Goal: Task Accomplishment & Management: Complete application form

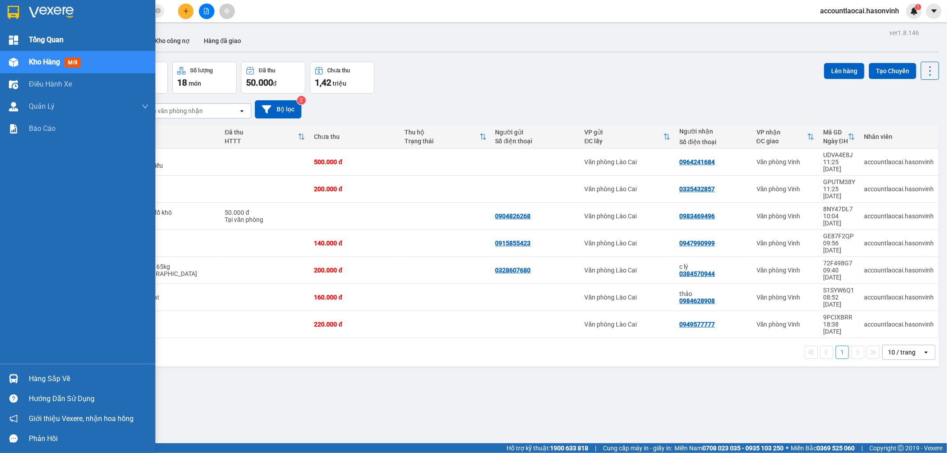
click at [32, 36] on span "Tổng Quan" at bounding box center [46, 39] width 35 height 11
click at [39, 64] on span "Kho hàng" at bounding box center [44, 62] width 31 height 8
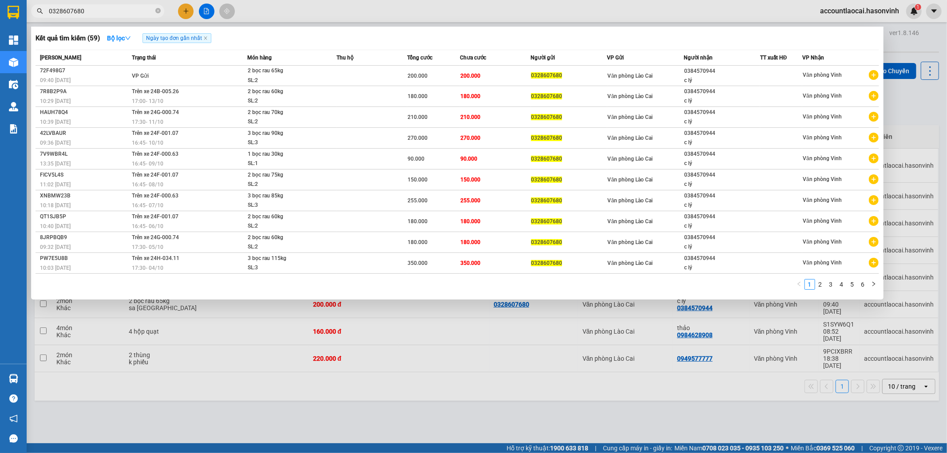
drag, startPoint x: 105, startPoint y: 9, endPoint x: 40, endPoint y: 12, distance: 64.9
click at [40, 12] on div "0328607680" at bounding box center [86, 10] width 173 height 13
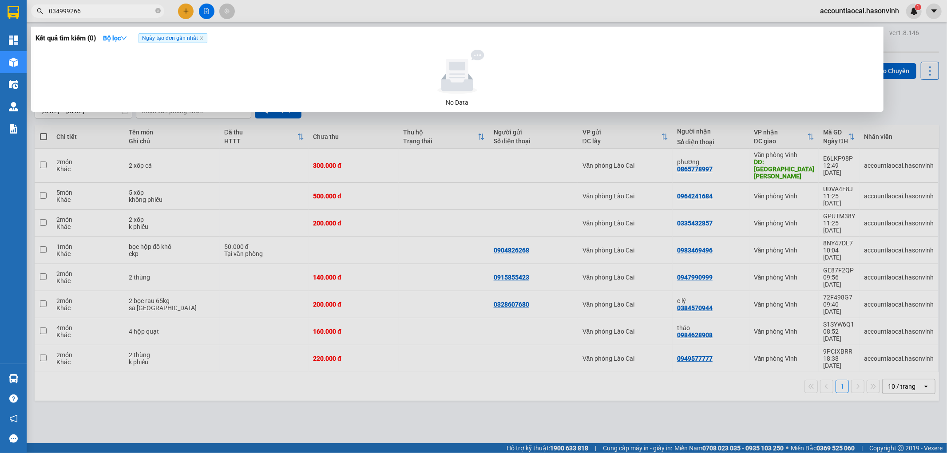
type input "0349992668"
click at [109, 14] on input "0349992668" at bounding box center [101, 11] width 105 height 10
click at [158, 12] on icon "close-circle" at bounding box center [157, 10] width 5 height 5
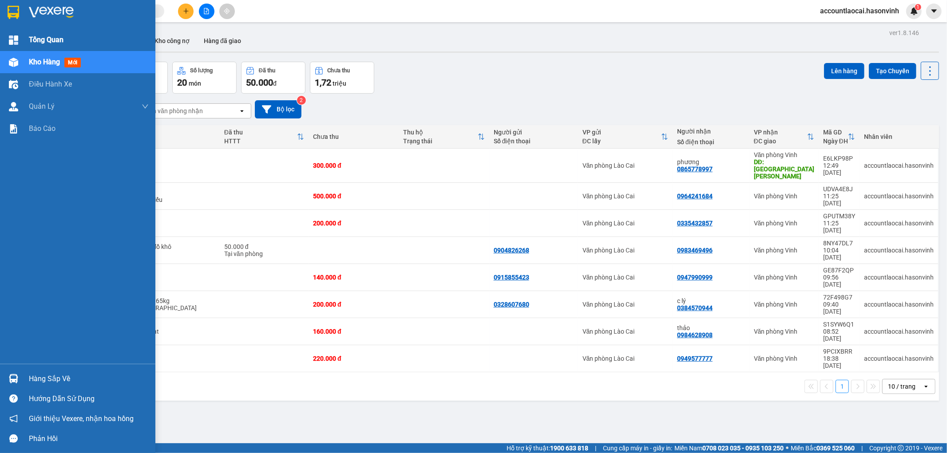
click at [39, 37] on span "Tổng Quan" at bounding box center [46, 39] width 35 height 11
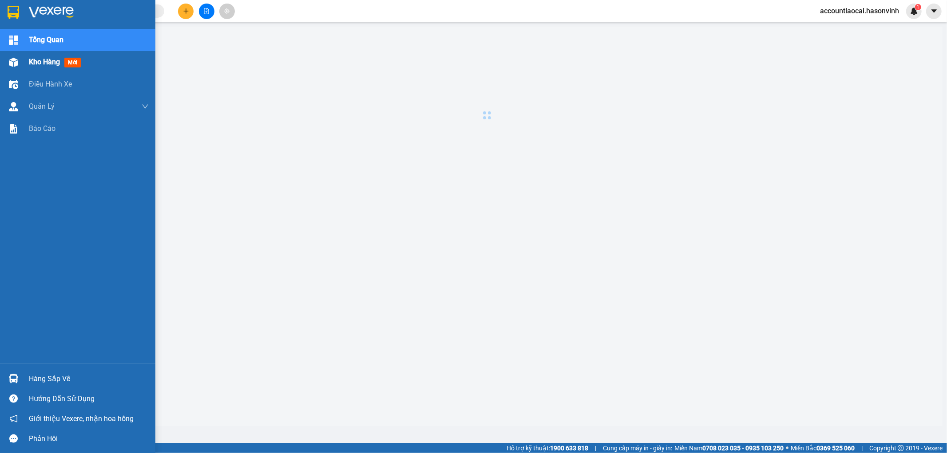
click at [41, 62] on span "Kho hàng" at bounding box center [44, 62] width 31 height 8
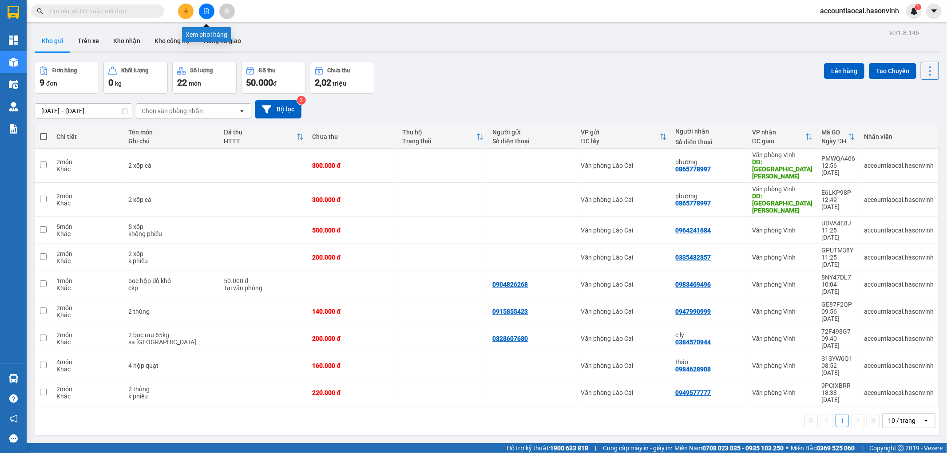
click at [204, 4] on button at bounding box center [207, 12] width 16 height 16
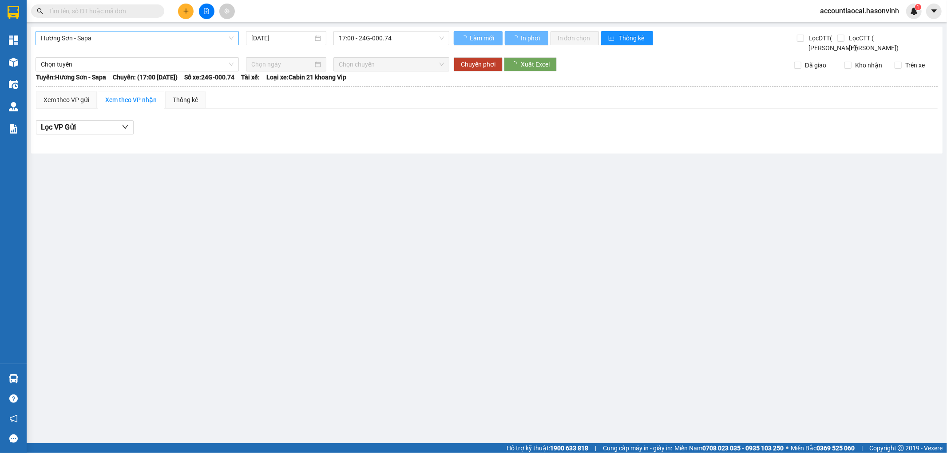
click at [132, 43] on span "Hương Sơn - Sapa" at bounding box center [137, 38] width 193 height 13
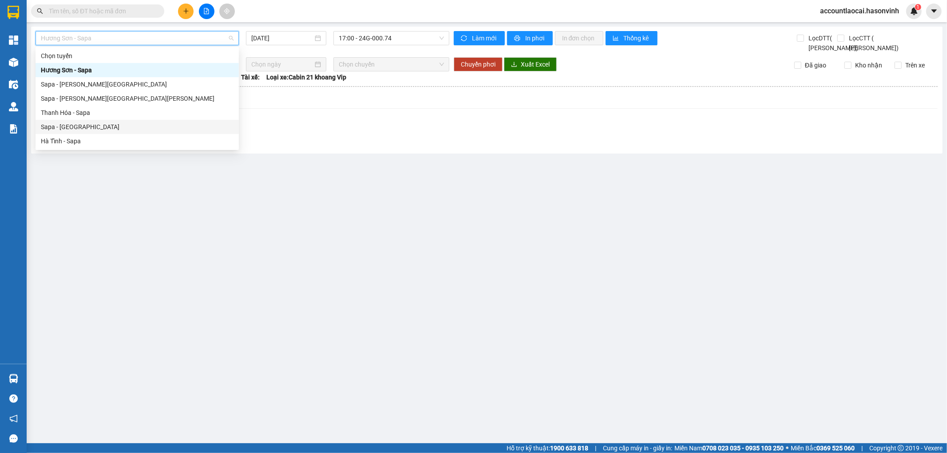
click at [61, 121] on div "Sapa - [GEOGRAPHIC_DATA]" at bounding box center [137, 127] width 203 height 14
type input "[DATE]"
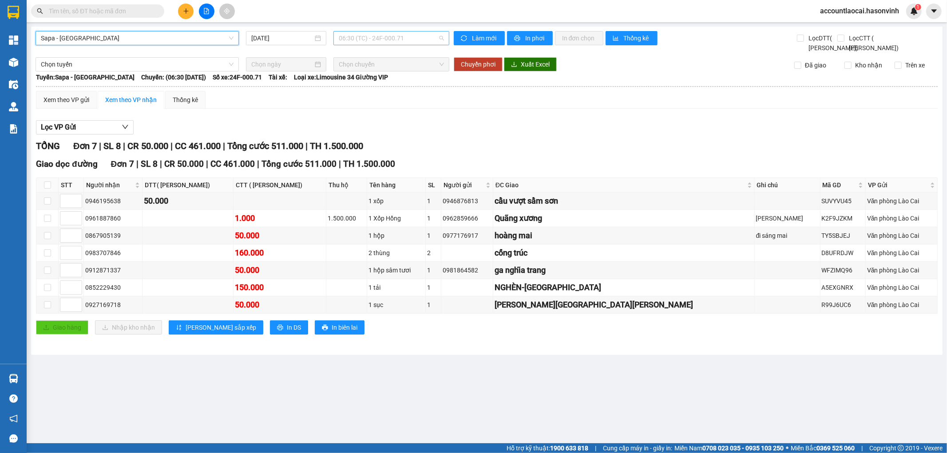
click at [369, 41] on span "06:30 (TC) - 24F-000.71" at bounding box center [391, 38] width 105 height 13
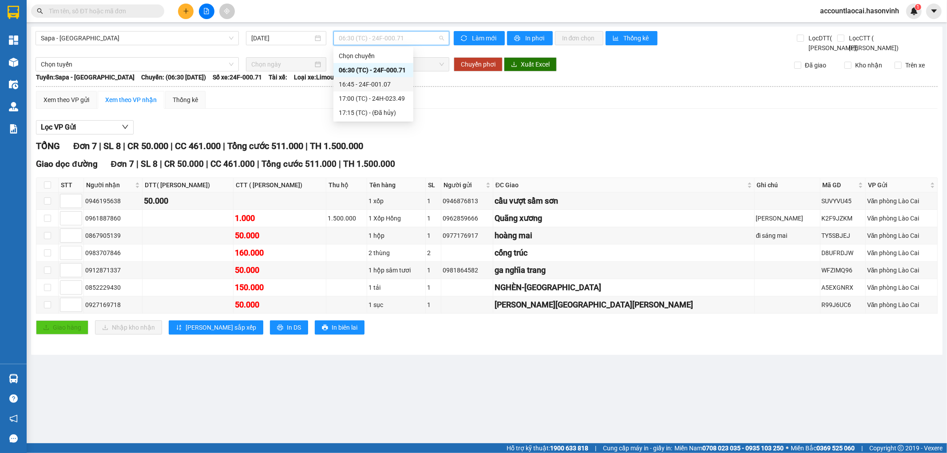
click at [367, 81] on div "16:45 - 24F-001.07" at bounding box center [373, 84] width 69 height 10
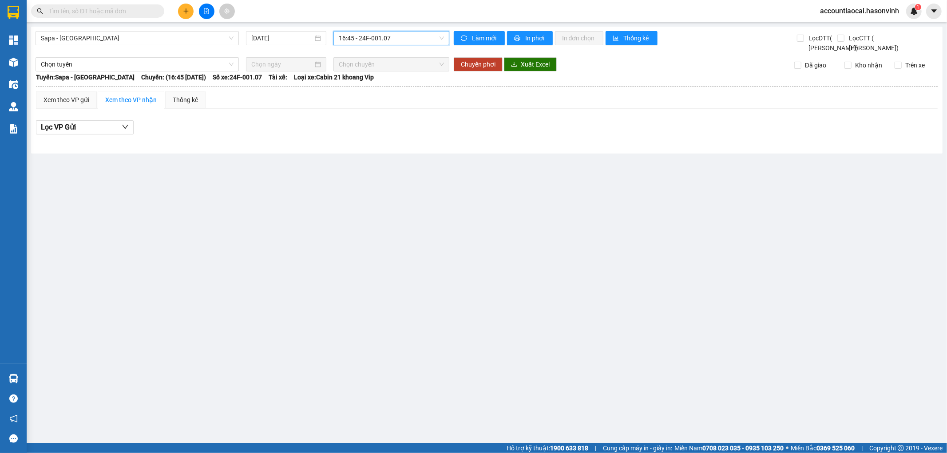
click at [374, 36] on span "16:45 - 24F-001.07" at bounding box center [391, 38] width 105 height 13
click at [368, 98] on div "17:00 (TC) - 24H-023.49" at bounding box center [373, 99] width 69 height 10
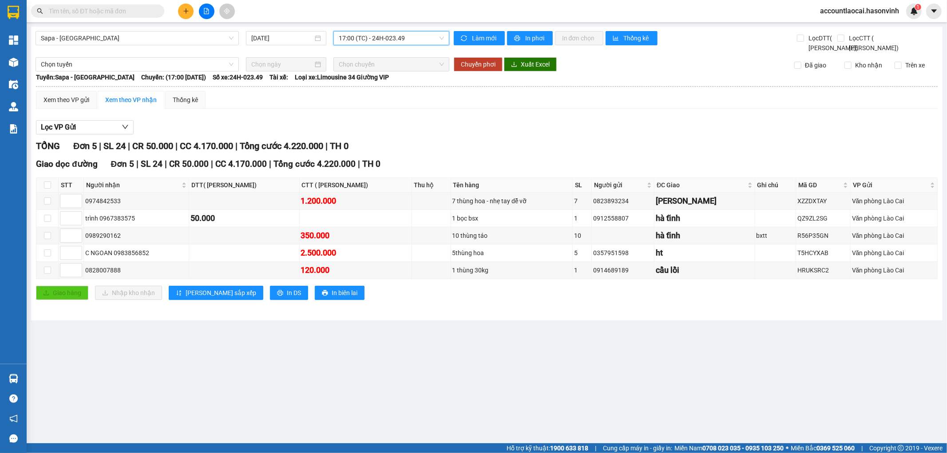
click at [387, 36] on span "17:00 (TC) - 24H-023.49" at bounding box center [391, 38] width 105 height 13
click at [369, 83] on div "16:45 - 24F-001.07" at bounding box center [373, 84] width 69 height 10
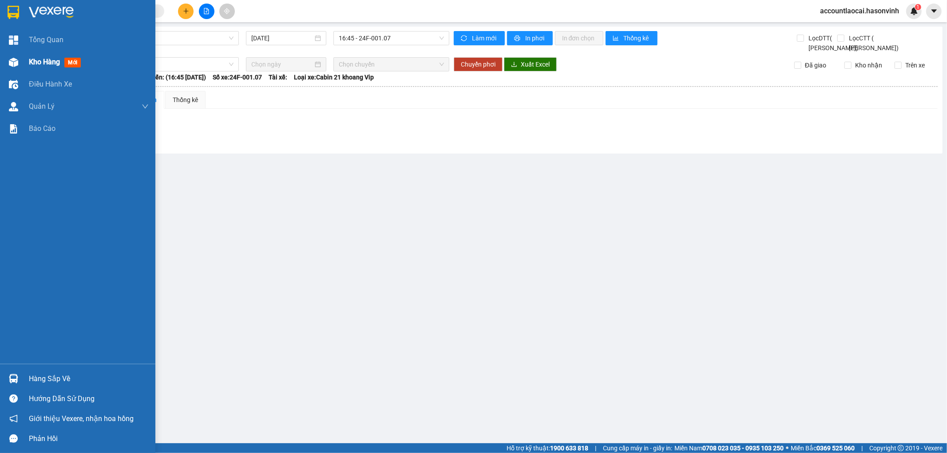
click at [30, 64] on span "Kho hàng" at bounding box center [44, 62] width 31 height 8
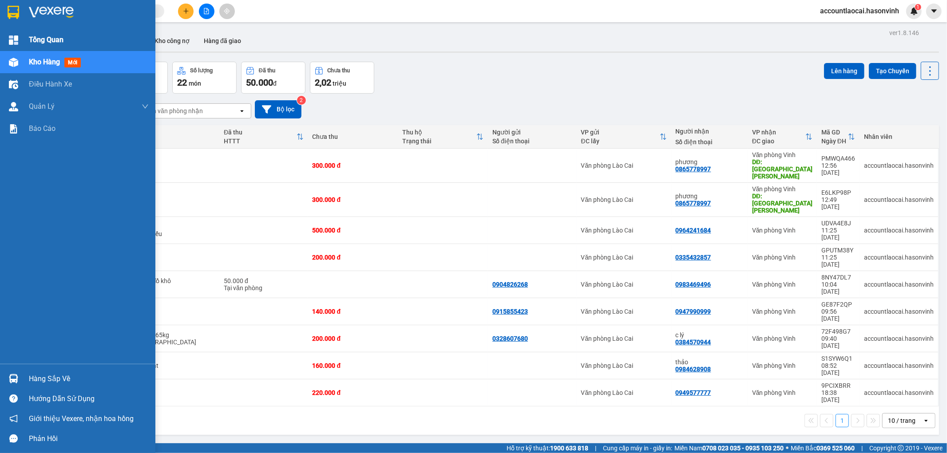
click at [42, 36] on span "Tổng Quan" at bounding box center [46, 39] width 35 height 11
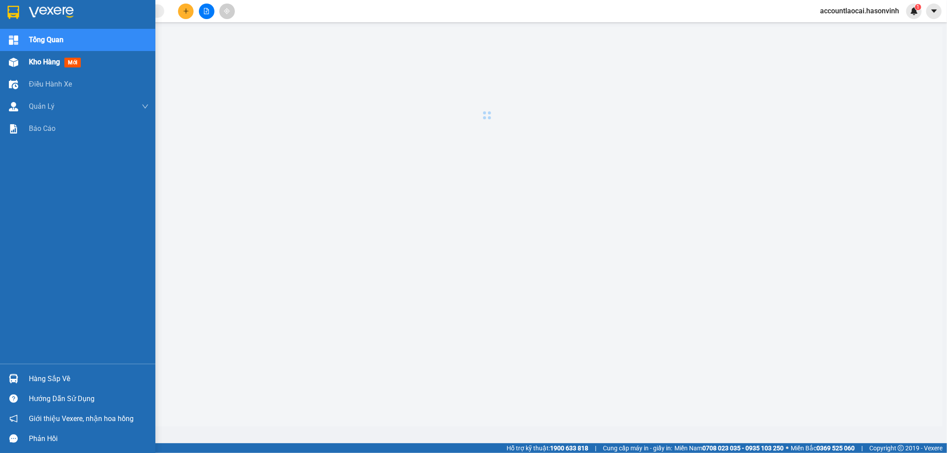
click at [45, 63] on span "Kho hàng" at bounding box center [44, 62] width 31 height 8
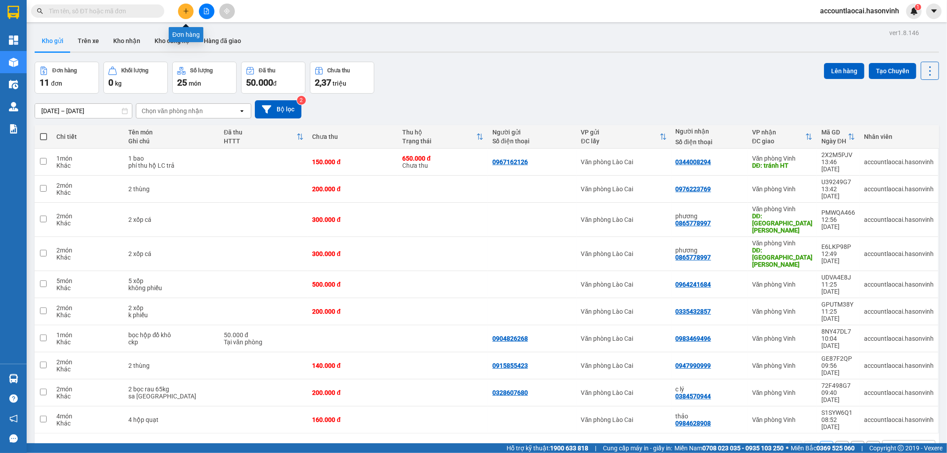
click at [188, 10] on icon "plus" at bounding box center [186, 11] width 6 height 6
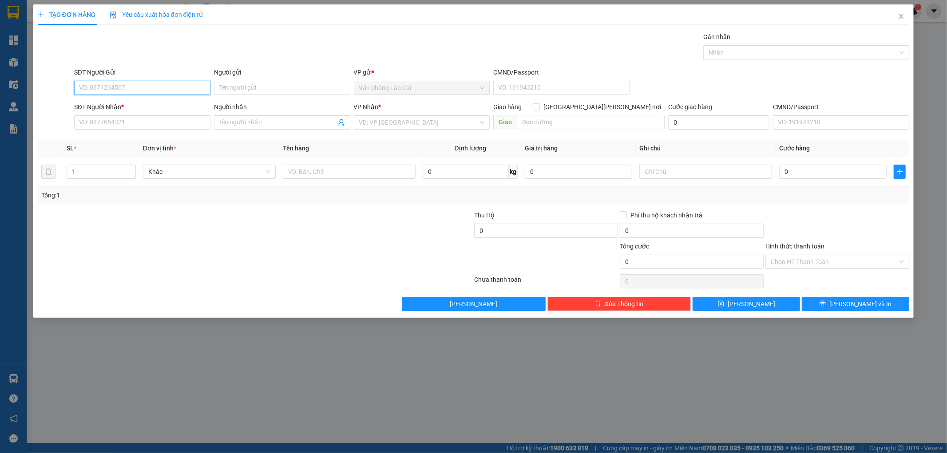
click at [134, 89] on input "SĐT Người Gửi" at bounding box center [142, 88] width 136 height 14
click at [134, 87] on input "100" at bounding box center [142, 88] width 136 height 14
click at [123, 103] on div "0868966100" at bounding box center [142, 106] width 126 height 10
type input "0868966100"
type input "0979718242"
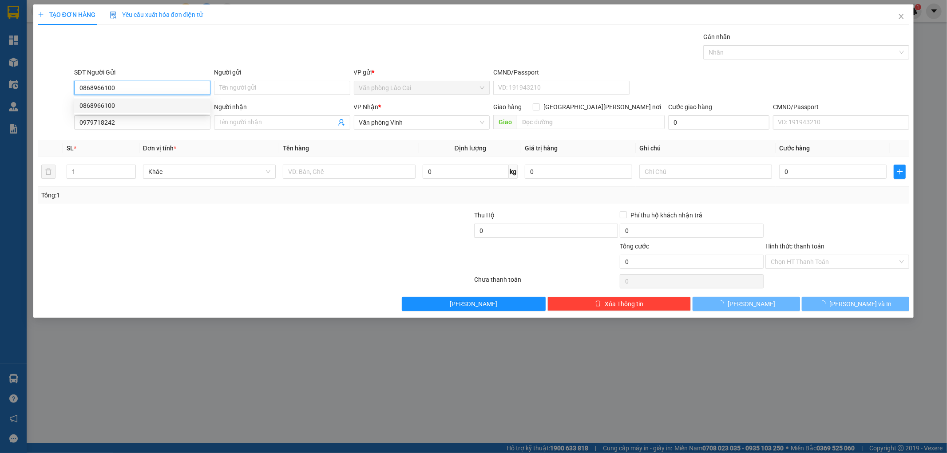
type input "120.000"
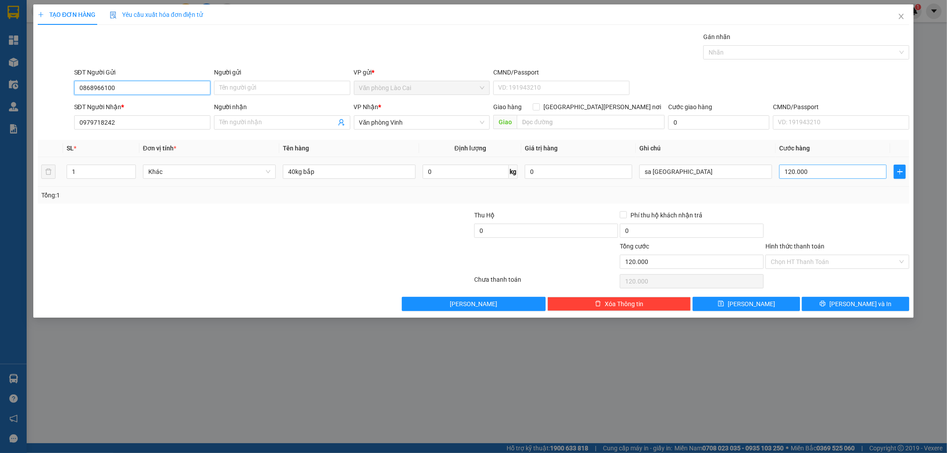
type input "0868966100"
click at [807, 174] on input "120.000" at bounding box center [832, 172] width 107 height 14
click at [793, 302] on button "[PERSON_NAME]" at bounding box center [745, 304] width 107 height 14
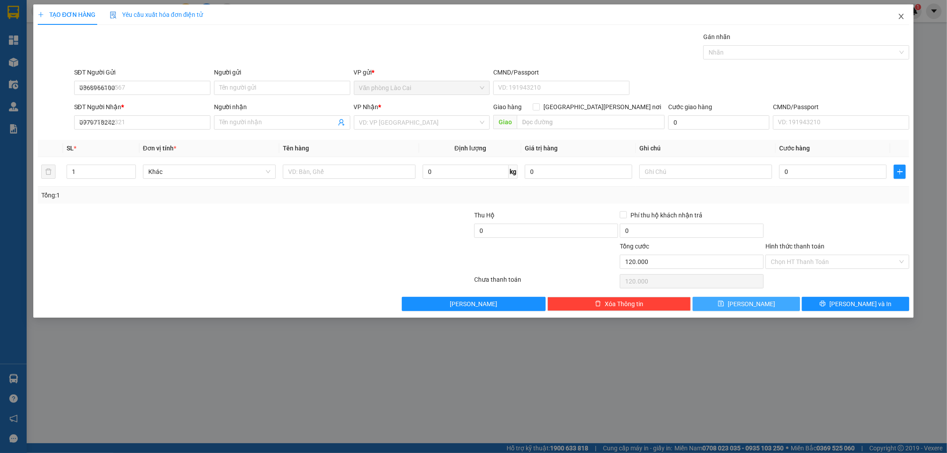
type input "0"
click at [900, 13] on icon "close" at bounding box center [900, 16] width 7 height 7
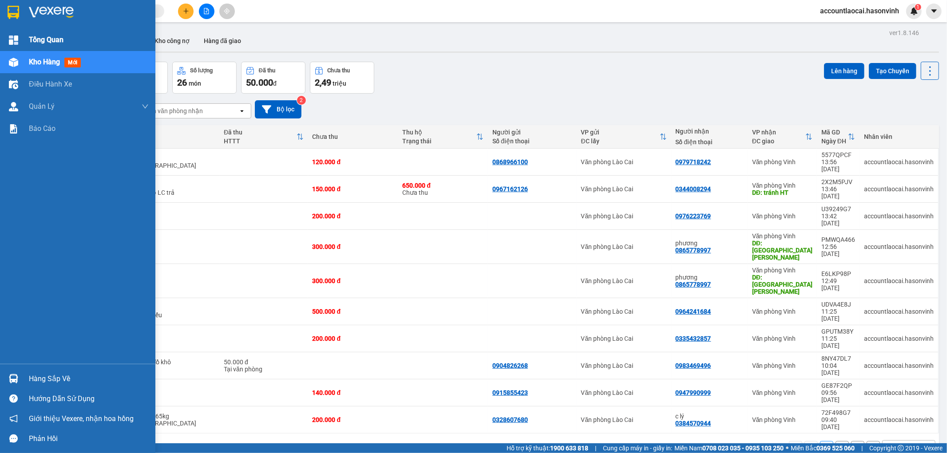
click at [35, 36] on span "Tổng Quan" at bounding box center [46, 39] width 35 height 11
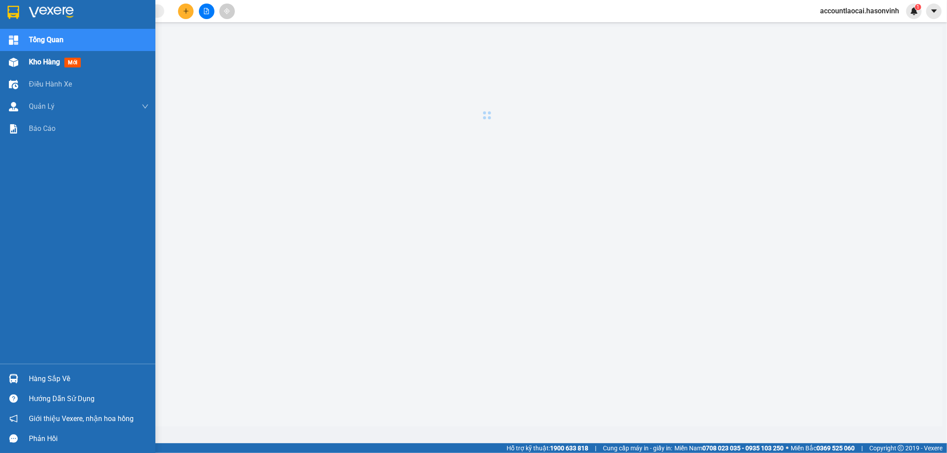
click at [43, 68] on div "Kho hàng mới" at bounding box center [89, 62] width 120 height 22
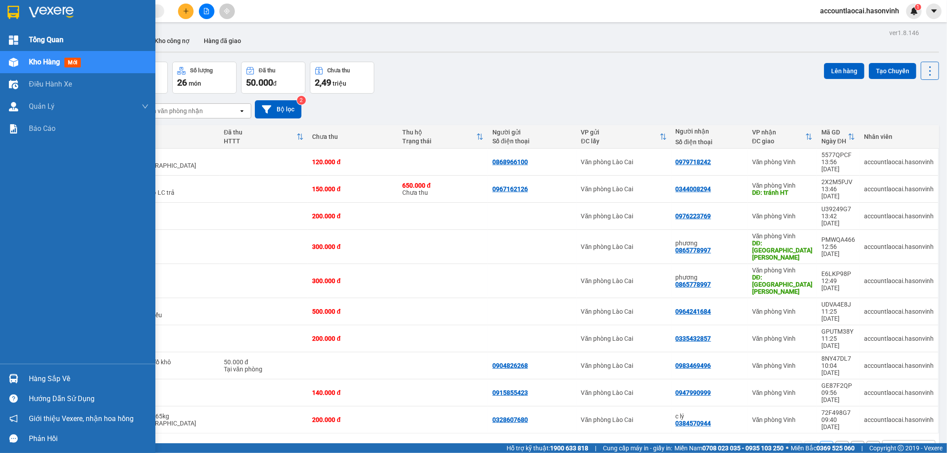
click at [55, 37] on span "Tổng Quan" at bounding box center [46, 39] width 35 height 11
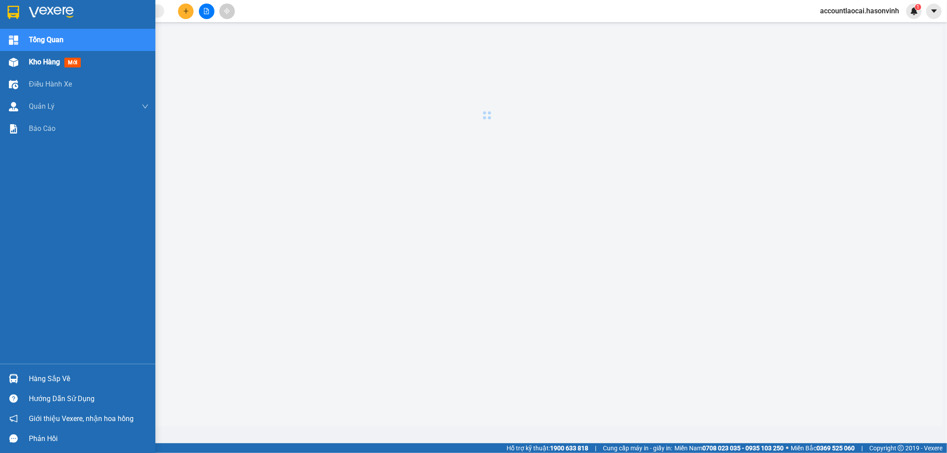
click at [55, 60] on span "Kho hàng" at bounding box center [44, 62] width 31 height 8
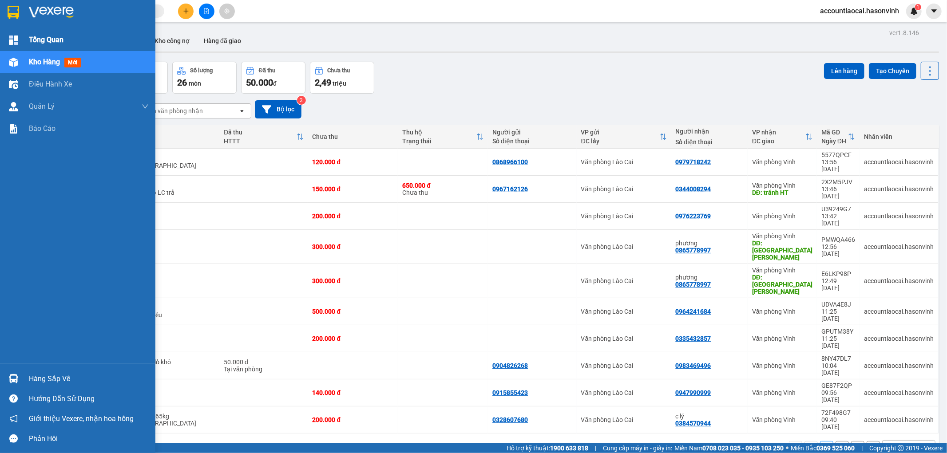
click at [39, 39] on span "Tổng Quan" at bounding box center [46, 39] width 35 height 11
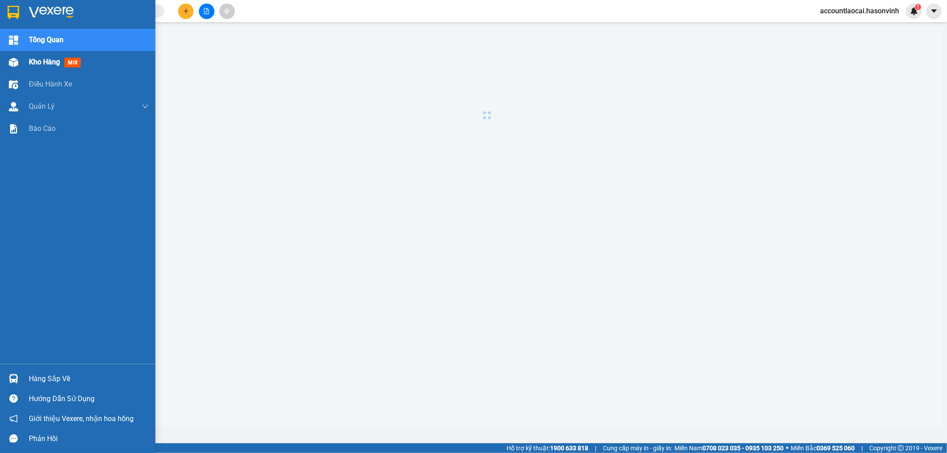
click at [41, 61] on span "Kho hàng" at bounding box center [44, 62] width 31 height 8
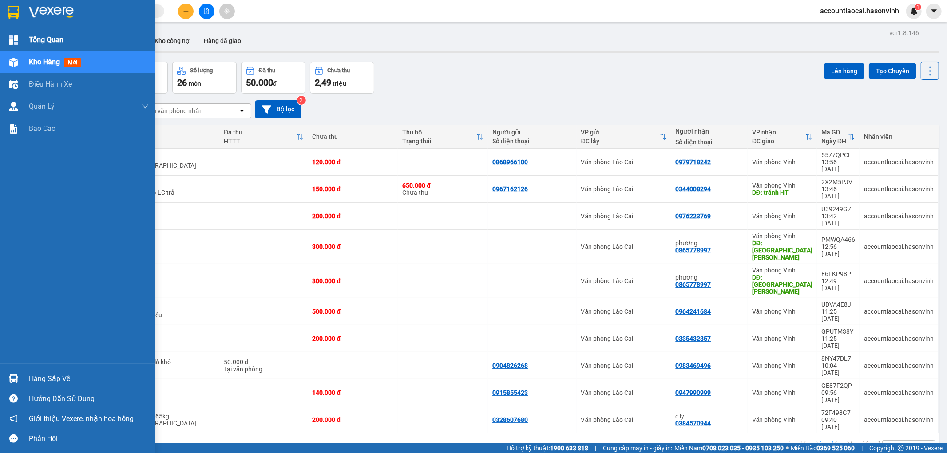
click at [48, 41] on span "Tổng Quan" at bounding box center [46, 39] width 35 height 11
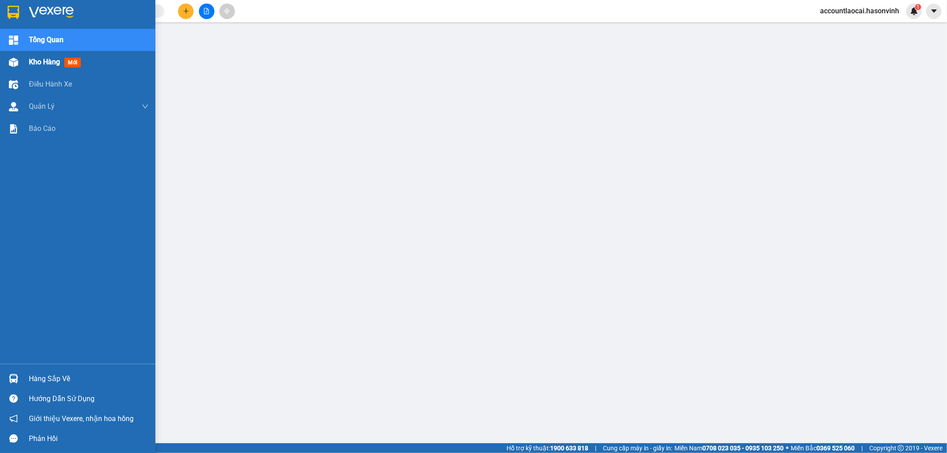
click at [42, 63] on span "Kho hàng" at bounding box center [44, 62] width 31 height 8
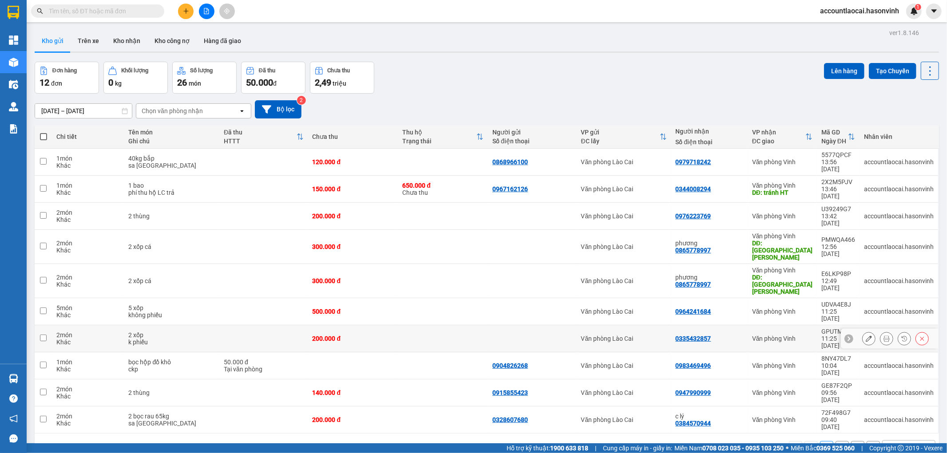
scroll to position [41, 0]
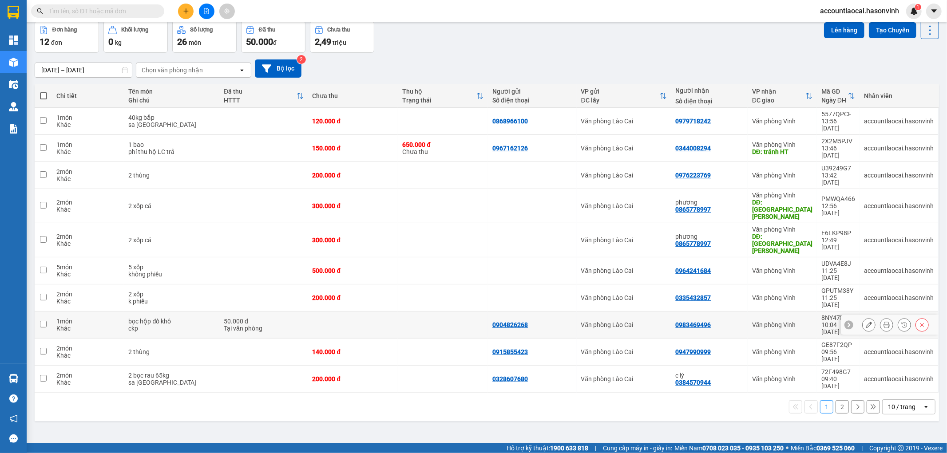
drag, startPoint x: 638, startPoint y: 273, endPoint x: 624, endPoint y: 247, distance: 30.4
click at [624, 247] on tbody "1 món Khác 40kg bắp sa pa 120.000 đ 0868966100 Văn [PERSON_NAME] Cai 0979718242…" at bounding box center [487, 250] width 904 height 285
click at [261, 392] on div "ver 1.8.146 Kho gửi Trên xe Kho [PERSON_NAME] công nợ Hàng đã [PERSON_NAME] hàn…" at bounding box center [486, 212] width 911 height 453
click at [797, 370] on div "ver 1.8.146 Kho gửi Trên xe Kho [PERSON_NAME] công nợ Hàng đã [PERSON_NAME] hàn…" at bounding box center [486, 212] width 911 height 453
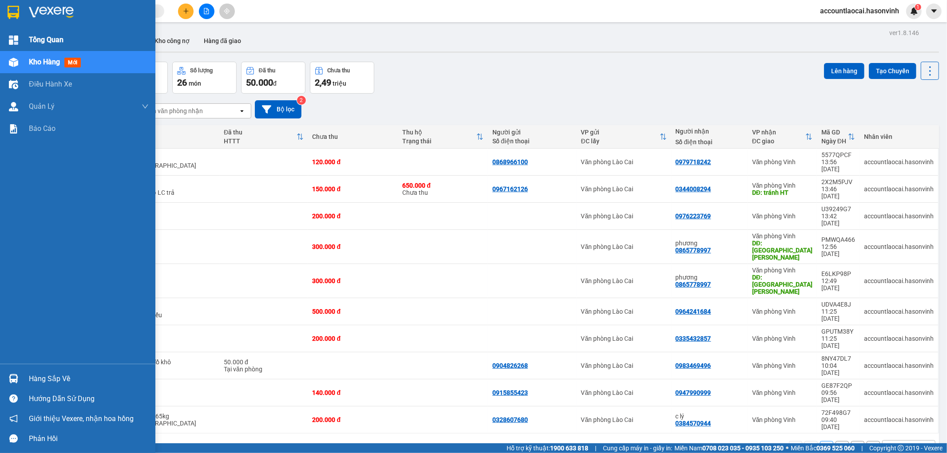
click at [38, 36] on span "Tổng Quan" at bounding box center [46, 39] width 35 height 11
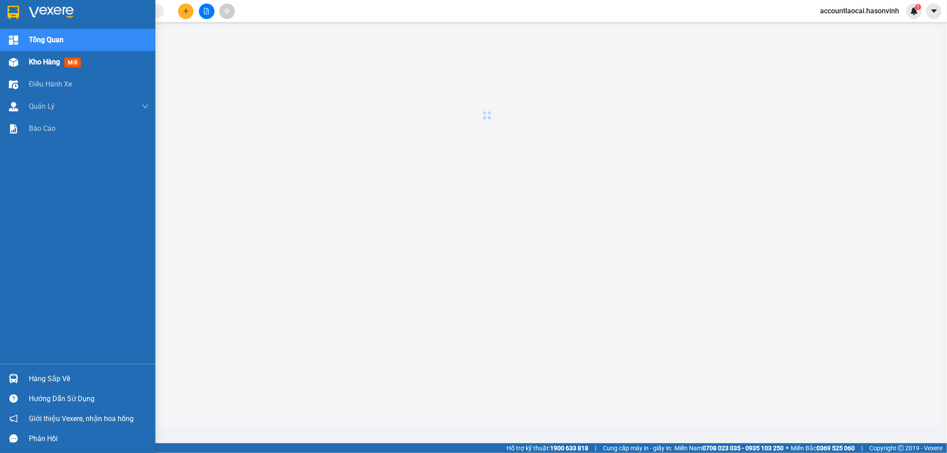
click at [36, 60] on span "Kho hàng" at bounding box center [44, 62] width 31 height 8
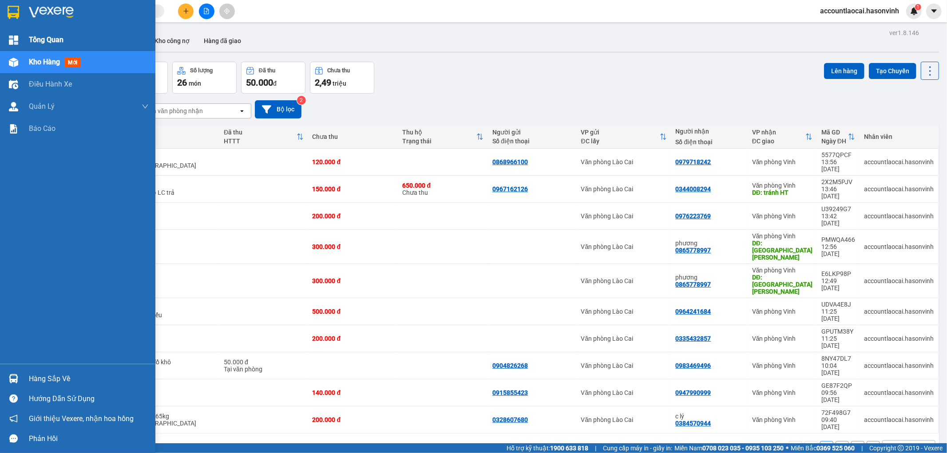
click at [34, 37] on span "Tổng Quan" at bounding box center [46, 39] width 35 height 11
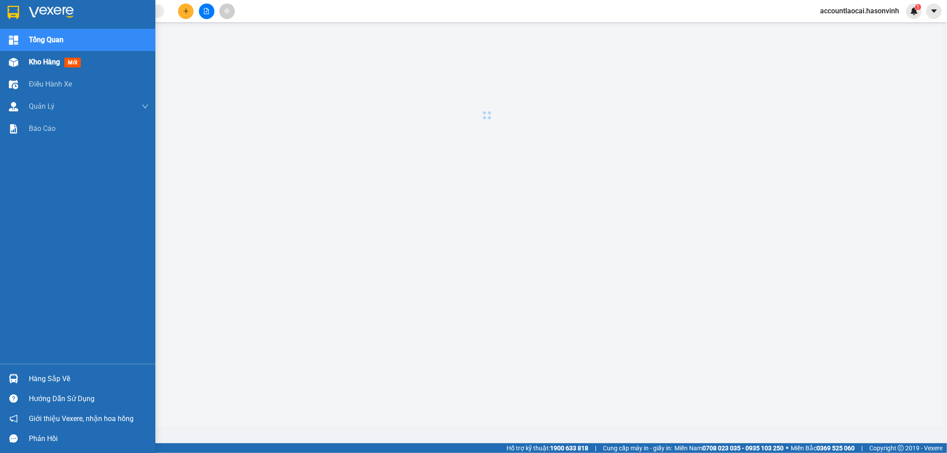
click at [45, 59] on span "Kho hàng" at bounding box center [44, 62] width 31 height 8
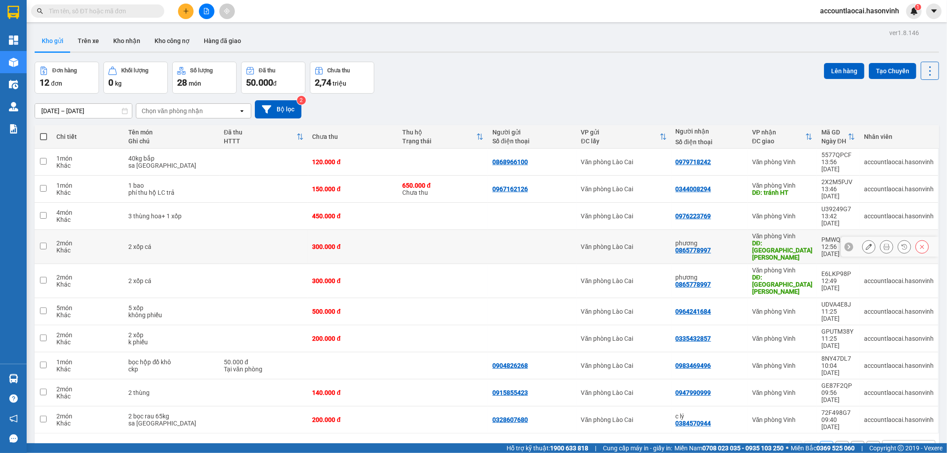
scroll to position [41, 0]
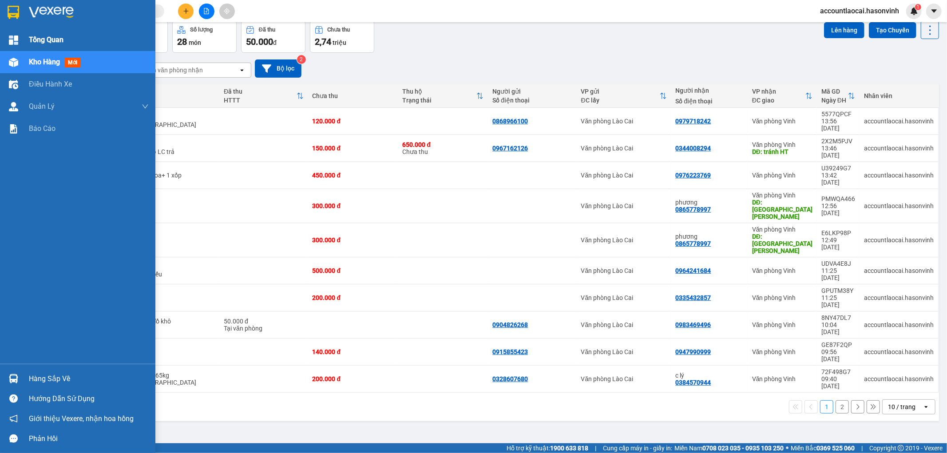
click at [43, 42] on span "Tổng Quan" at bounding box center [46, 39] width 35 height 11
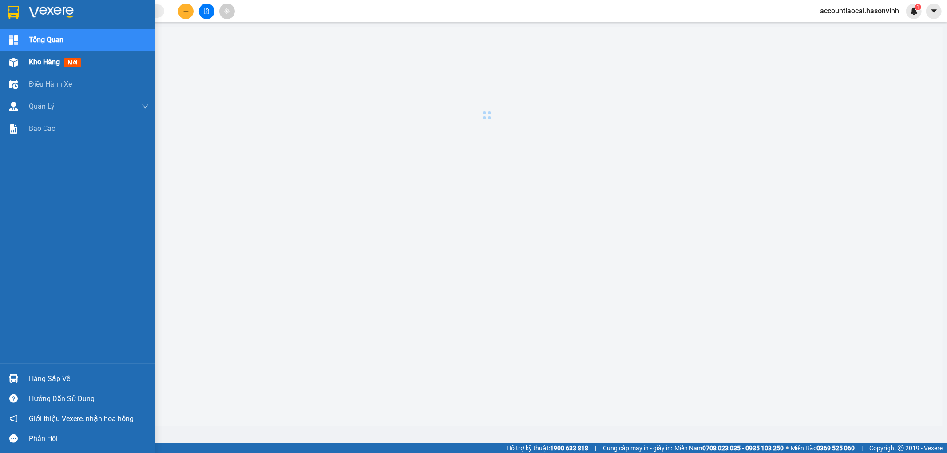
click at [39, 67] on div "Kho hàng mới" at bounding box center [56, 61] width 55 height 11
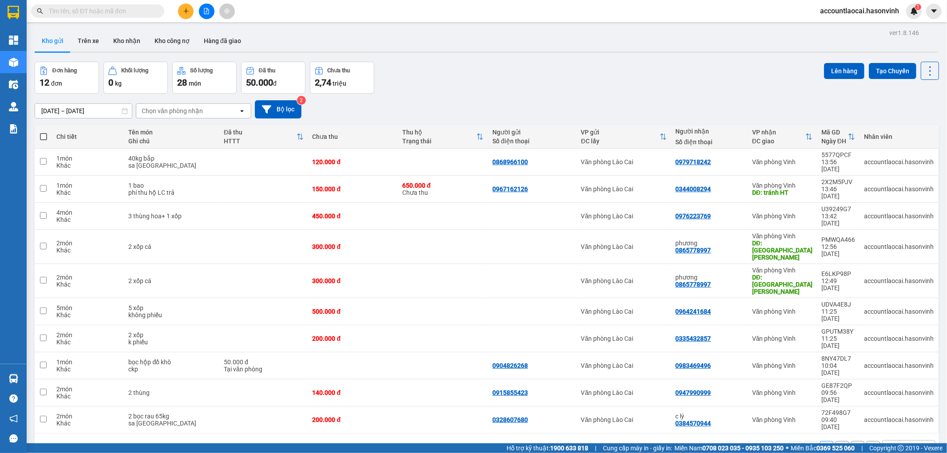
click at [835, 441] on button "2" at bounding box center [841, 447] width 13 height 13
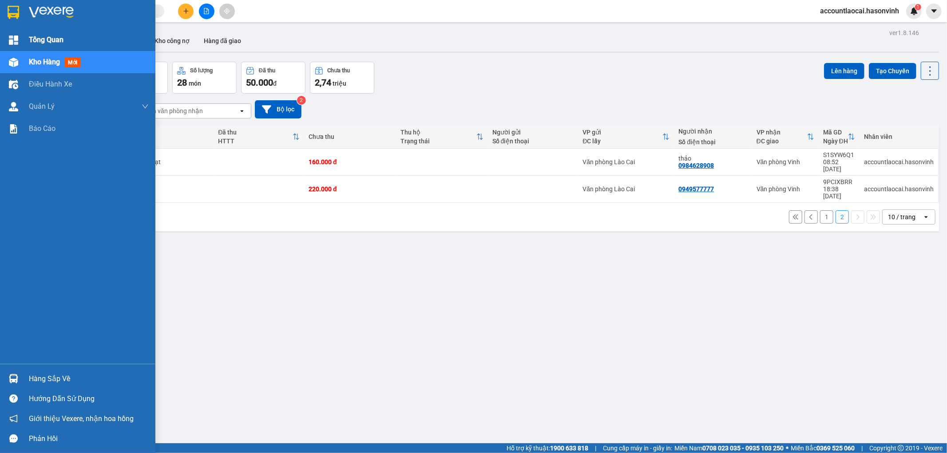
click at [29, 39] on span "Tổng Quan" at bounding box center [46, 39] width 35 height 11
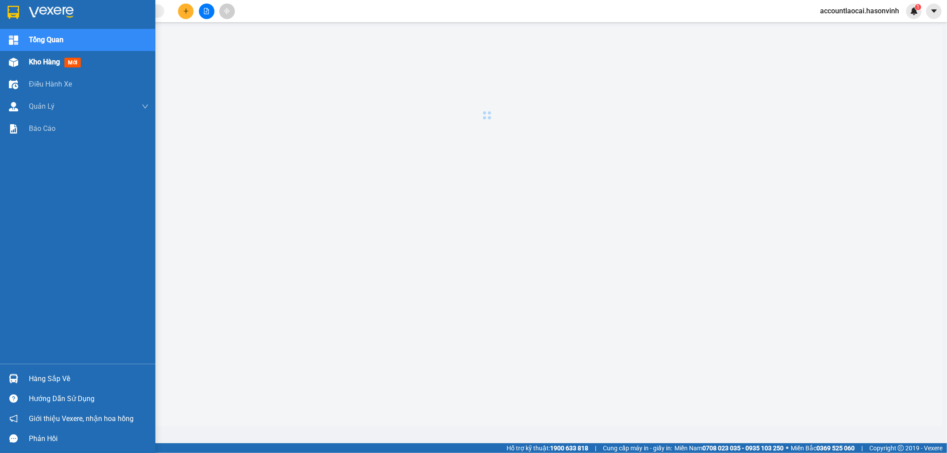
click at [32, 61] on span "Kho hàng" at bounding box center [44, 62] width 31 height 8
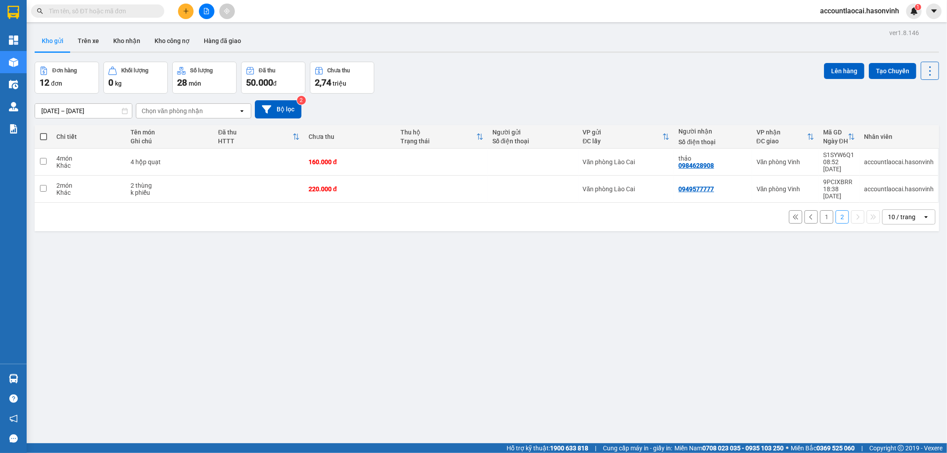
click at [820, 210] on button "1" at bounding box center [826, 216] width 13 height 13
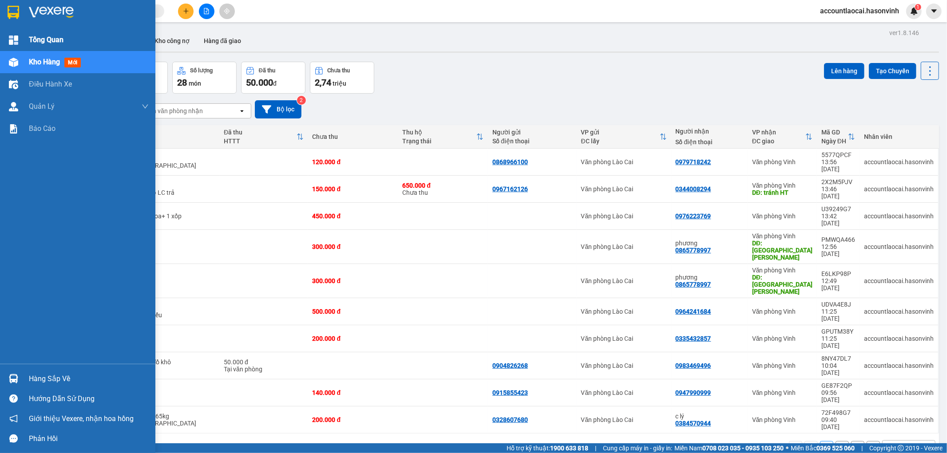
click at [46, 41] on span "Tổng Quan" at bounding box center [46, 39] width 35 height 11
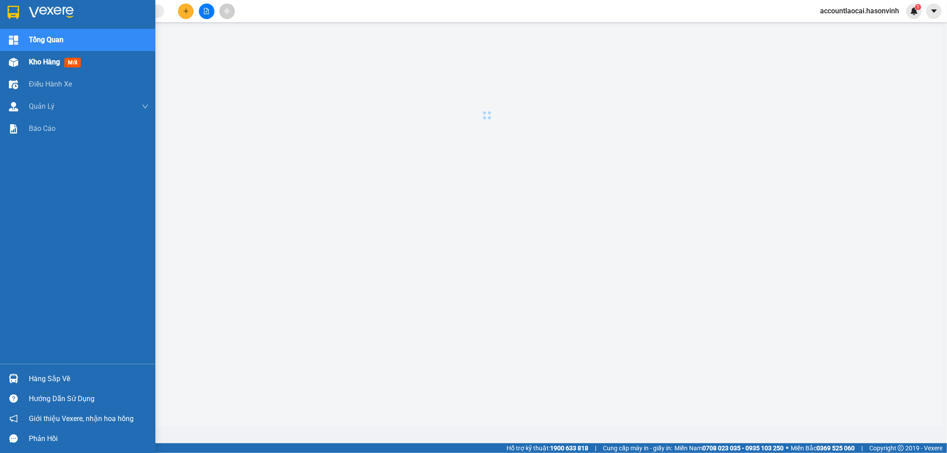
click at [49, 64] on span "Kho hàng" at bounding box center [44, 62] width 31 height 8
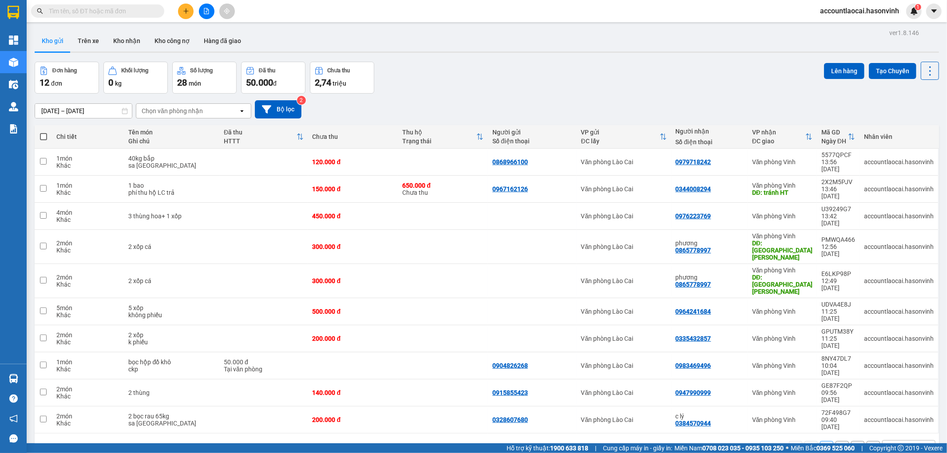
click at [836, 441] on button "2" at bounding box center [841, 447] width 13 height 13
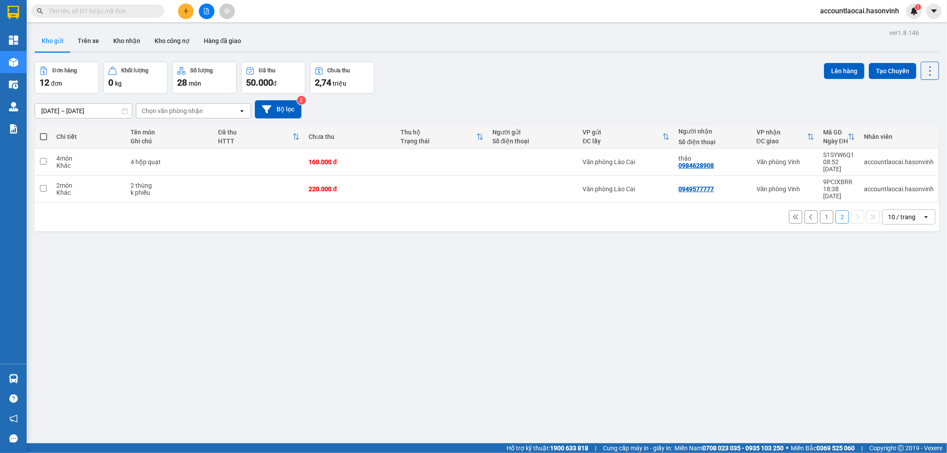
click at [820, 210] on button "1" at bounding box center [826, 216] width 13 height 13
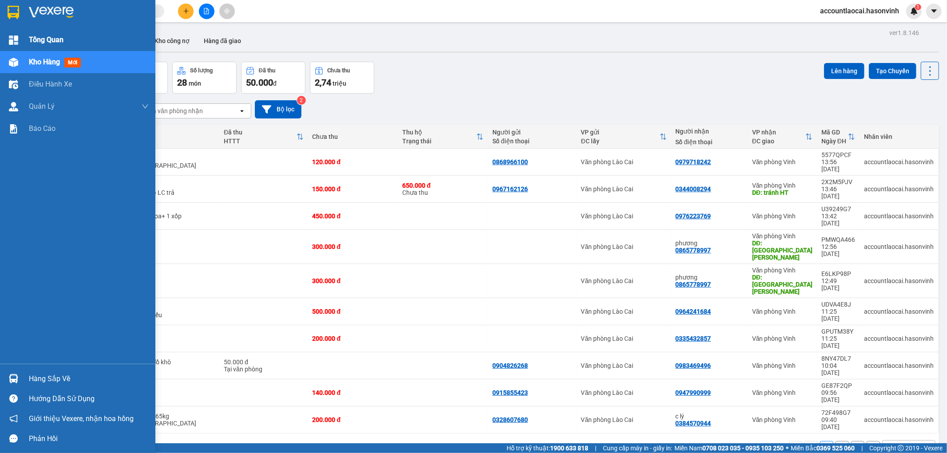
click at [41, 36] on span "Tổng Quan" at bounding box center [46, 39] width 35 height 11
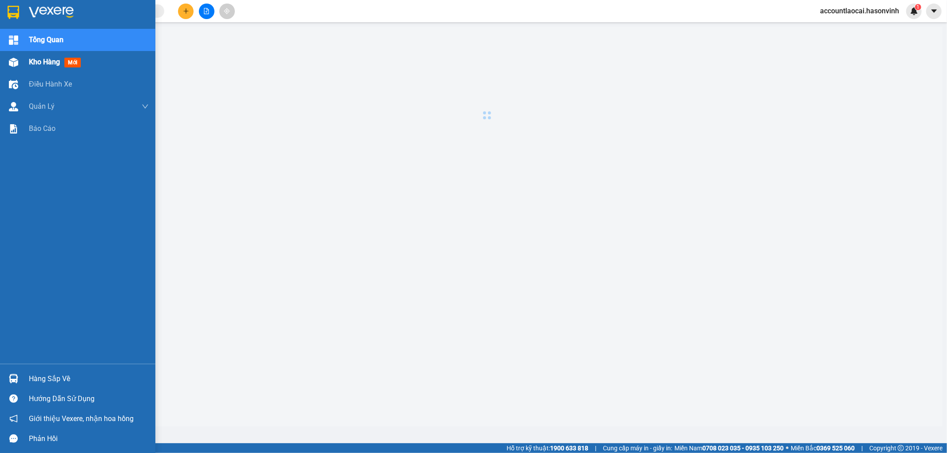
click at [35, 66] on span "Kho hàng" at bounding box center [44, 62] width 31 height 8
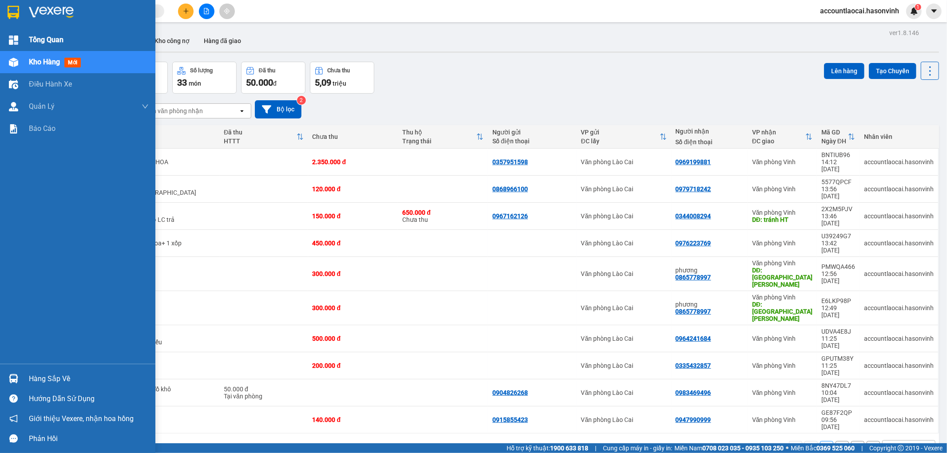
click at [54, 40] on span "Tổng Quan" at bounding box center [46, 39] width 35 height 11
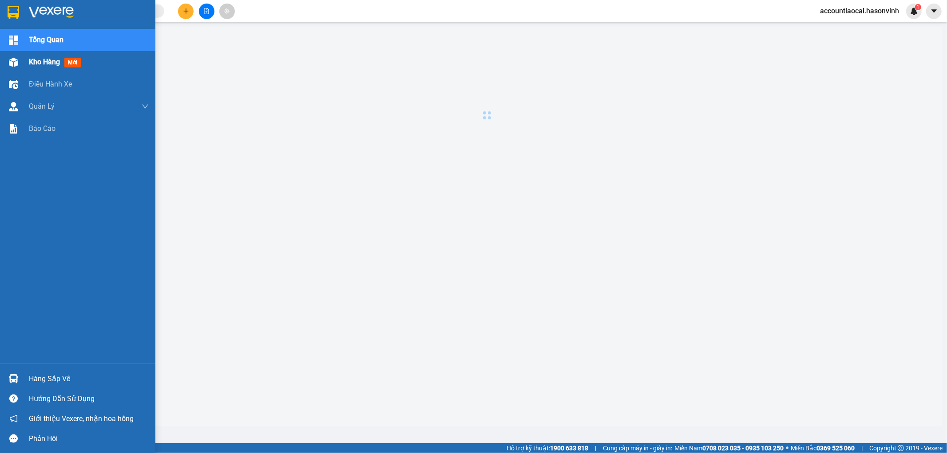
click at [36, 61] on span "Kho hàng" at bounding box center [44, 62] width 31 height 8
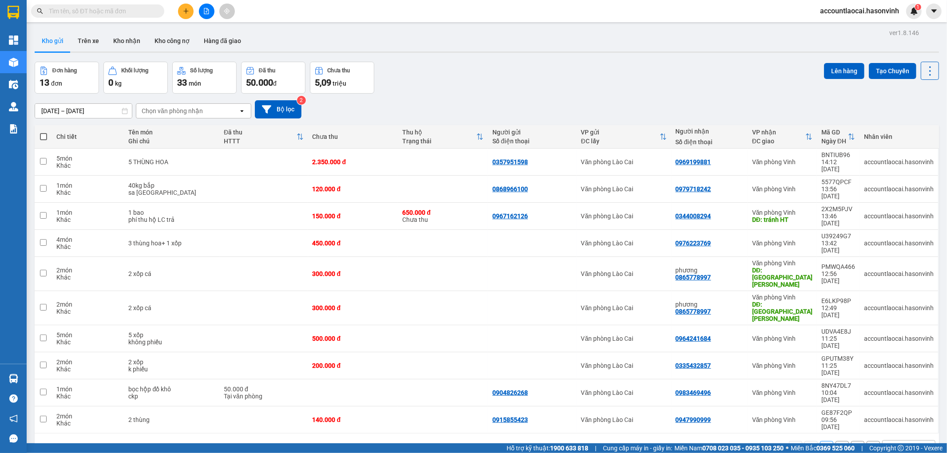
click at [148, 12] on input "text" at bounding box center [101, 11] width 105 height 10
click at [95, 10] on input "text" at bounding box center [101, 11] width 105 height 10
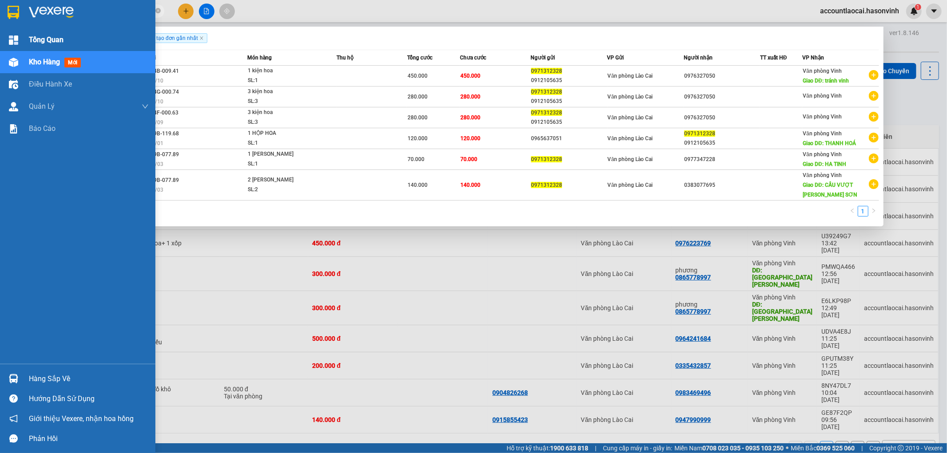
click at [33, 39] on span "Tổng Quan" at bounding box center [46, 39] width 35 height 11
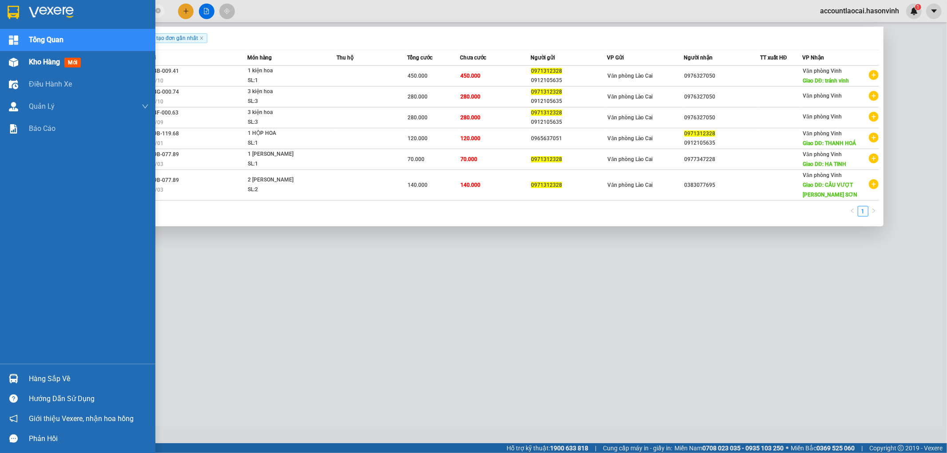
click at [32, 65] on span "Kho hàng" at bounding box center [44, 62] width 31 height 8
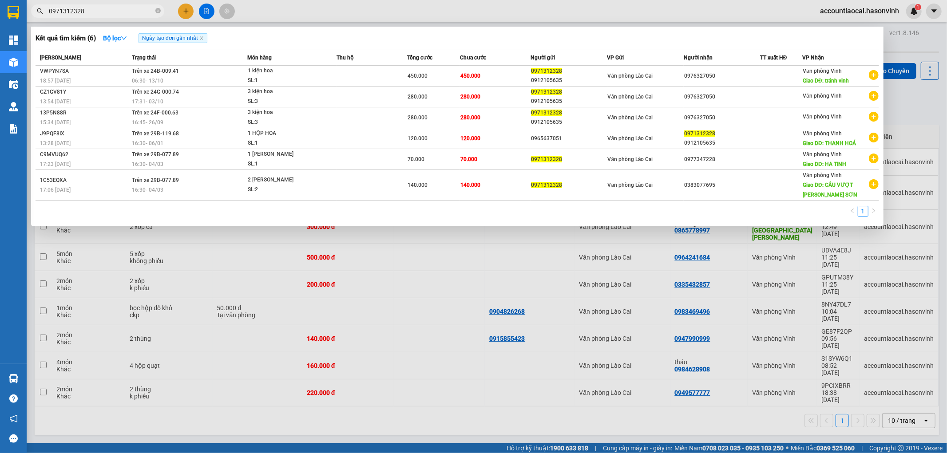
click at [308, 395] on div at bounding box center [473, 226] width 947 height 453
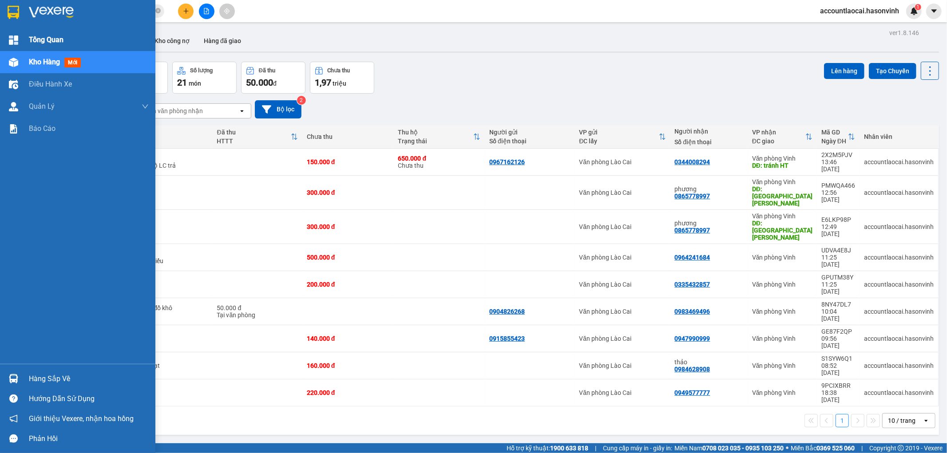
click at [55, 36] on span "Tổng Quan" at bounding box center [46, 39] width 35 height 11
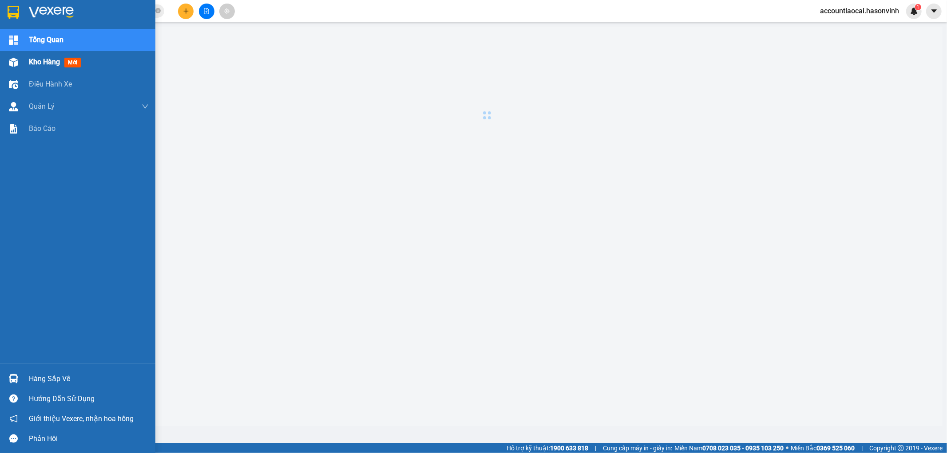
click at [47, 60] on span "Kho hàng" at bounding box center [44, 62] width 31 height 8
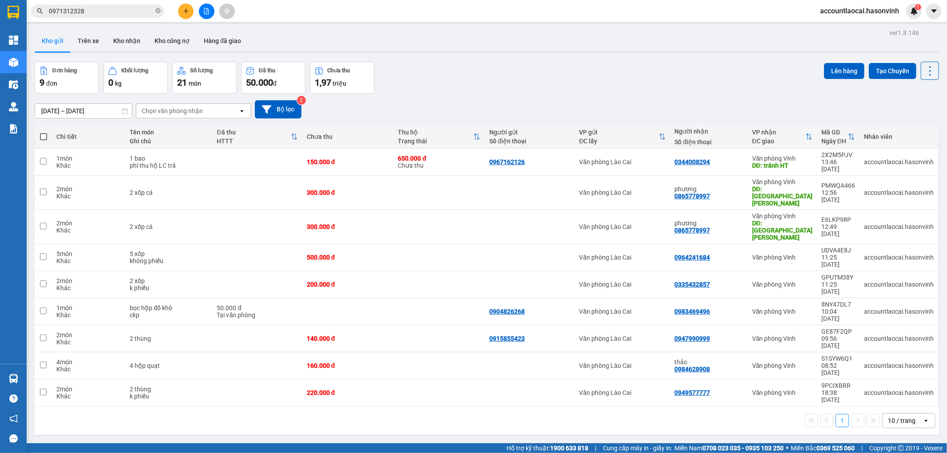
click at [115, 14] on input "0971312328" at bounding box center [101, 11] width 105 height 10
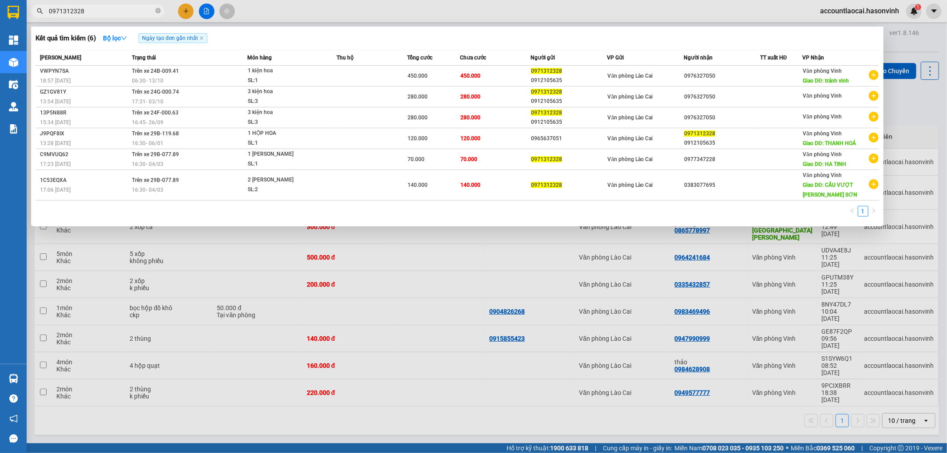
drag, startPoint x: 59, startPoint y: 14, endPoint x: 34, endPoint y: 14, distance: 25.3
click at [34, 14] on span "0971312328" at bounding box center [97, 10] width 133 height 13
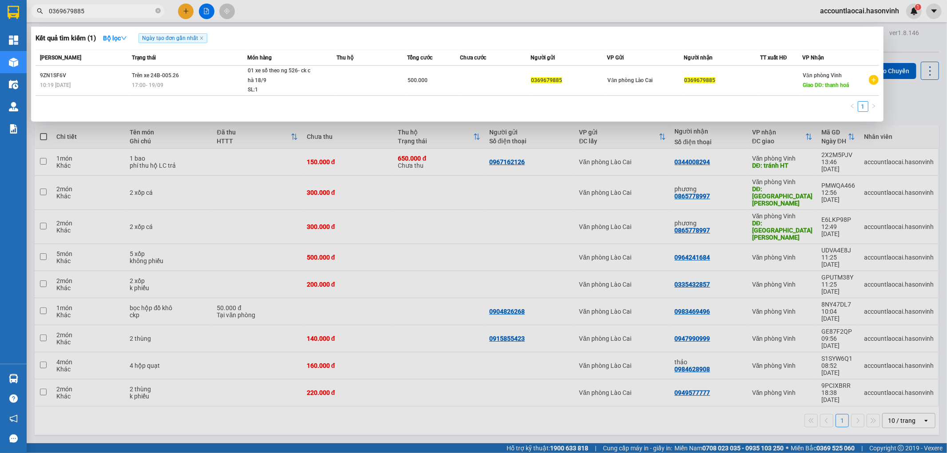
drag, startPoint x: 98, startPoint y: 11, endPoint x: 50, endPoint y: 9, distance: 47.5
click at [50, 9] on input "0369679885" at bounding box center [101, 11] width 105 height 10
type input "0369679885"
click at [187, 9] on div at bounding box center [473, 226] width 947 height 453
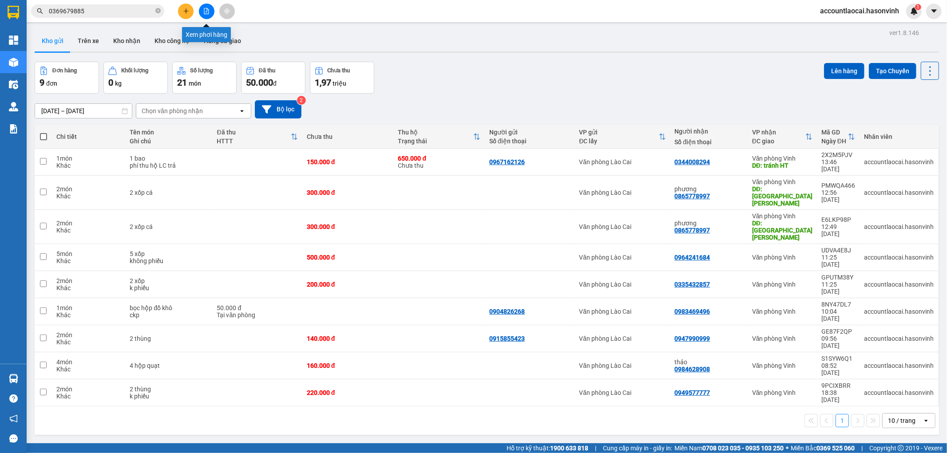
click at [185, 9] on icon "plus" at bounding box center [186, 11] width 6 height 6
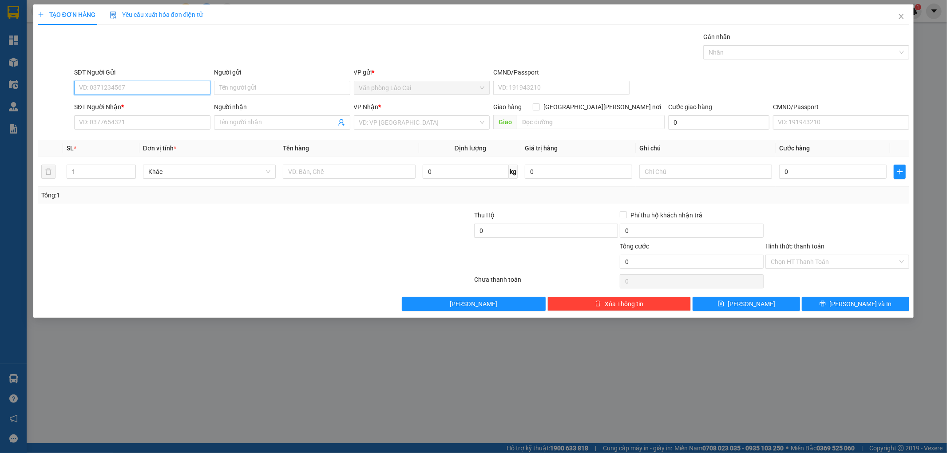
click at [139, 87] on input "SĐT Người Gửi" at bounding box center [142, 88] width 136 height 14
click at [114, 127] on input "SĐT Người Nhận *" at bounding box center [142, 122] width 136 height 14
click at [134, 125] on input "0339918188" at bounding box center [142, 122] width 136 height 14
click at [86, 125] on input "0339918188" at bounding box center [142, 122] width 136 height 14
click at [92, 125] on input "0339918188" at bounding box center [142, 122] width 136 height 14
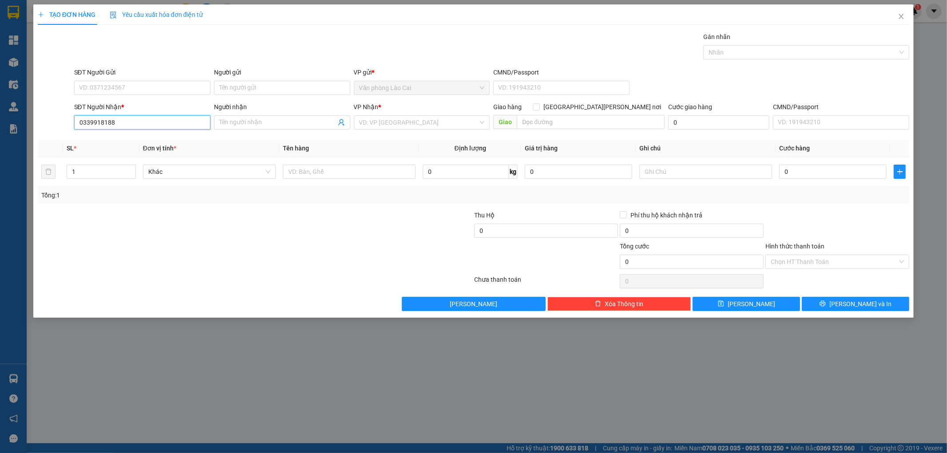
click at [86, 123] on input "0339918188" at bounding box center [142, 122] width 136 height 14
click at [92, 122] on input "0339918188" at bounding box center [142, 122] width 136 height 14
click at [85, 121] on input "0339918188" at bounding box center [142, 122] width 136 height 14
click at [91, 122] on input "0339918188" at bounding box center [142, 122] width 136 height 14
click at [103, 123] on input "0339918188" at bounding box center [142, 122] width 136 height 14
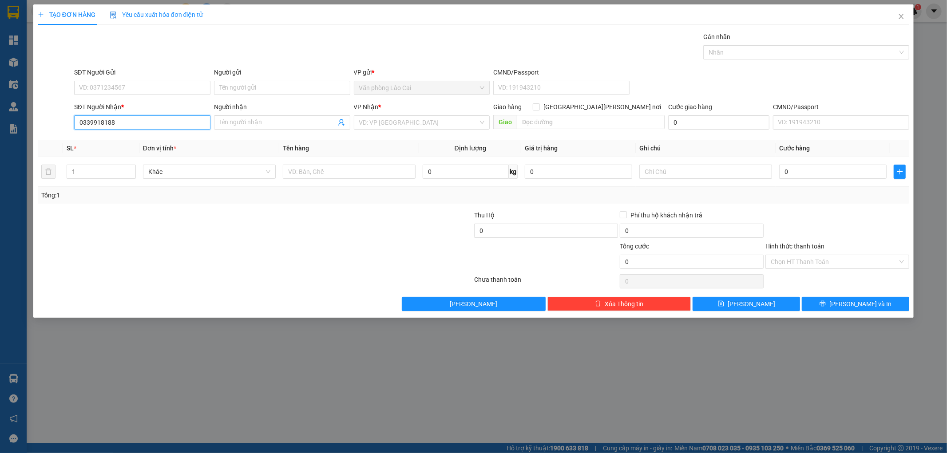
click at [125, 122] on input "0339918188" at bounding box center [142, 122] width 136 height 14
click at [375, 115] on div "VD: VP [GEOGRAPHIC_DATA]" at bounding box center [422, 122] width 136 height 14
type input "0339918188"
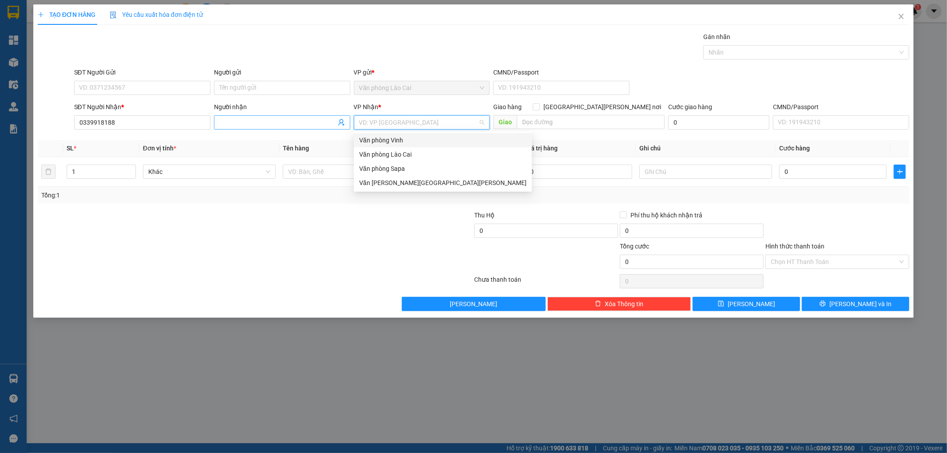
click at [286, 125] on input "Người nhận" at bounding box center [277, 123] width 117 height 10
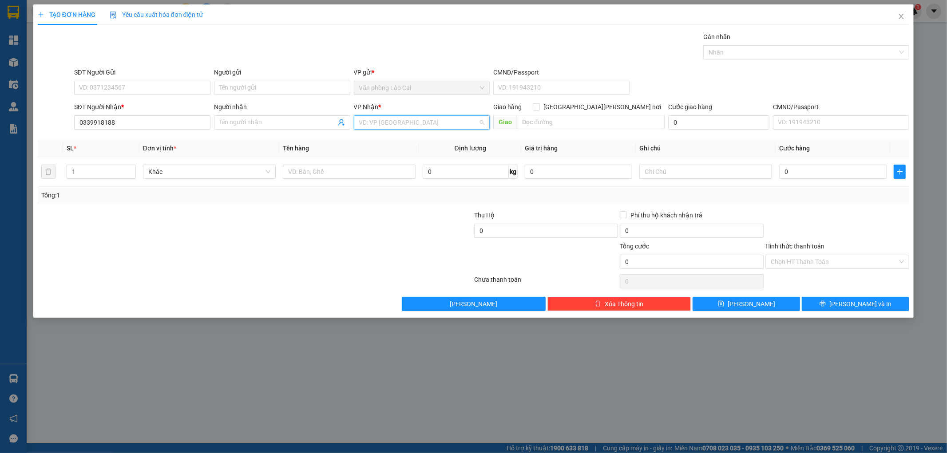
click at [414, 118] on input "search" at bounding box center [418, 122] width 119 height 13
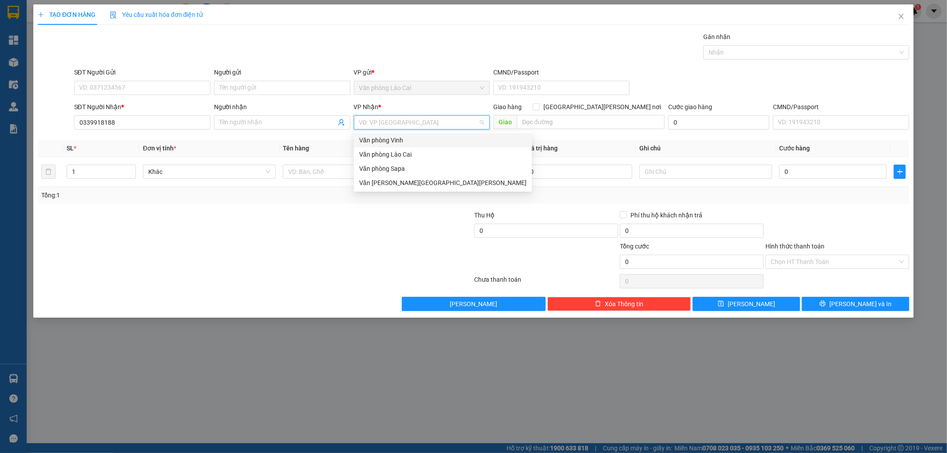
click at [407, 137] on div "Văn phòng Vinh" at bounding box center [442, 140] width 167 height 10
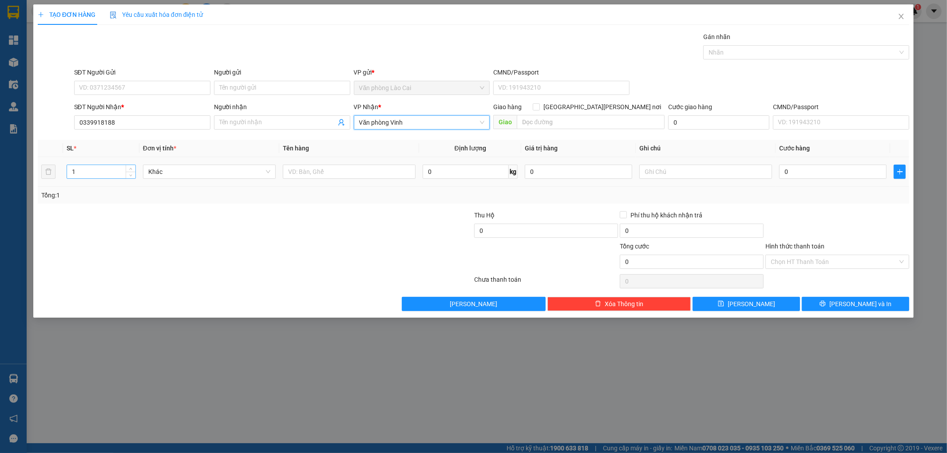
click at [108, 172] on input "1" at bounding box center [101, 171] width 68 height 13
click at [342, 172] on input "text" at bounding box center [349, 172] width 133 height 14
type input "03 KIỆN TẢI"
click at [702, 179] on div at bounding box center [705, 172] width 133 height 18
click at [703, 174] on input "text" at bounding box center [705, 172] width 133 height 14
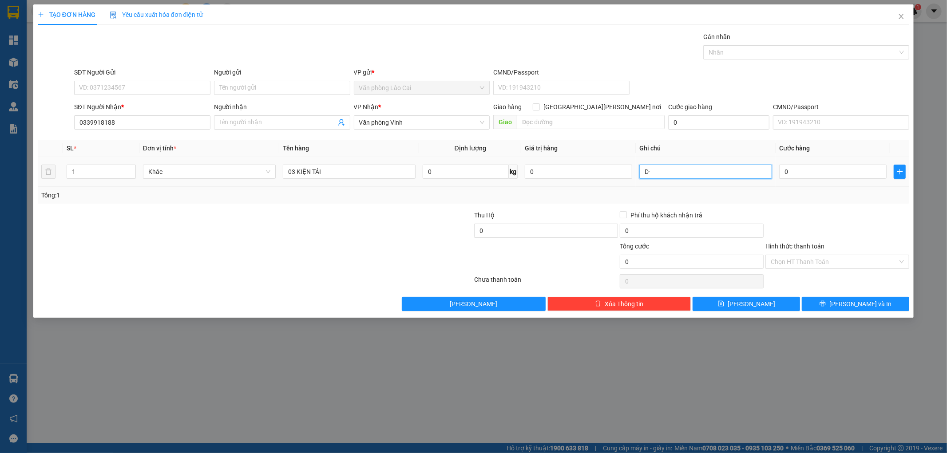
type input "D"
type input "ĐẠI LÍ lU"
click at [806, 169] on input "0" at bounding box center [832, 172] width 107 height 14
type input "1"
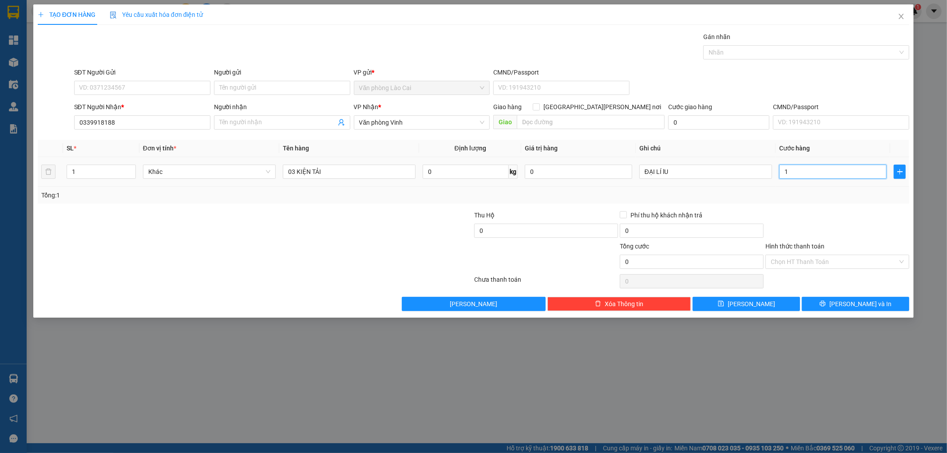
type input "1"
type input "1.000"
click at [724, 308] on span "save" at bounding box center [721, 303] width 6 height 7
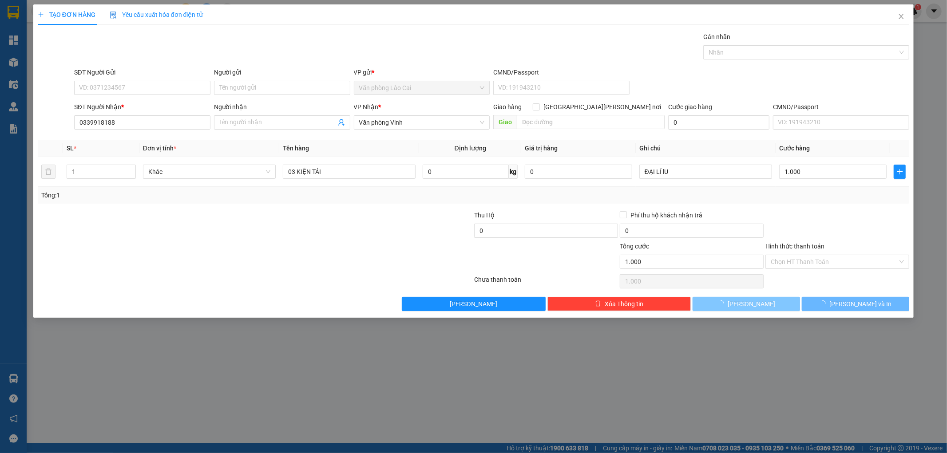
type input "0"
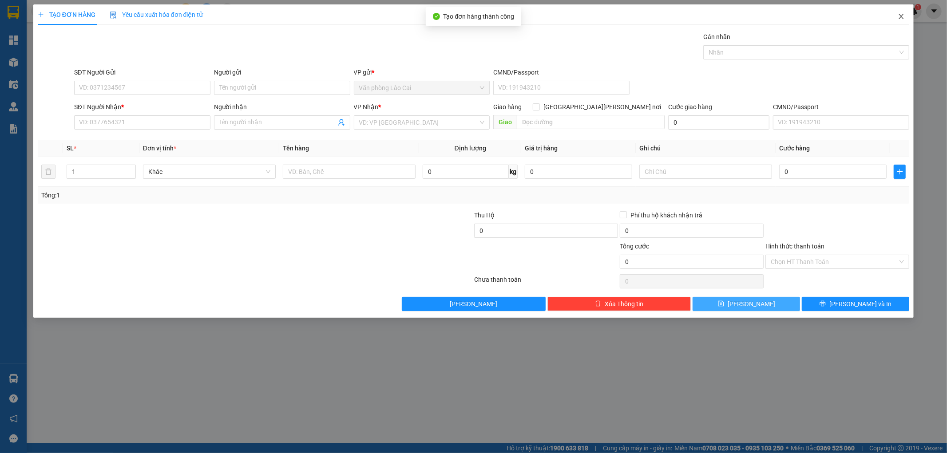
click at [902, 16] on icon "close" at bounding box center [901, 16] width 5 height 5
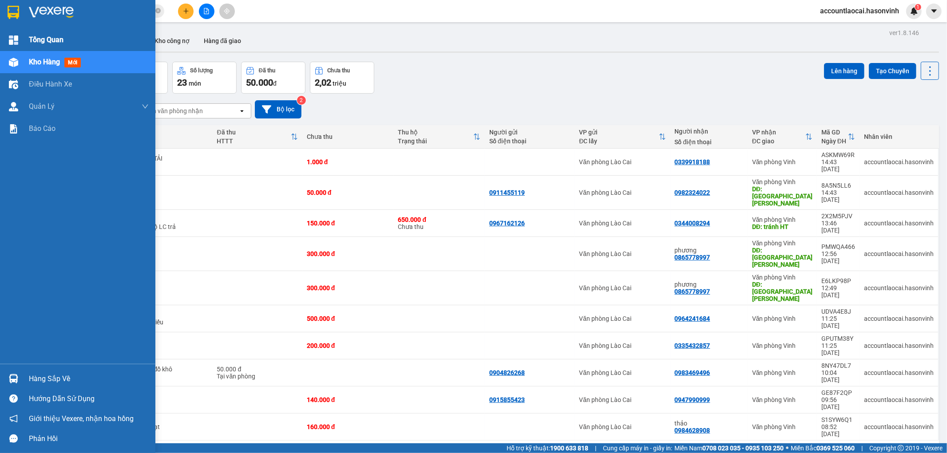
click at [34, 37] on span "Tổng Quan" at bounding box center [46, 39] width 35 height 11
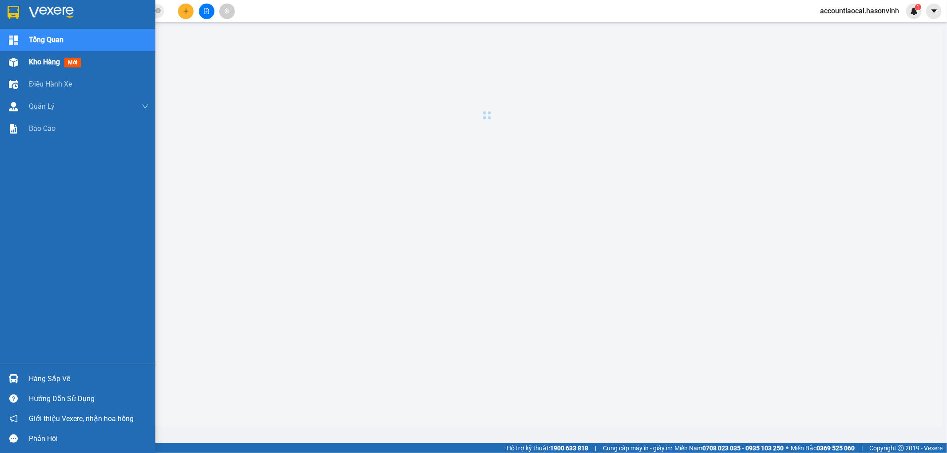
click at [38, 63] on span "Kho hàng" at bounding box center [44, 62] width 31 height 8
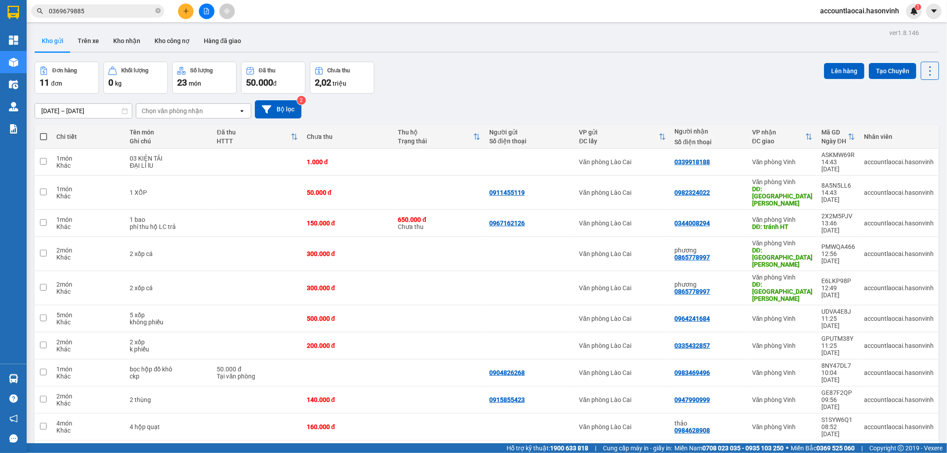
click at [835, 448] on button "2" at bounding box center [841, 454] width 13 height 13
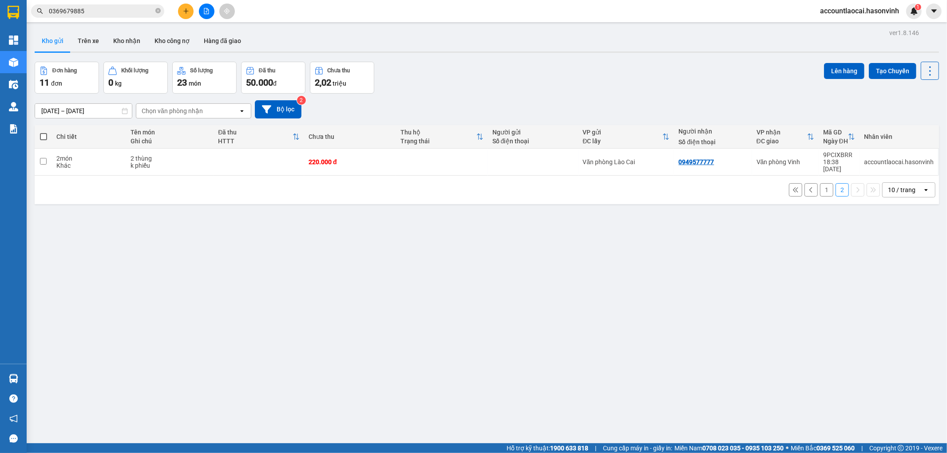
click at [822, 183] on button "1" at bounding box center [826, 189] width 13 height 13
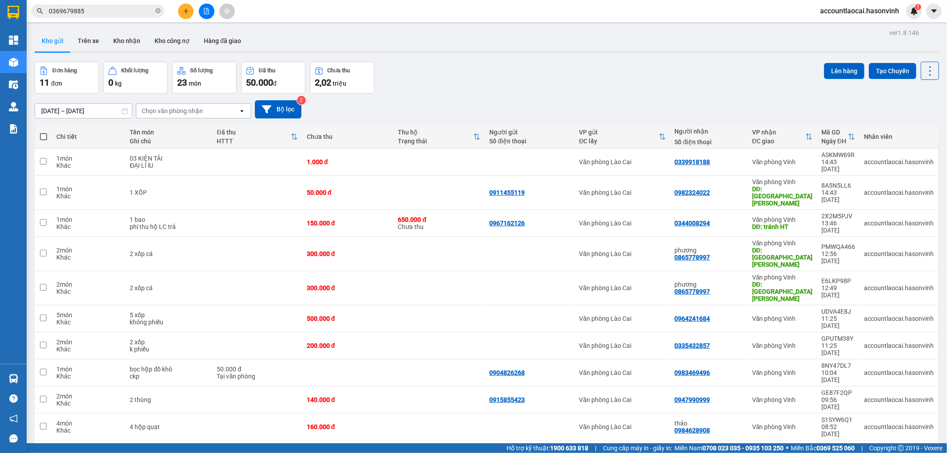
click at [835, 448] on button "2" at bounding box center [841, 454] width 13 height 13
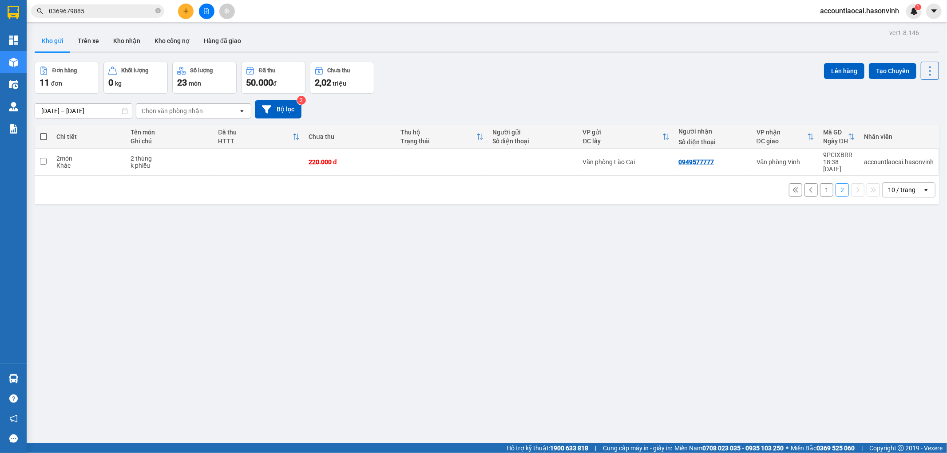
click at [820, 184] on button "1" at bounding box center [826, 189] width 13 height 13
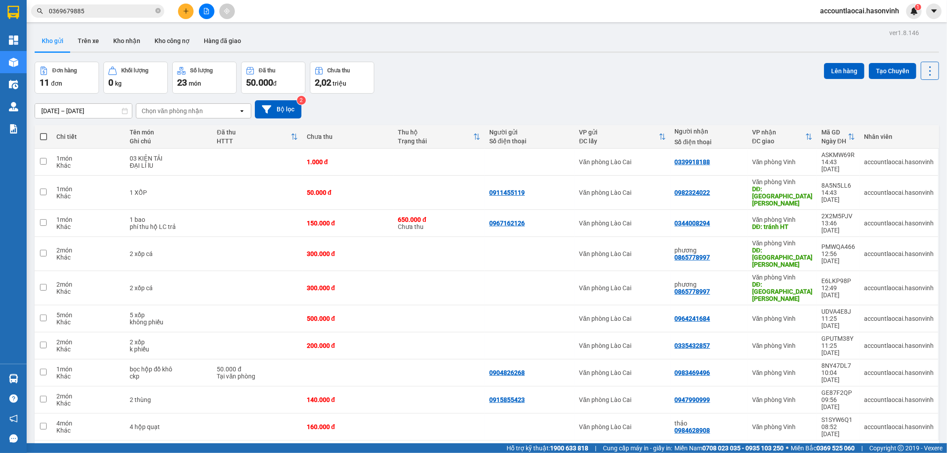
click at [835, 448] on button "2" at bounding box center [841, 454] width 13 height 13
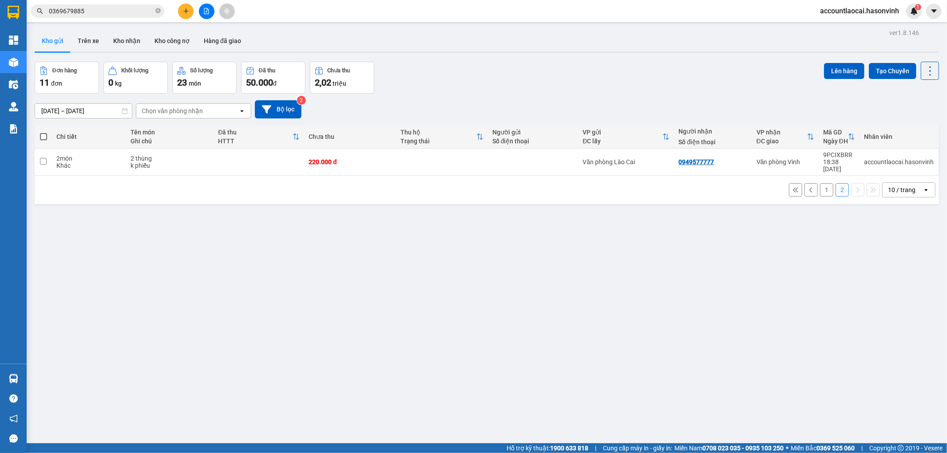
click at [820, 184] on button "1" at bounding box center [826, 189] width 13 height 13
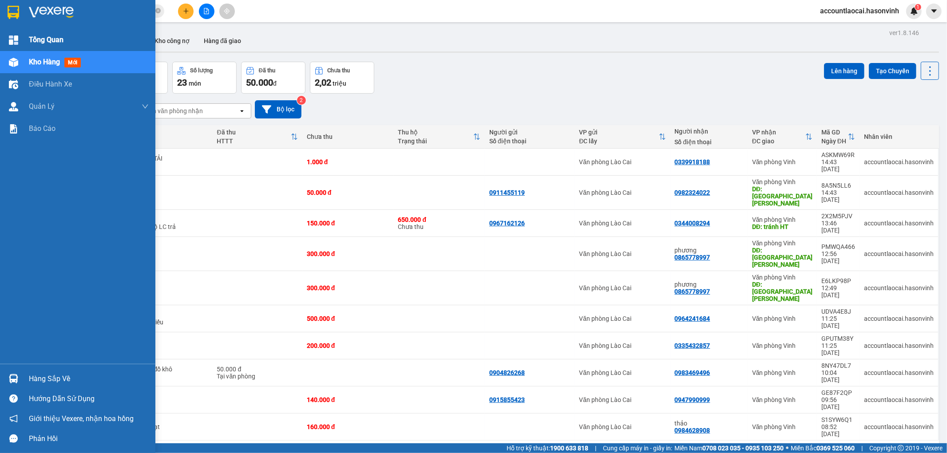
click at [55, 40] on span "Tổng Quan" at bounding box center [46, 39] width 35 height 11
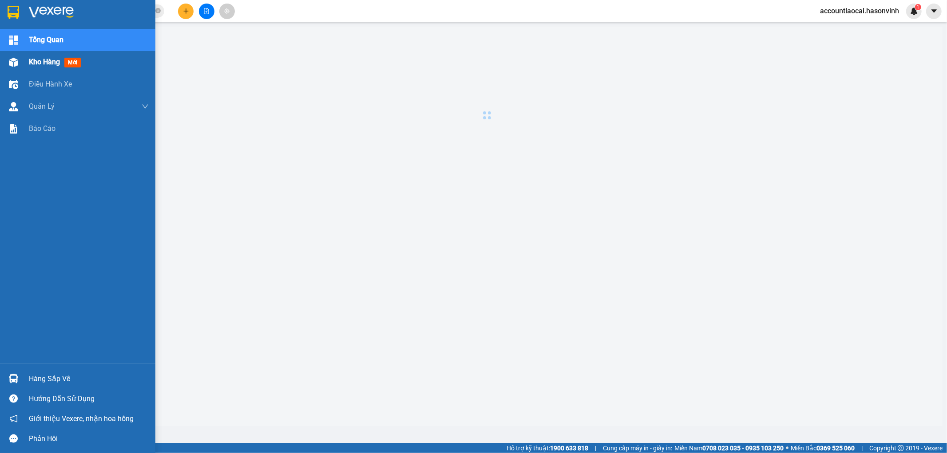
click at [46, 61] on span "Kho hàng" at bounding box center [44, 62] width 31 height 8
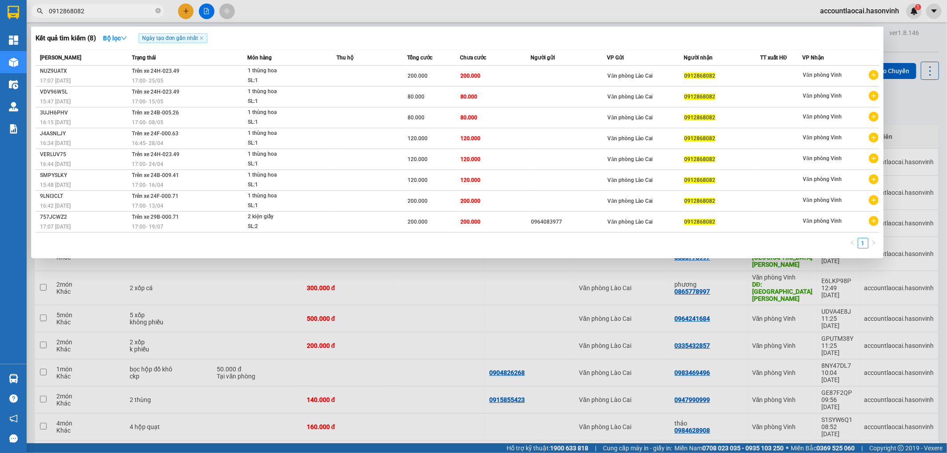
type input "0912868082"
click at [906, 111] on div at bounding box center [473, 226] width 947 height 453
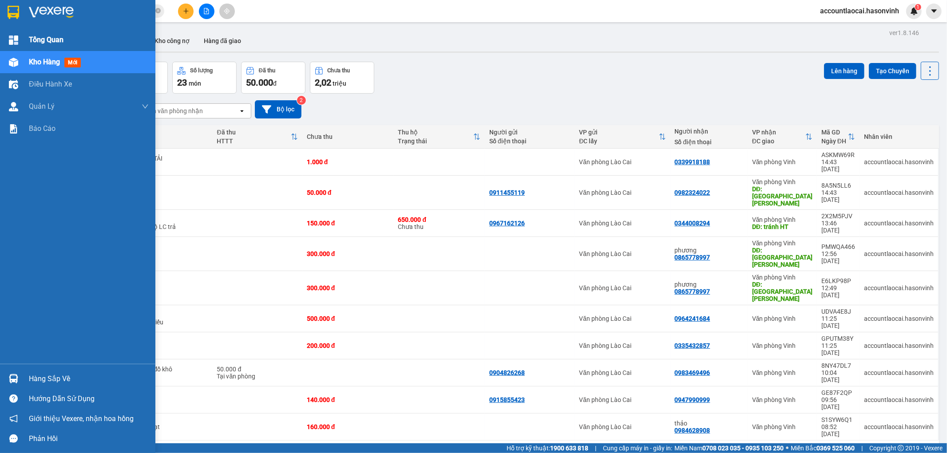
click at [46, 37] on span "Tổng Quan" at bounding box center [46, 39] width 35 height 11
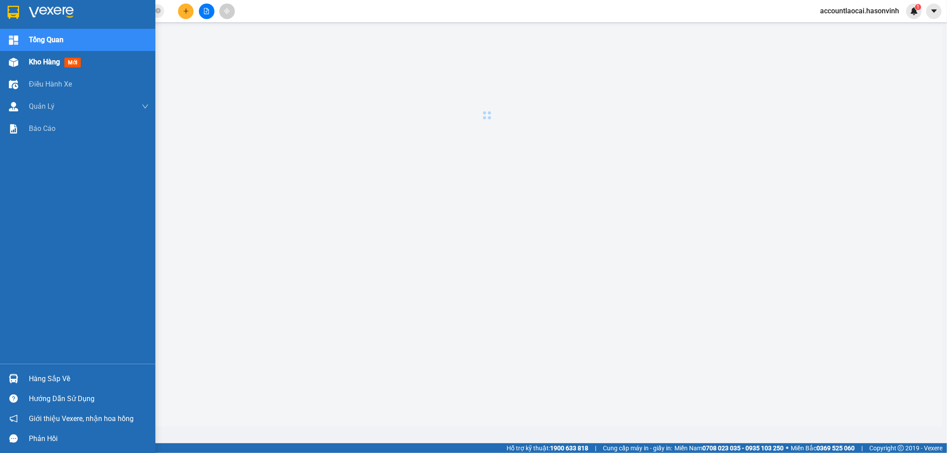
click at [47, 63] on span "Kho hàng" at bounding box center [44, 62] width 31 height 8
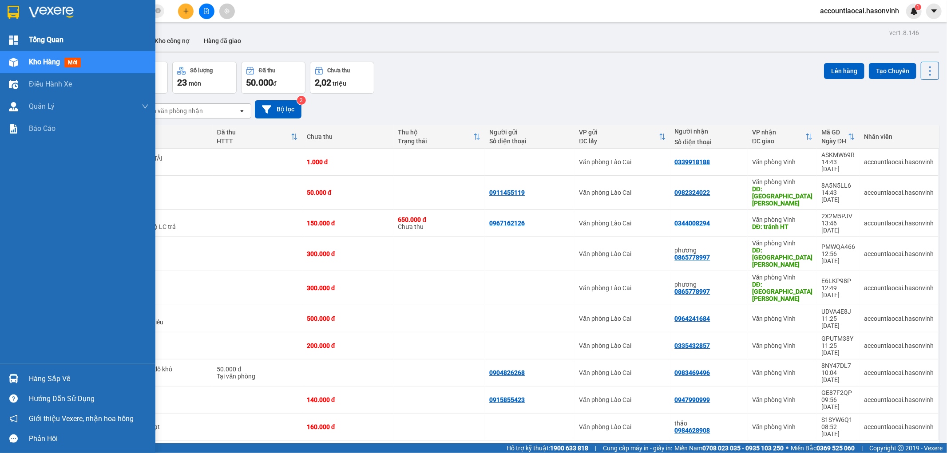
click at [39, 36] on span "Tổng Quan" at bounding box center [46, 39] width 35 height 11
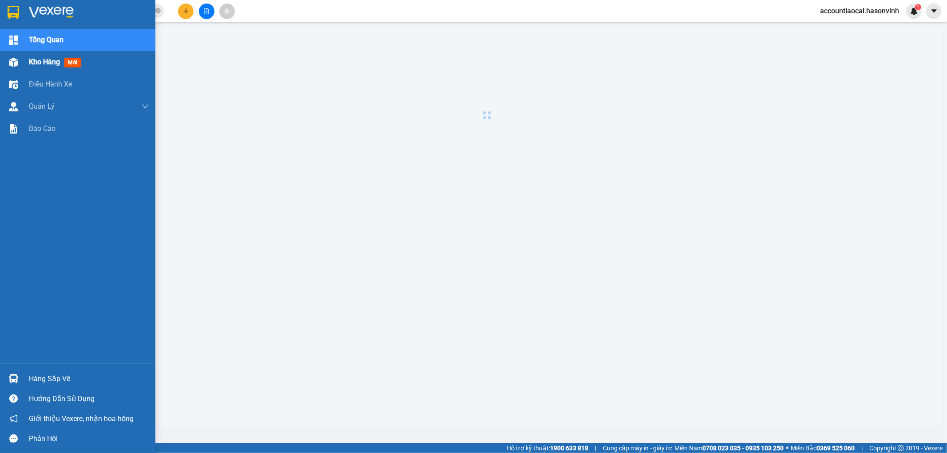
click at [37, 59] on span "Kho hàng" at bounding box center [44, 62] width 31 height 8
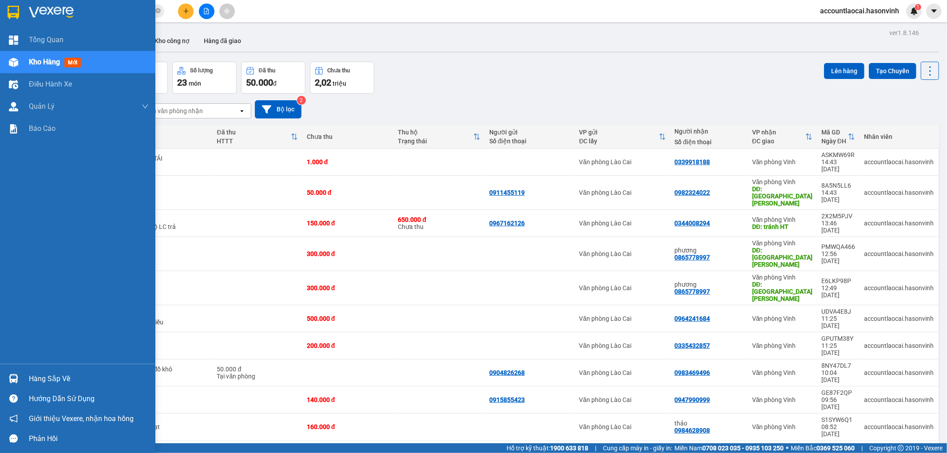
drag, startPoint x: 36, startPoint y: 39, endPoint x: 40, endPoint y: 62, distance: 23.4
click at [37, 39] on span "Tổng Quan" at bounding box center [46, 39] width 35 height 11
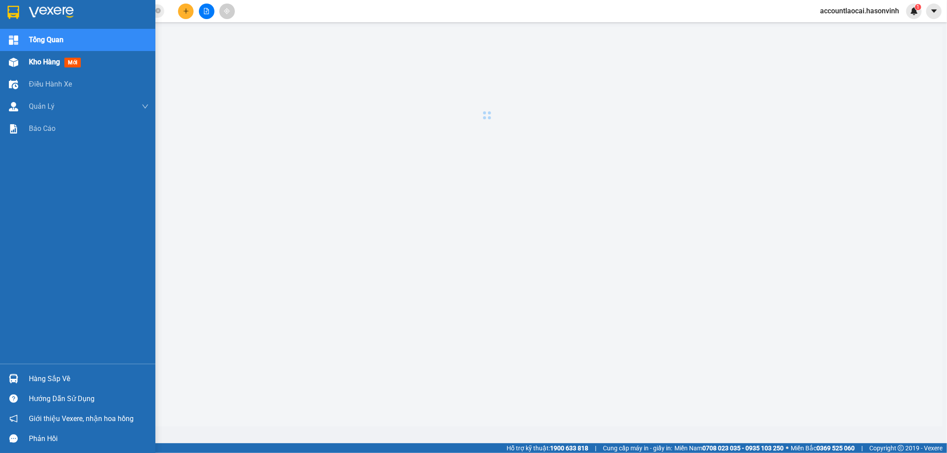
click at [40, 62] on span "Kho hàng" at bounding box center [44, 62] width 31 height 8
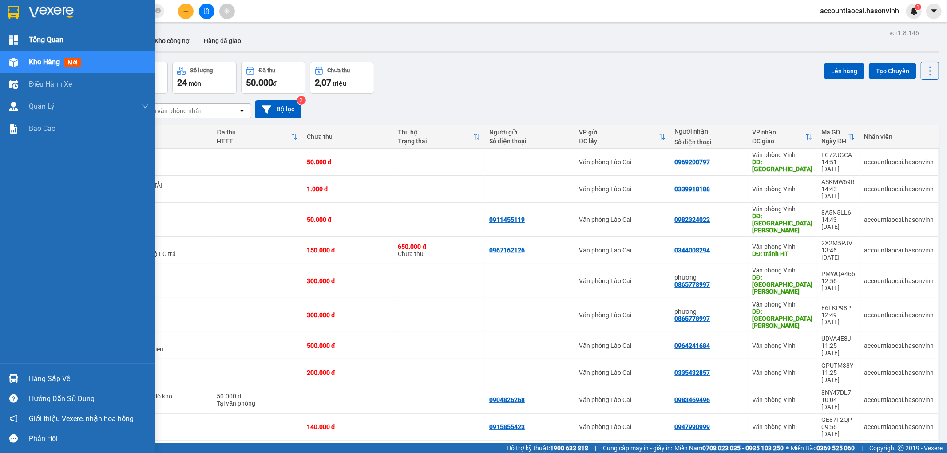
click at [45, 37] on span "Tổng Quan" at bounding box center [46, 39] width 35 height 11
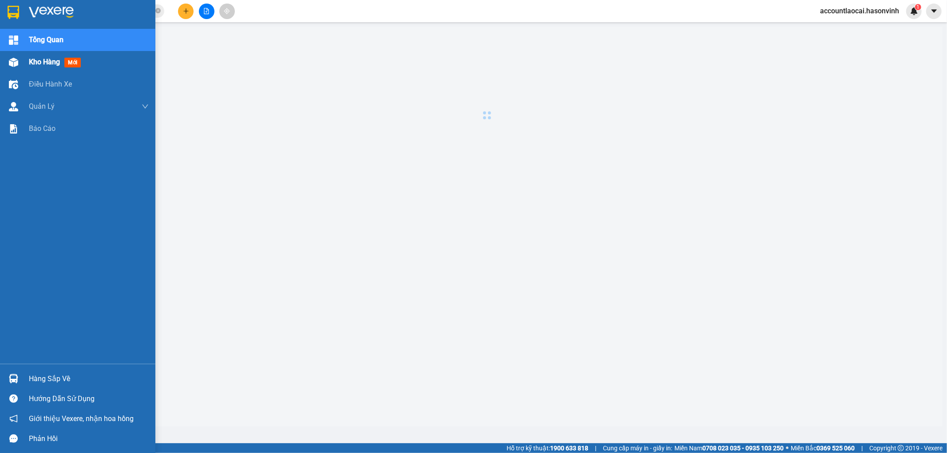
click at [38, 67] on div "Kho hàng mới" at bounding box center [56, 61] width 55 height 11
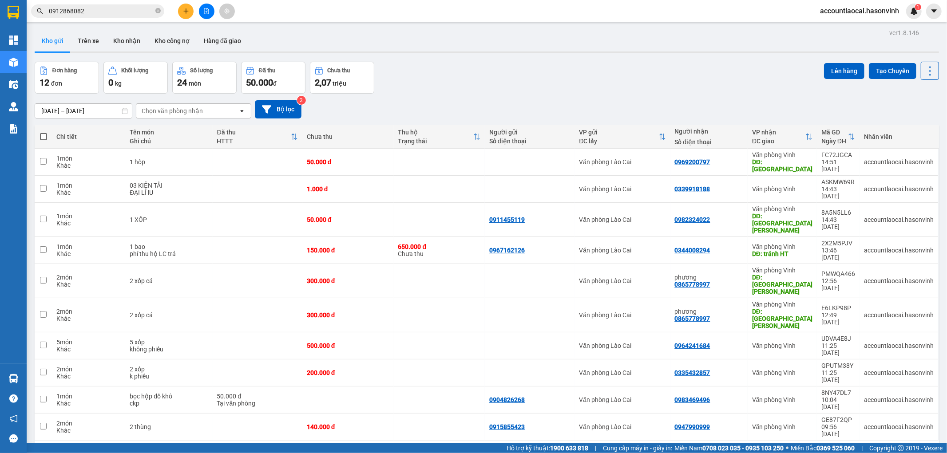
click at [838, 448] on button "2" at bounding box center [841, 454] width 13 height 13
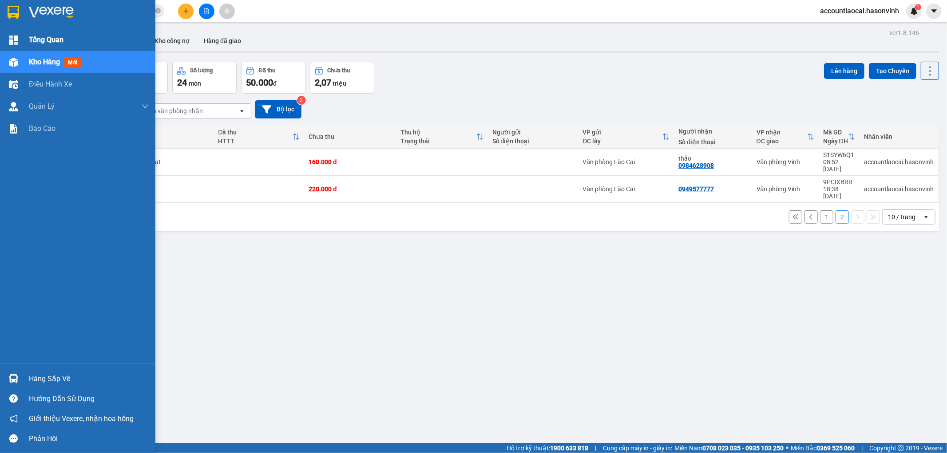
click at [43, 43] on span "Tổng Quan" at bounding box center [46, 39] width 35 height 11
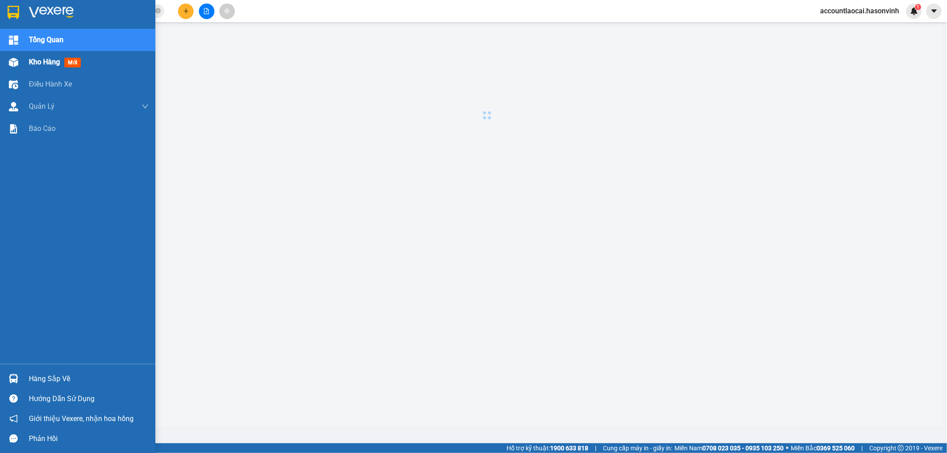
click at [43, 64] on span "Kho hàng" at bounding box center [44, 62] width 31 height 8
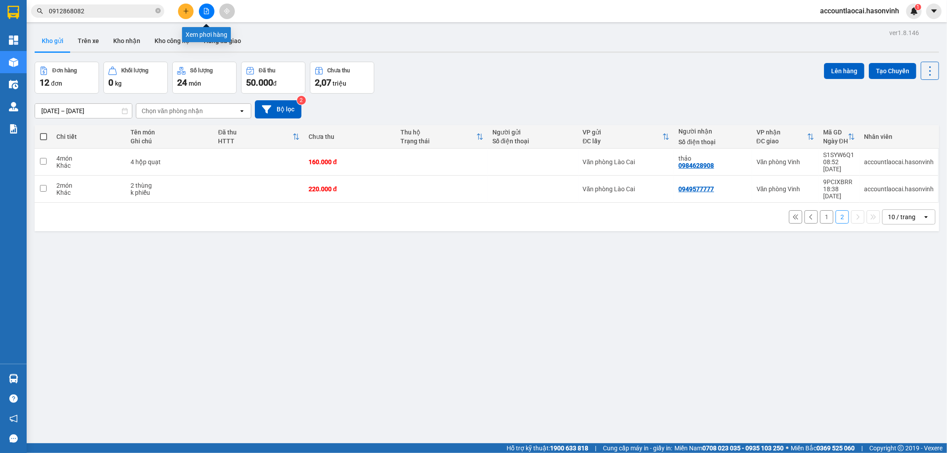
click at [207, 17] on button at bounding box center [207, 12] width 16 height 16
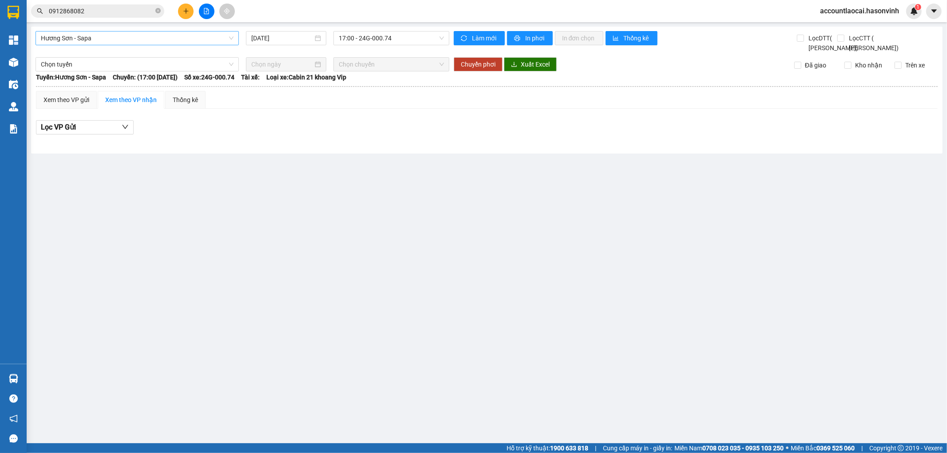
click at [110, 40] on span "Hương Sơn - Sapa" at bounding box center [137, 38] width 193 height 13
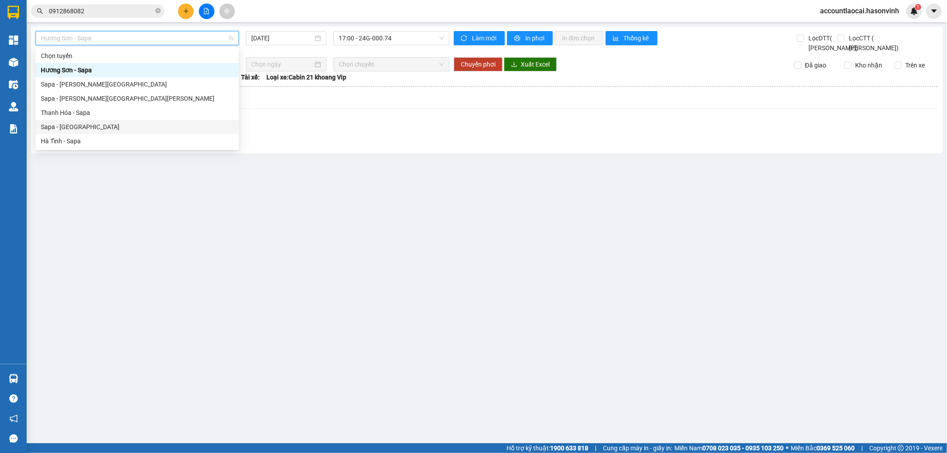
click at [58, 126] on div "Sapa - [GEOGRAPHIC_DATA]" at bounding box center [137, 127] width 193 height 10
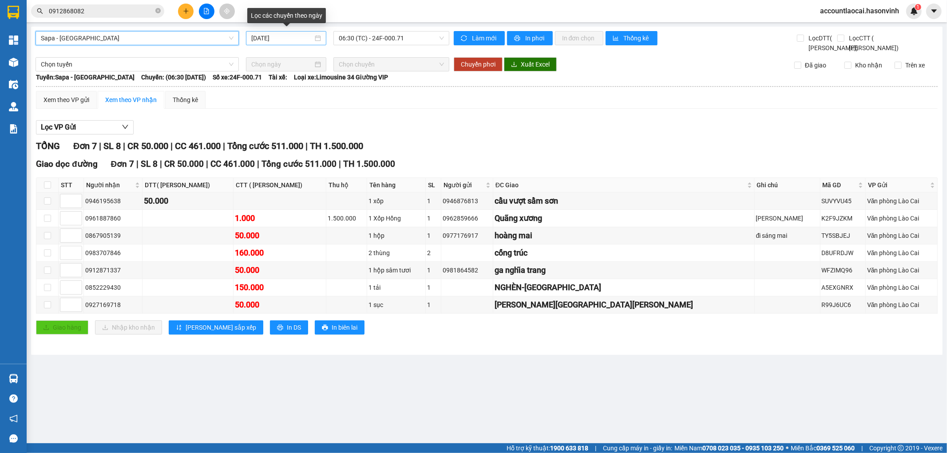
click at [302, 35] on input "[DATE]" at bounding box center [282, 38] width 62 height 10
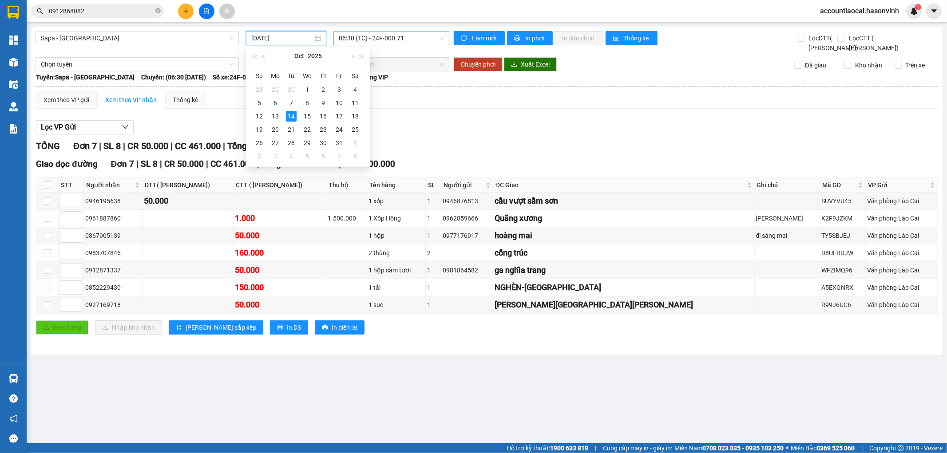
click at [403, 33] on span "06:30 (TC) - 24F-000.71" at bounding box center [391, 38] width 105 height 13
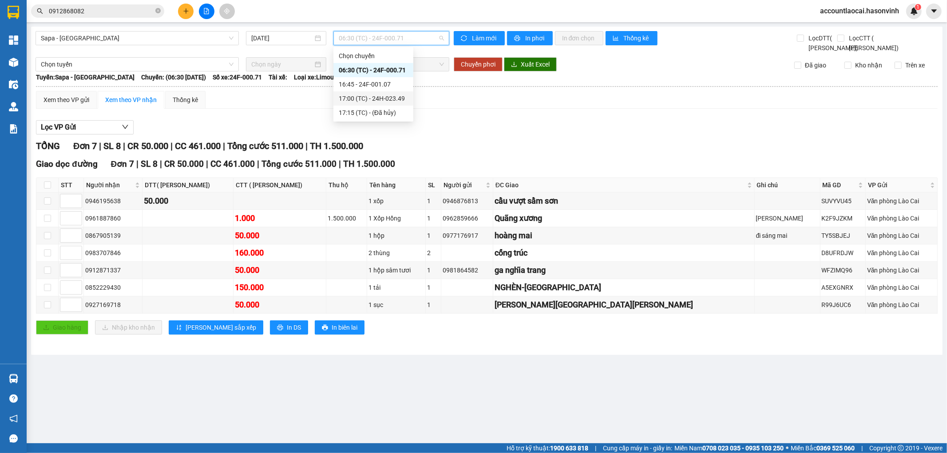
click at [382, 99] on div "17:00 (TC) - 24H-023.49" at bounding box center [373, 99] width 69 height 10
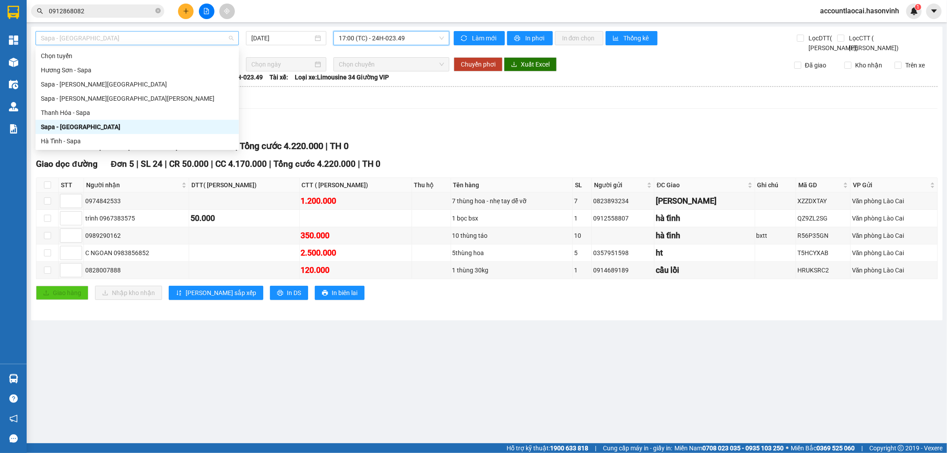
click at [129, 43] on span "Sapa - [GEOGRAPHIC_DATA]" at bounding box center [137, 38] width 193 height 13
click at [65, 125] on div "Sapa - [GEOGRAPHIC_DATA]" at bounding box center [137, 127] width 193 height 10
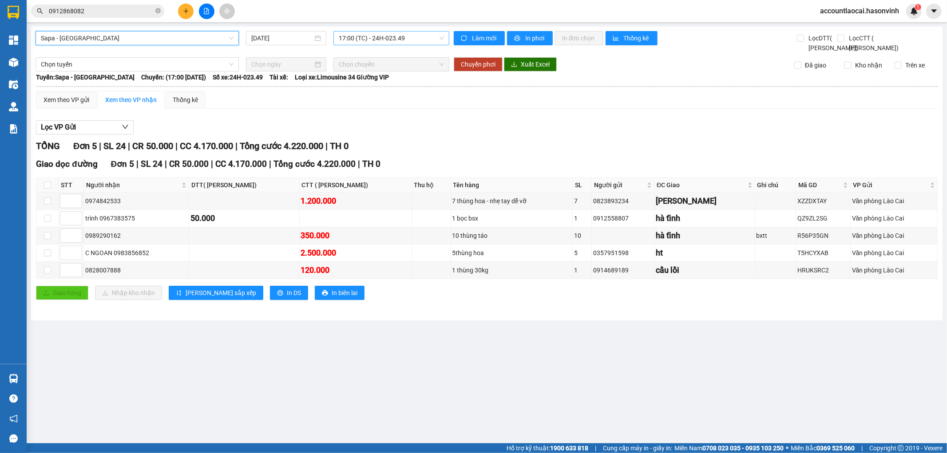
click at [362, 42] on span "17:00 (TC) - 24H-023.49" at bounding box center [391, 38] width 105 height 13
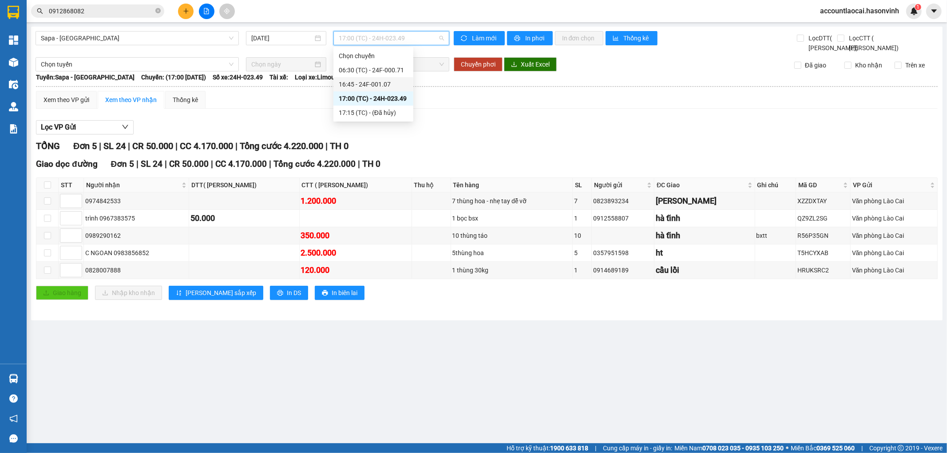
click at [368, 83] on div "16:45 - 24F-001.07" at bounding box center [373, 84] width 69 height 10
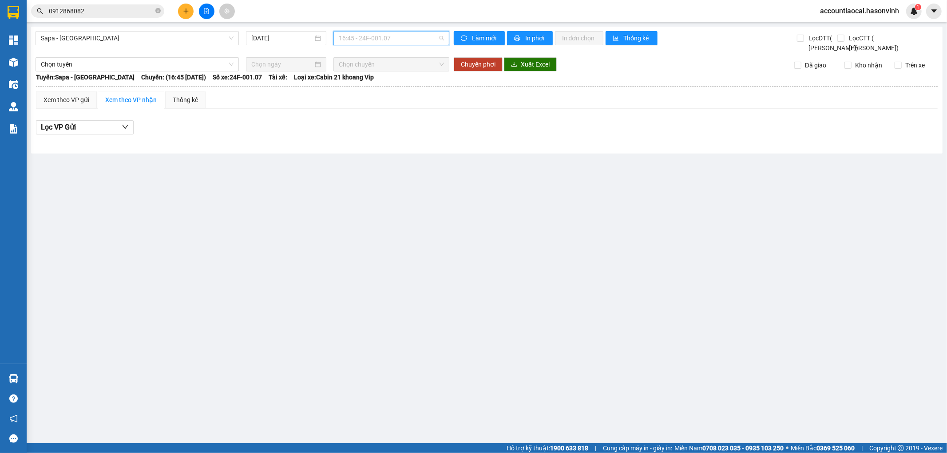
click at [381, 39] on span "16:45 - 24F-001.07" at bounding box center [391, 38] width 105 height 13
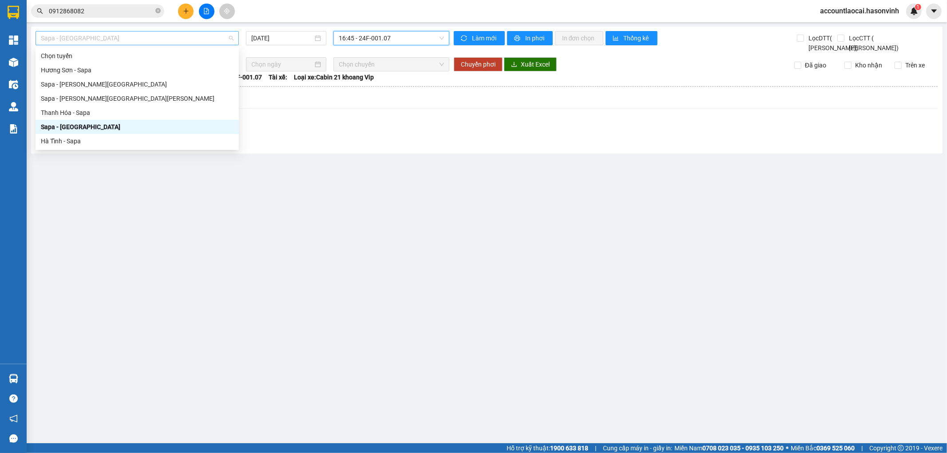
click at [87, 44] on span "Sapa - [GEOGRAPHIC_DATA]" at bounding box center [137, 38] width 193 height 13
click at [55, 127] on div "Sapa - [GEOGRAPHIC_DATA]" at bounding box center [137, 127] width 193 height 10
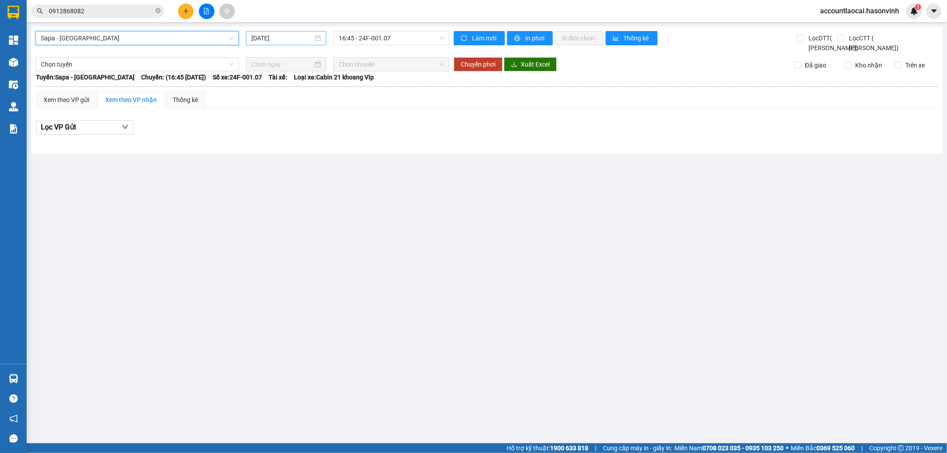
click at [291, 42] on input "[DATE]" at bounding box center [282, 38] width 62 height 10
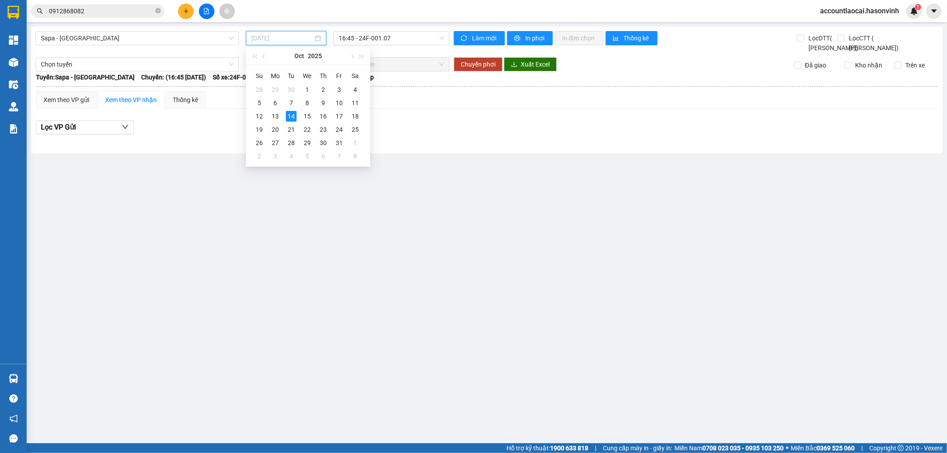
type input "[DATE]"
click at [293, 112] on div "14" at bounding box center [291, 116] width 11 height 11
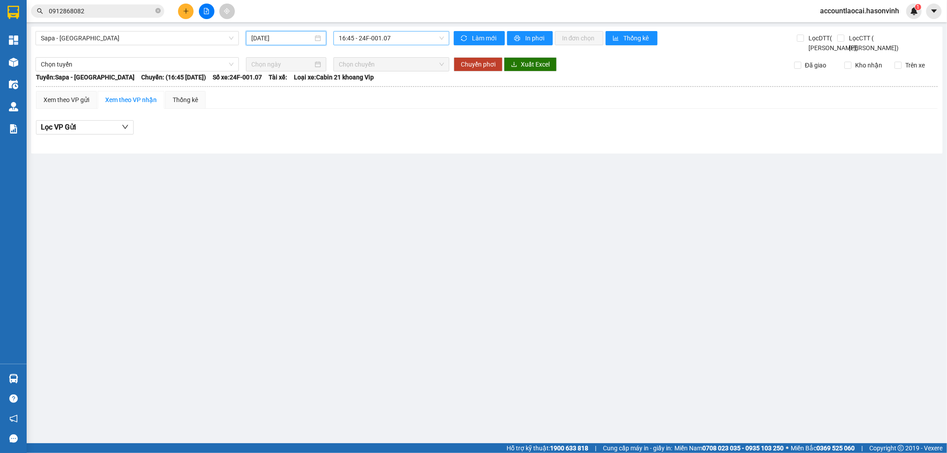
click at [372, 39] on span "16:45 - 24F-001.07" at bounding box center [391, 38] width 105 height 13
click at [358, 99] on div "17:00 (TC) - 24H-023.49" at bounding box center [373, 99] width 69 height 10
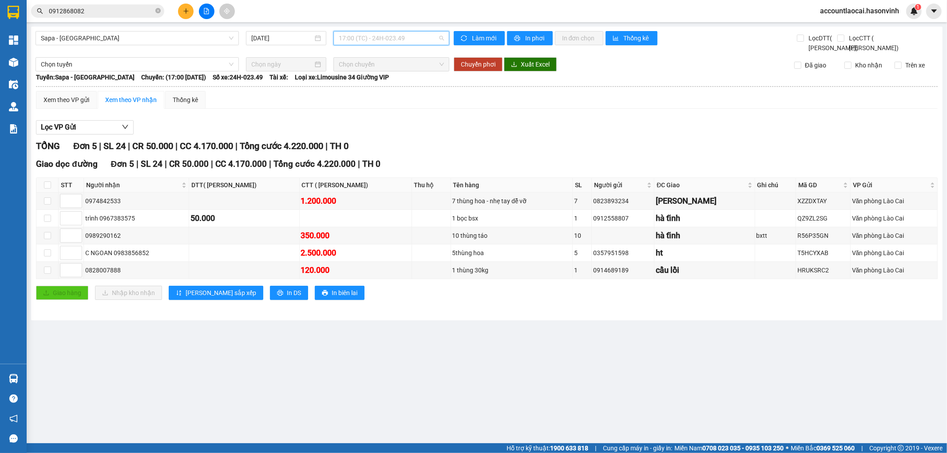
click at [383, 36] on span "17:00 (TC) - 24H-023.49" at bounding box center [391, 38] width 105 height 13
click at [105, 39] on span "Sapa - [GEOGRAPHIC_DATA]" at bounding box center [137, 38] width 193 height 13
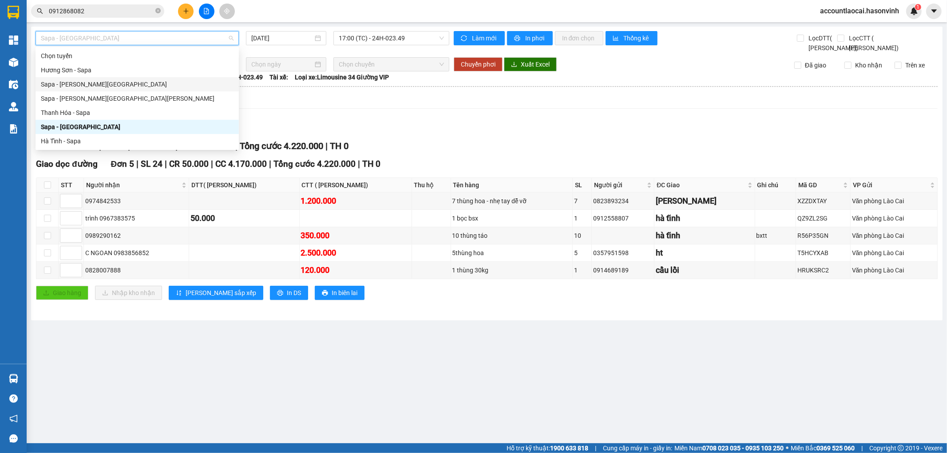
click at [80, 85] on div "Sapa - [PERSON_NAME][GEOGRAPHIC_DATA]" at bounding box center [137, 84] width 193 height 10
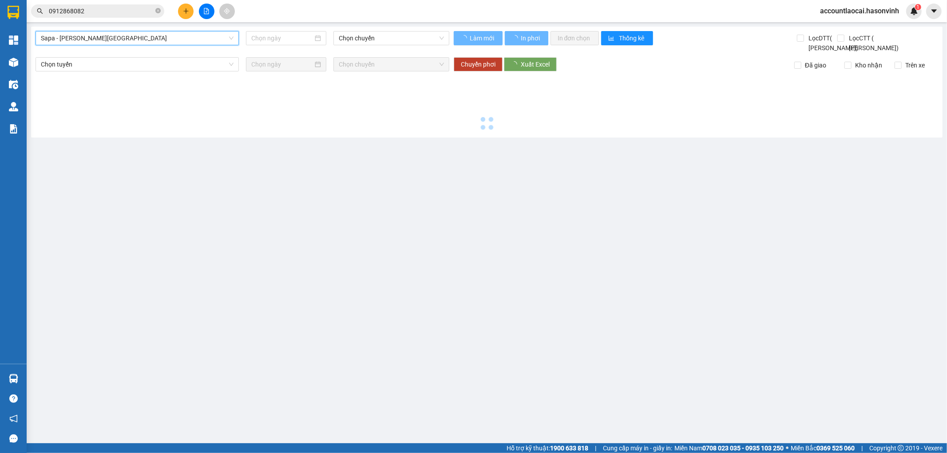
type input "[DATE]"
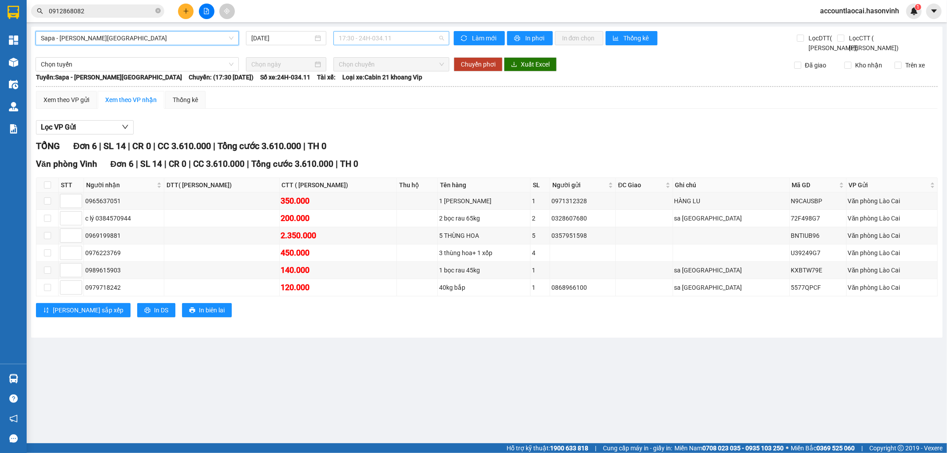
click at [370, 40] on span "17:30 - 24H-034.11" at bounding box center [391, 38] width 105 height 13
click at [366, 70] on div "17:30 - 24H-034.11" at bounding box center [373, 70] width 69 height 10
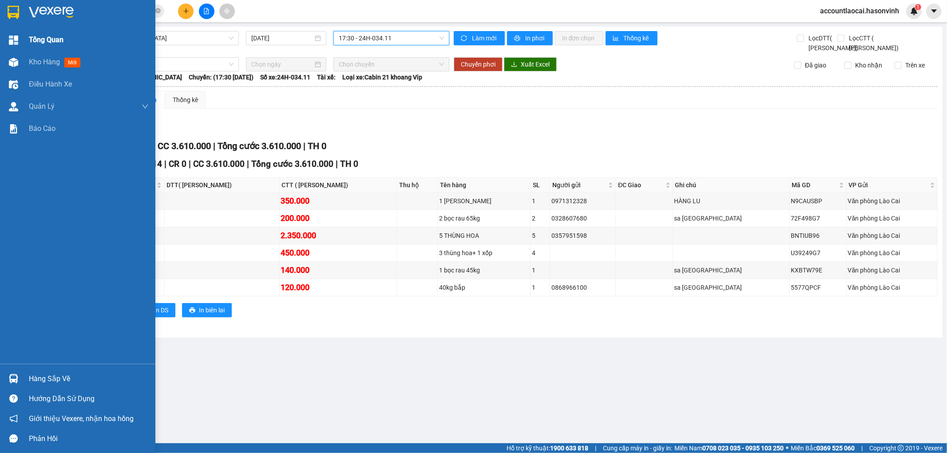
click at [35, 38] on span "Tổng Quan" at bounding box center [46, 39] width 35 height 11
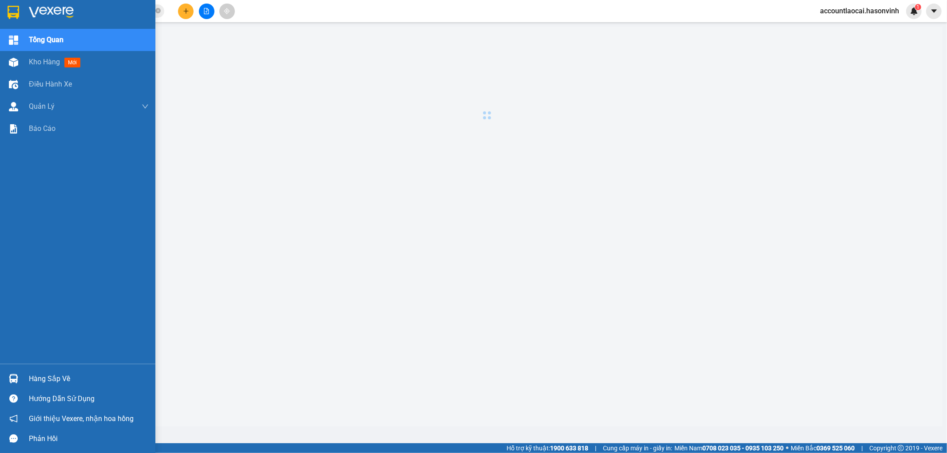
drag, startPoint x: 36, startPoint y: 64, endPoint x: 142, endPoint y: 201, distance: 173.3
click at [36, 65] on span "Kho hàng" at bounding box center [44, 62] width 31 height 8
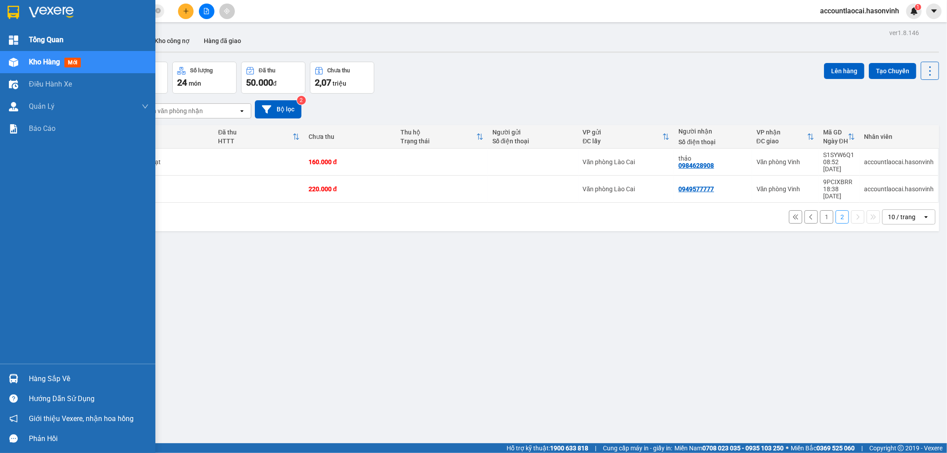
click at [51, 39] on span "Tổng Quan" at bounding box center [46, 39] width 35 height 11
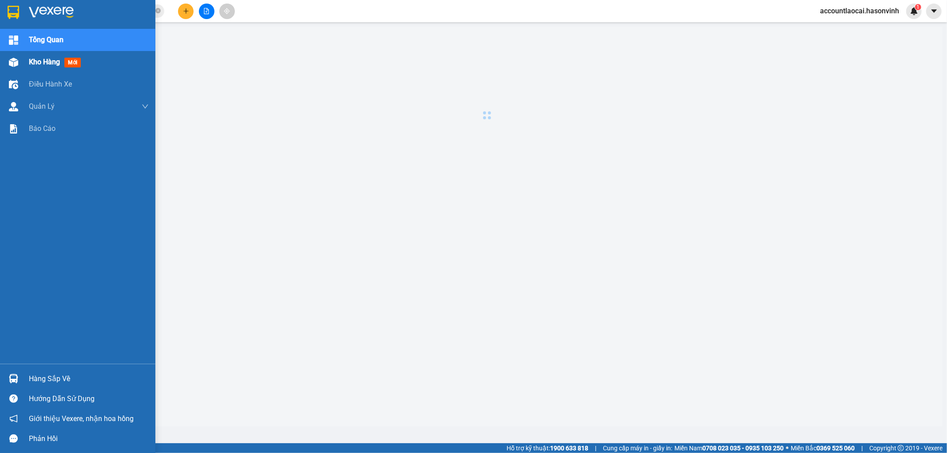
click at [49, 71] on div "Kho hàng mới" at bounding box center [89, 62] width 120 height 22
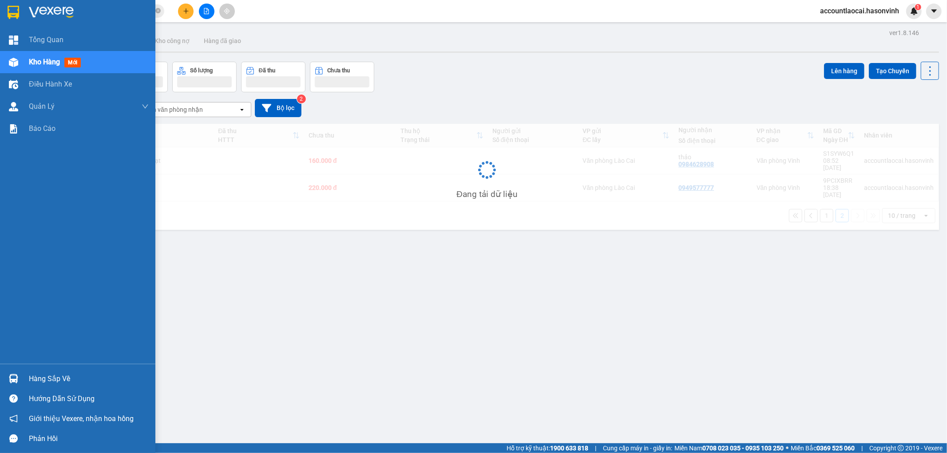
click at [50, 59] on span "Kho hàng" at bounding box center [44, 62] width 31 height 8
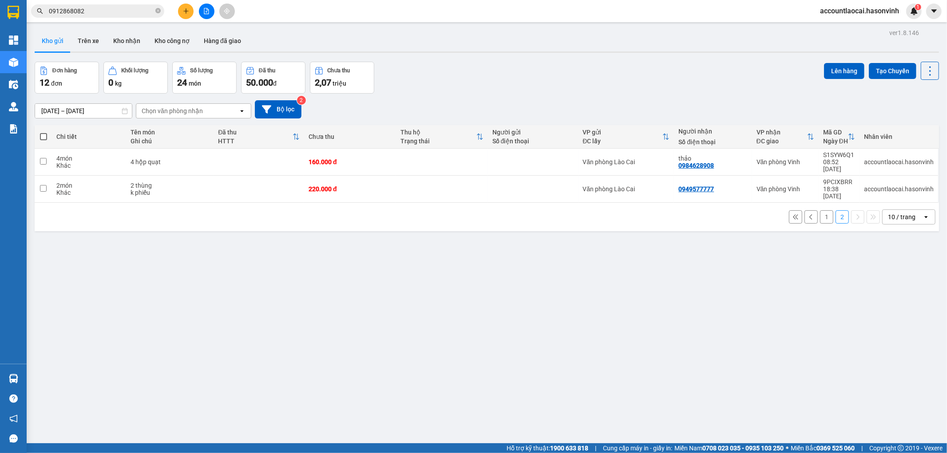
click at [820, 210] on button "1" at bounding box center [826, 216] width 13 height 13
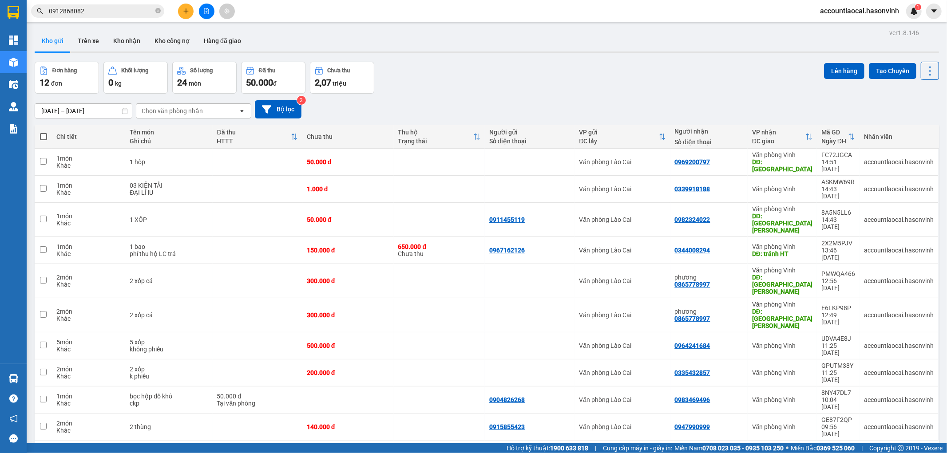
click at [206, 6] on button at bounding box center [207, 12] width 16 height 16
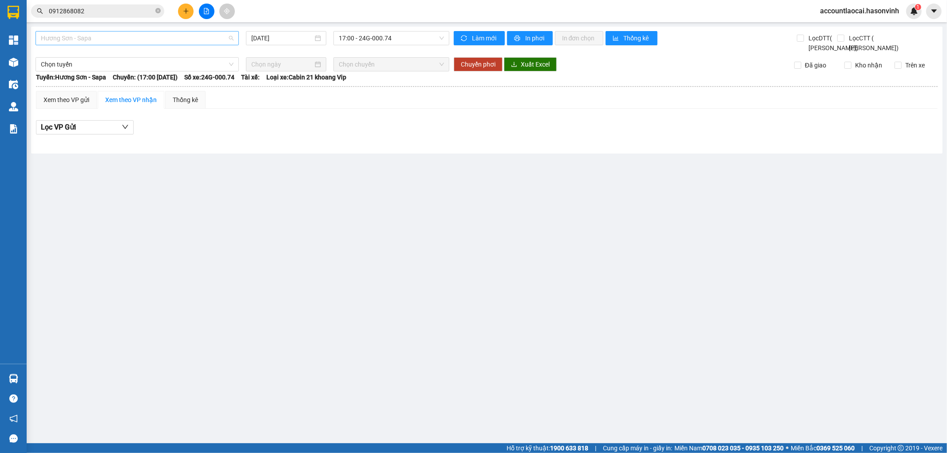
click at [83, 38] on span "Hương Sơn - Sapa" at bounding box center [137, 38] width 193 height 13
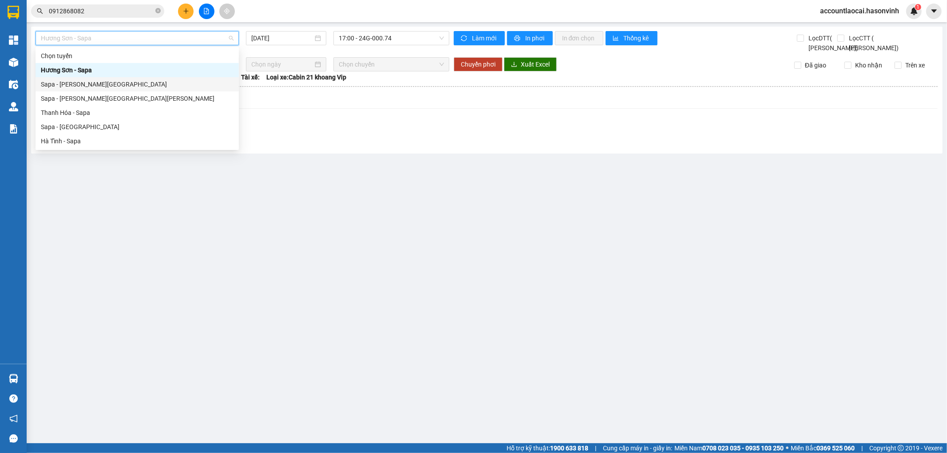
click at [58, 87] on div "Sapa - [PERSON_NAME][GEOGRAPHIC_DATA]" at bounding box center [137, 84] width 193 height 10
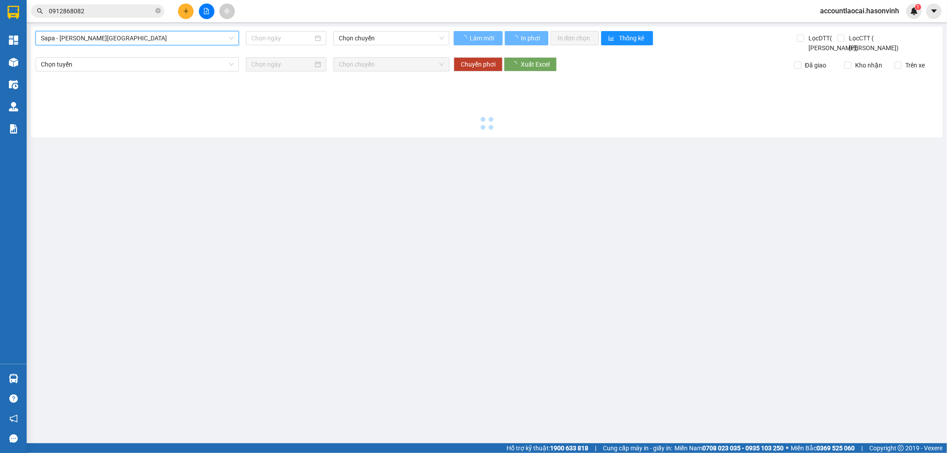
type input "[DATE]"
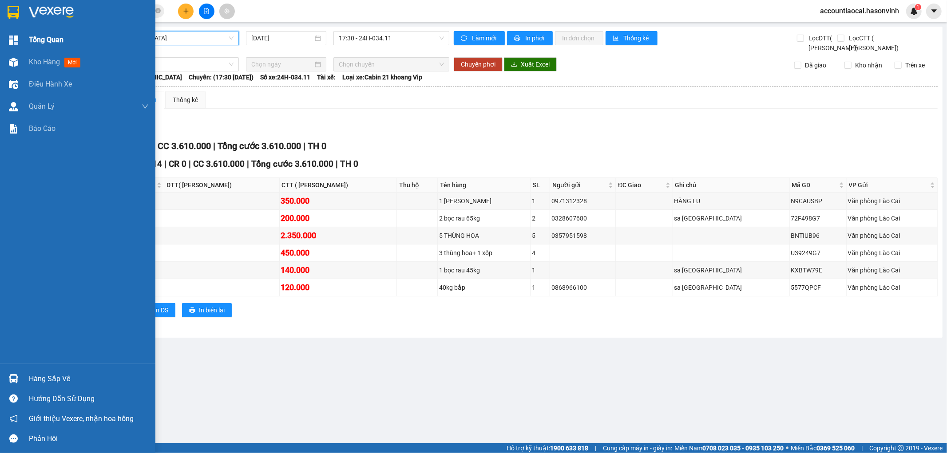
click at [36, 38] on span "Tổng Quan" at bounding box center [46, 39] width 35 height 11
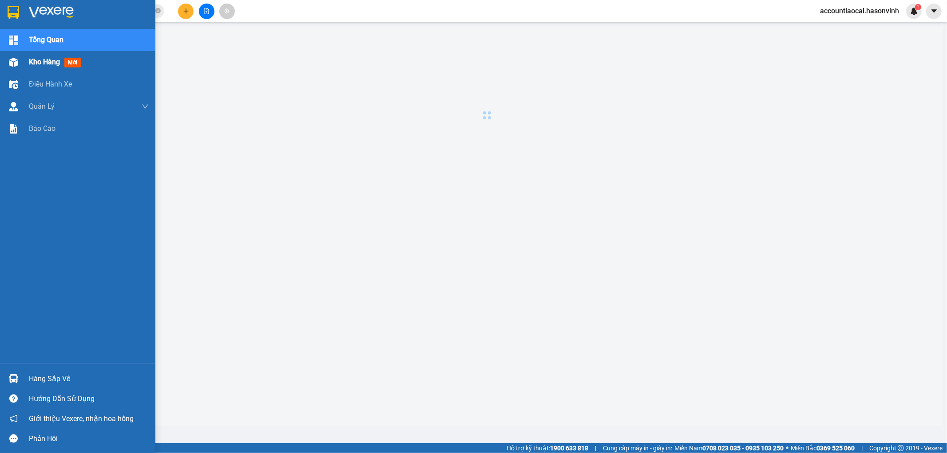
click at [36, 64] on span "Kho hàng" at bounding box center [44, 62] width 31 height 8
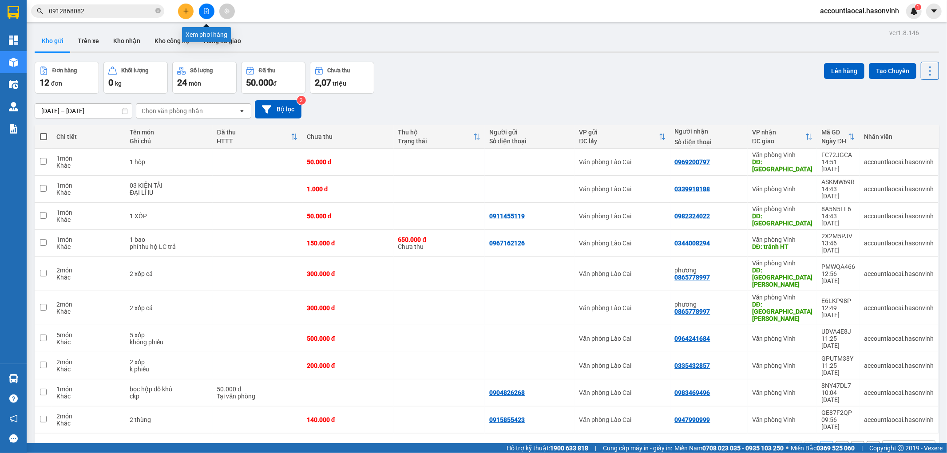
click at [210, 11] on button at bounding box center [207, 12] width 16 height 16
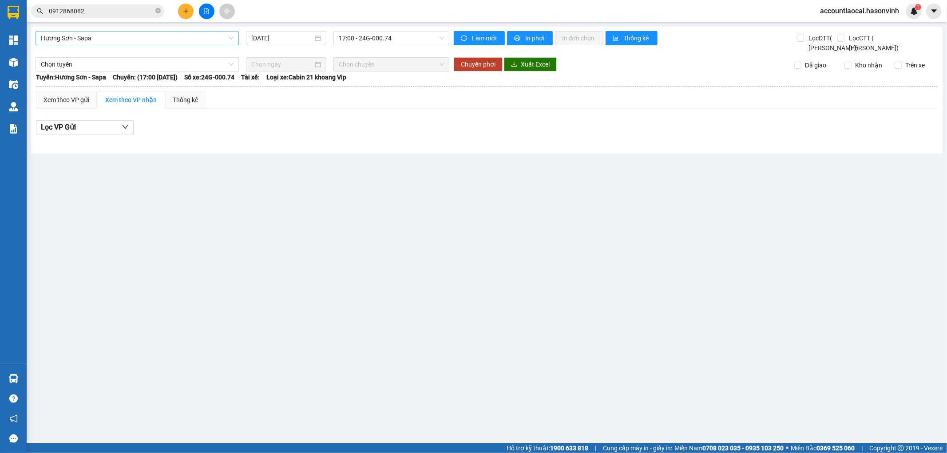
click at [106, 43] on span "Hương Sơn - Sapa" at bounding box center [137, 38] width 193 height 13
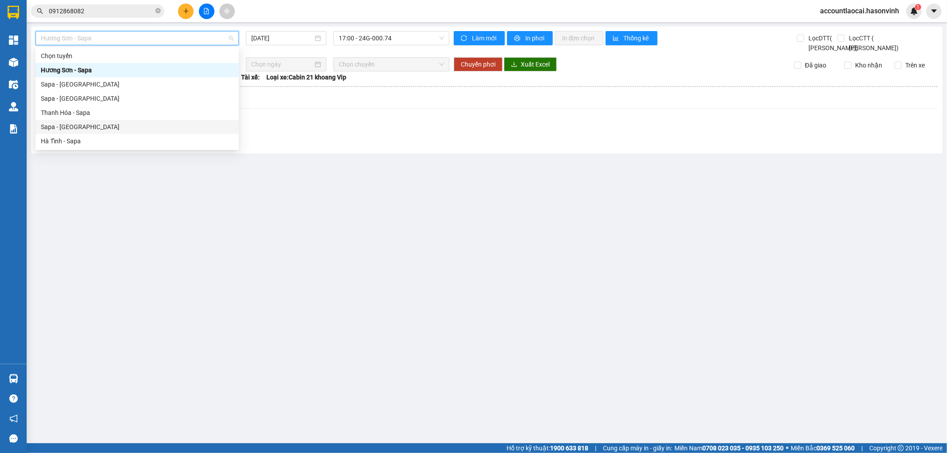
click at [68, 125] on div "Sapa - [GEOGRAPHIC_DATA]" at bounding box center [137, 127] width 193 height 10
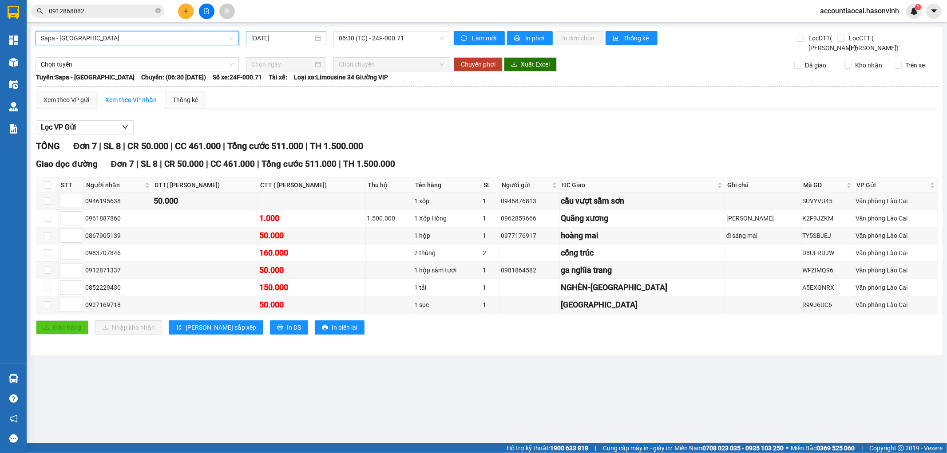
click at [292, 38] on input "[DATE]" at bounding box center [282, 38] width 62 height 10
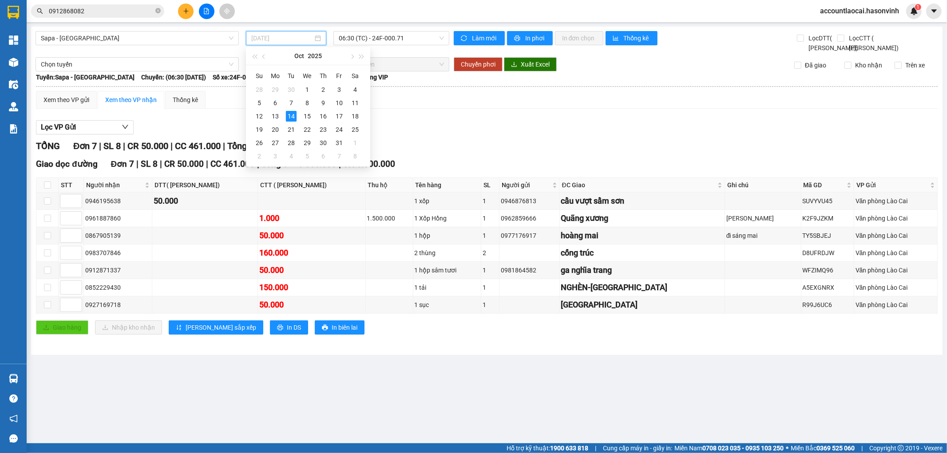
type input "[DATE]"
click at [289, 116] on div "14" at bounding box center [291, 116] width 11 height 11
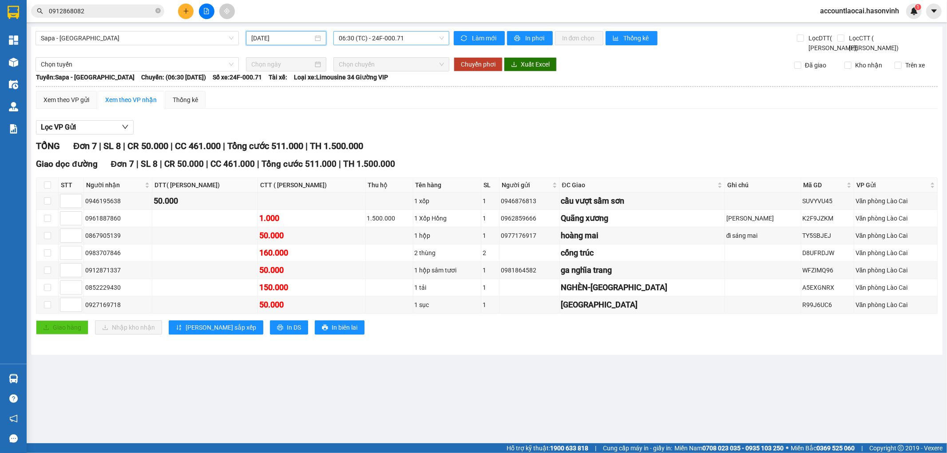
click at [367, 40] on span "06:30 (TC) - 24F-000.71" at bounding box center [391, 38] width 105 height 13
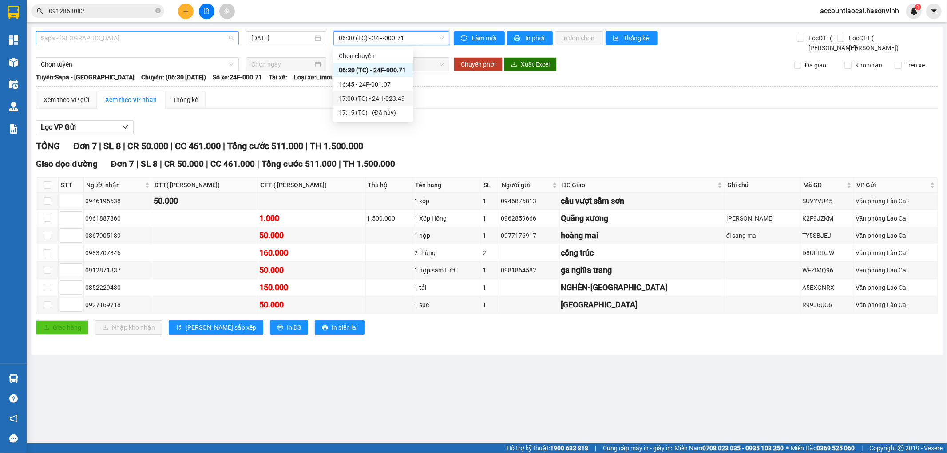
click at [58, 42] on span "Sapa - [GEOGRAPHIC_DATA]" at bounding box center [137, 38] width 193 height 13
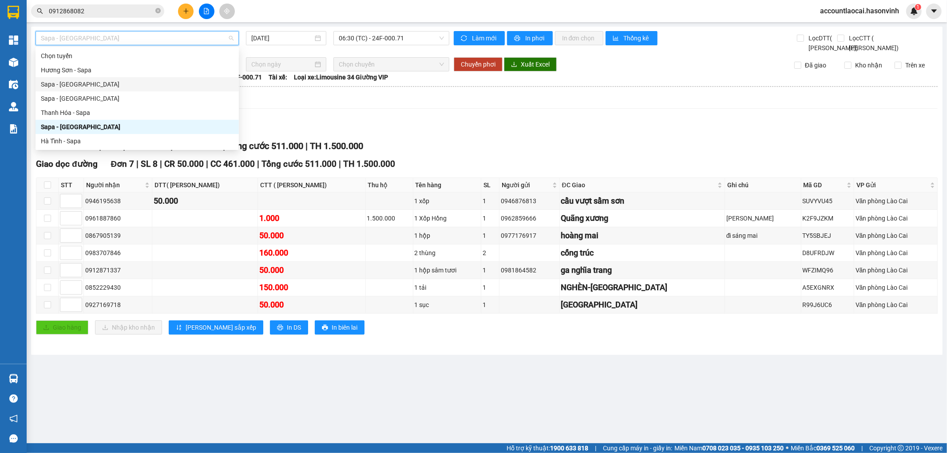
click at [67, 83] on div "Sapa - [PERSON_NAME][GEOGRAPHIC_DATA]" at bounding box center [137, 84] width 193 height 10
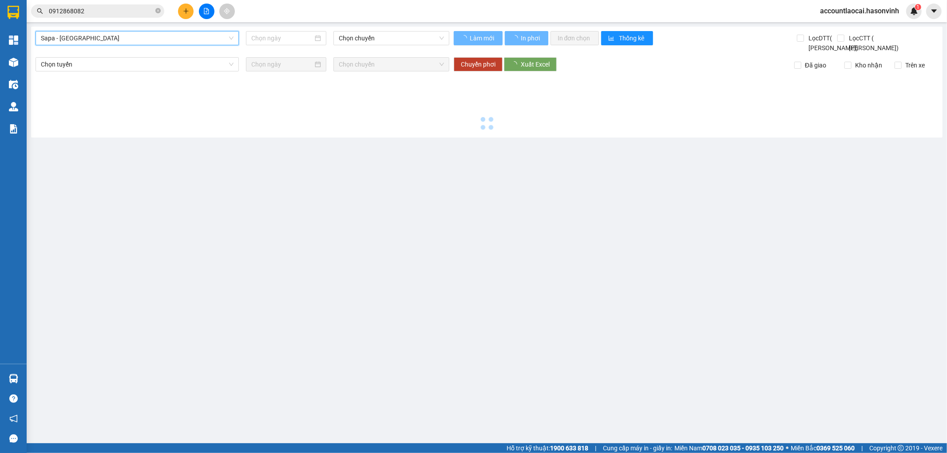
type input "[DATE]"
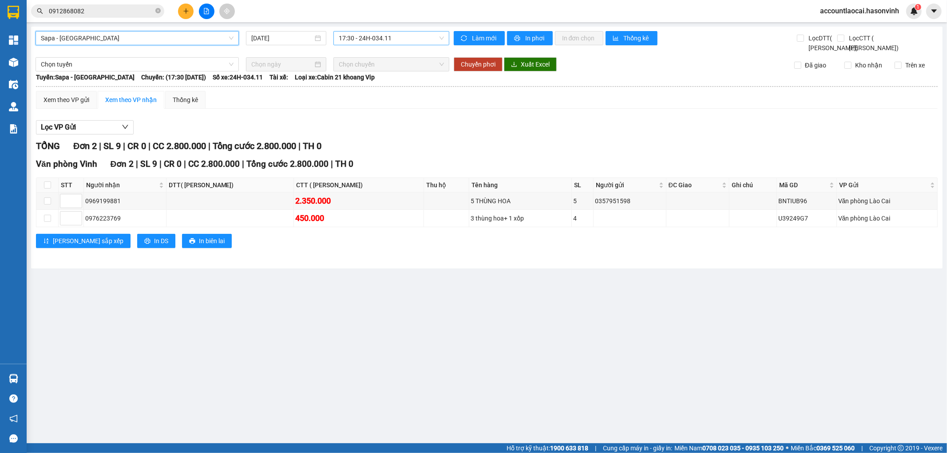
click at [358, 38] on span "17:30 - 24H-034.11" at bounding box center [391, 38] width 105 height 13
click at [360, 71] on div "17:30 - 24H-034.11" at bounding box center [373, 70] width 69 height 10
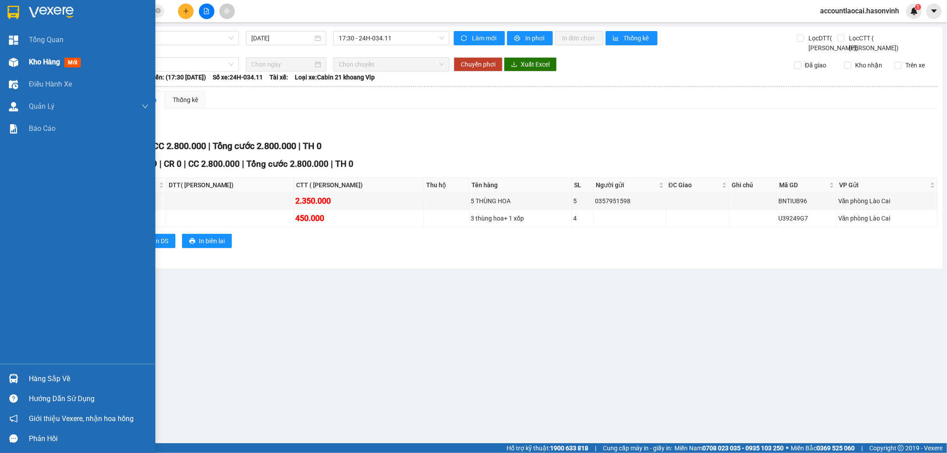
click at [51, 64] on span "Kho hàng" at bounding box center [44, 62] width 31 height 8
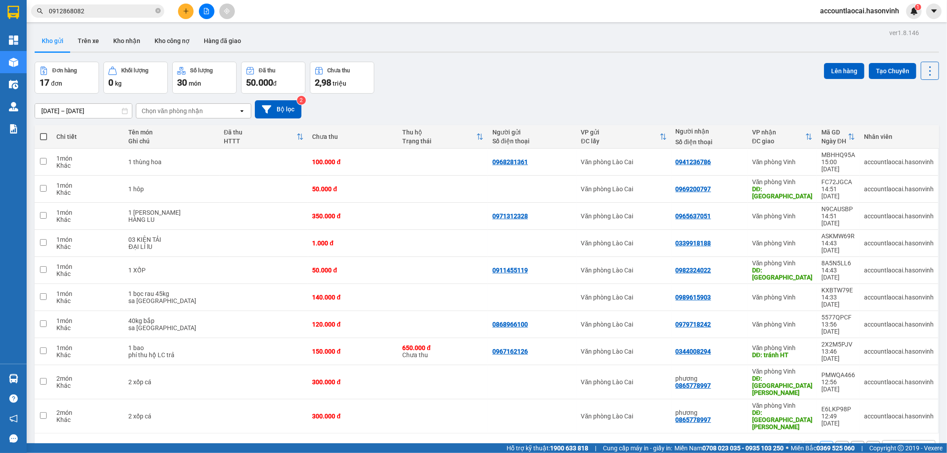
click at [835, 441] on button "2" at bounding box center [841, 447] width 13 height 13
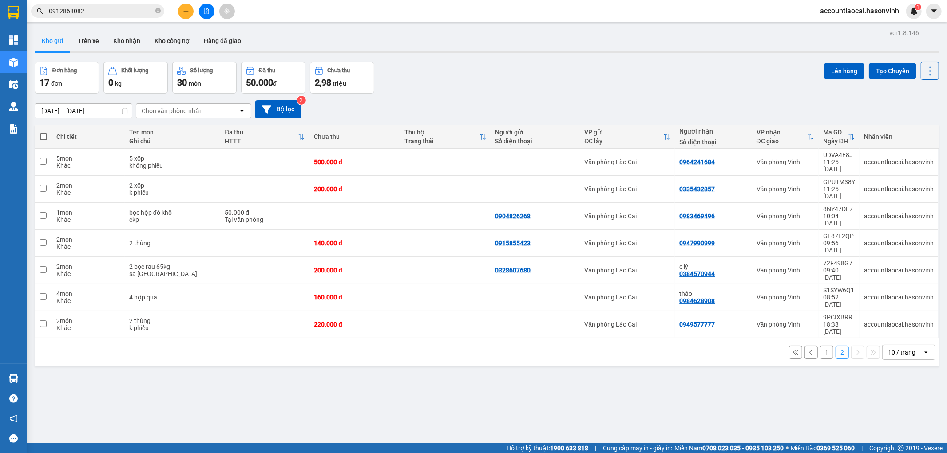
click at [206, 5] on button at bounding box center [207, 12] width 16 height 16
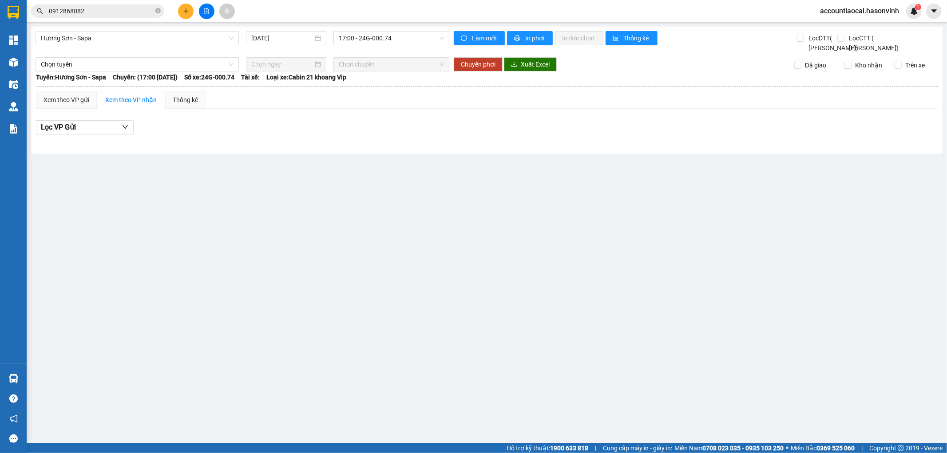
click at [76, 29] on div "Hương Sơn - Sapa 14/10/2025 17:00 - 24G-000.74 Làm mới In phơi In đơn chọn Thốn…" at bounding box center [486, 90] width 911 height 127
click at [71, 42] on span "Hương Sơn - Sapa" at bounding box center [137, 38] width 193 height 13
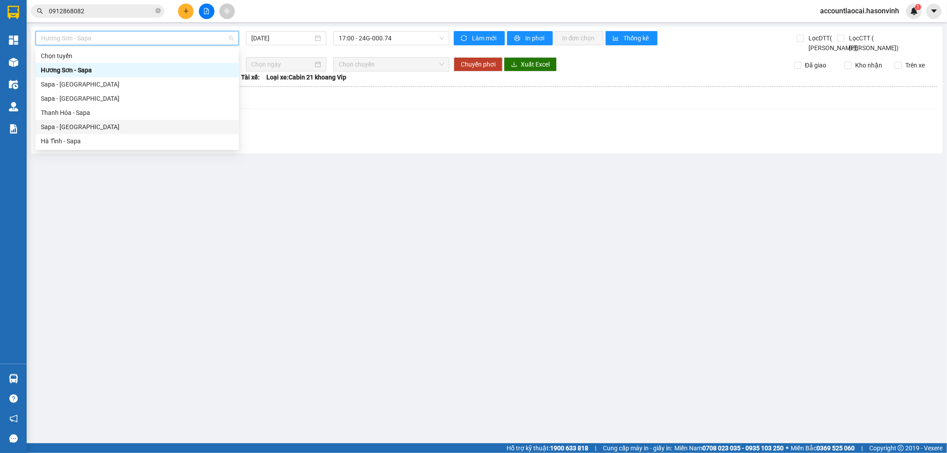
click at [56, 127] on div "Sapa - [GEOGRAPHIC_DATA]" at bounding box center [137, 127] width 193 height 10
type input "[DATE]"
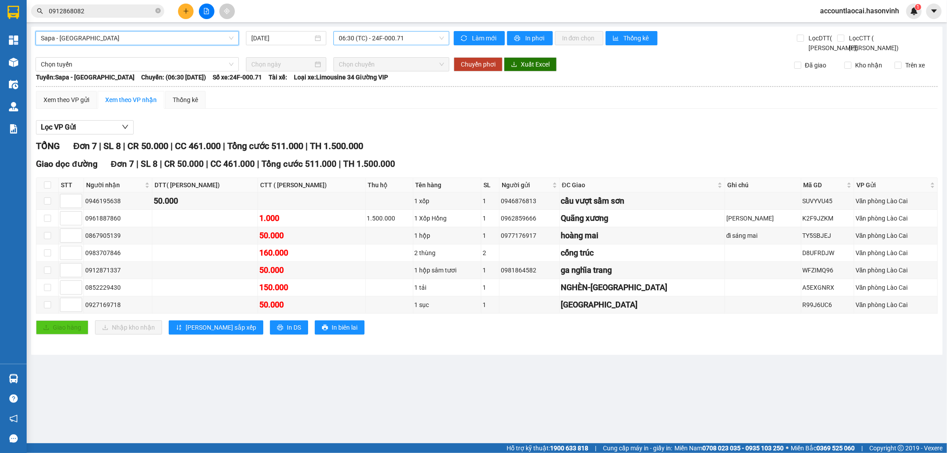
click at [382, 45] on div "06:30 (TC) - 24F-000.71" at bounding box center [390, 38] width 115 height 14
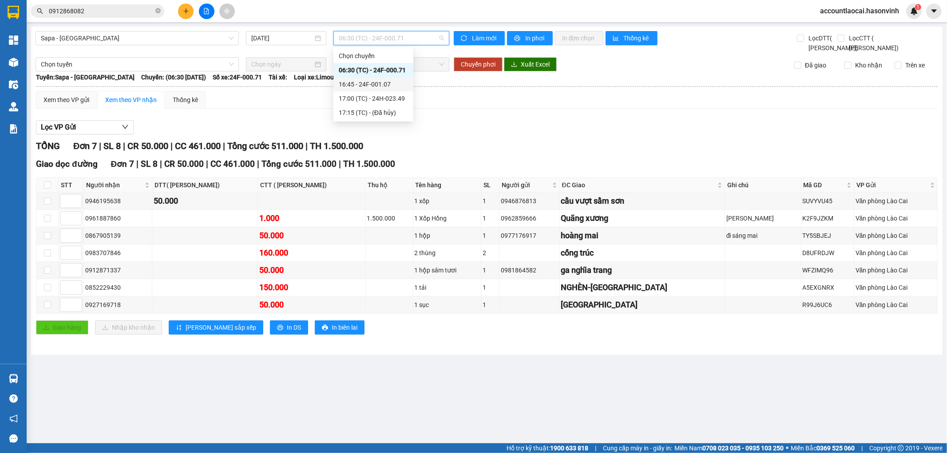
click at [380, 83] on div "16:45 - 24F-001.07" at bounding box center [373, 84] width 69 height 10
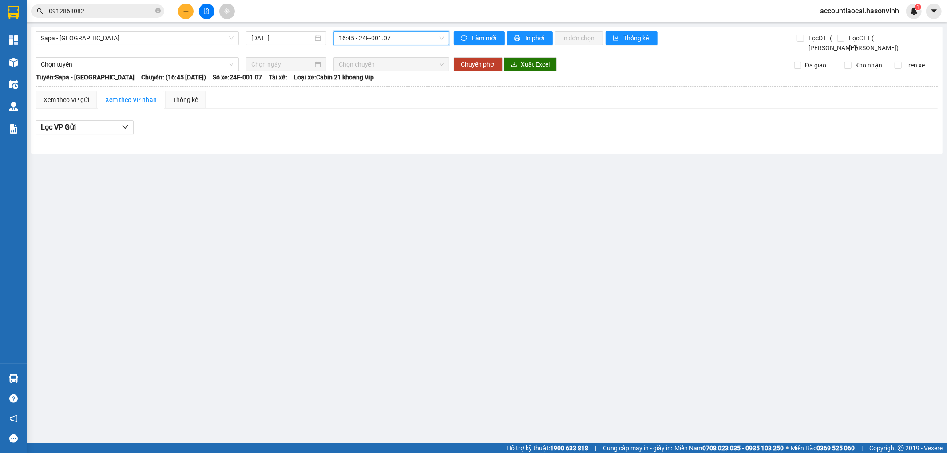
click at [383, 40] on span "16:45 - 24F-001.07" at bounding box center [391, 38] width 105 height 13
click at [374, 86] on div "16:45 - 24F-001.07" at bounding box center [373, 84] width 69 height 10
click at [66, 103] on div "Xem theo VP gửi" at bounding box center [66, 100] width 61 height 18
click at [369, 40] on span "16:45 - 24F-001.07" at bounding box center [391, 38] width 105 height 13
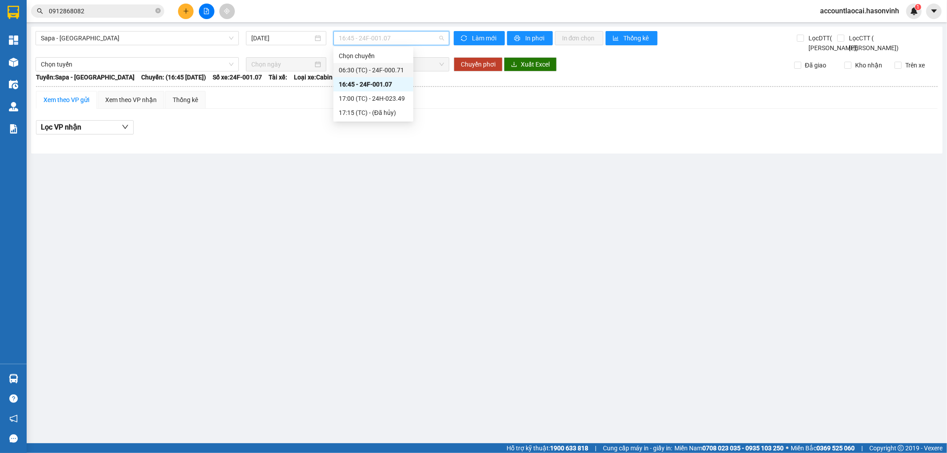
click at [371, 67] on div "06:30 (TC) - 24F-000.71" at bounding box center [373, 70] width 69 height 10
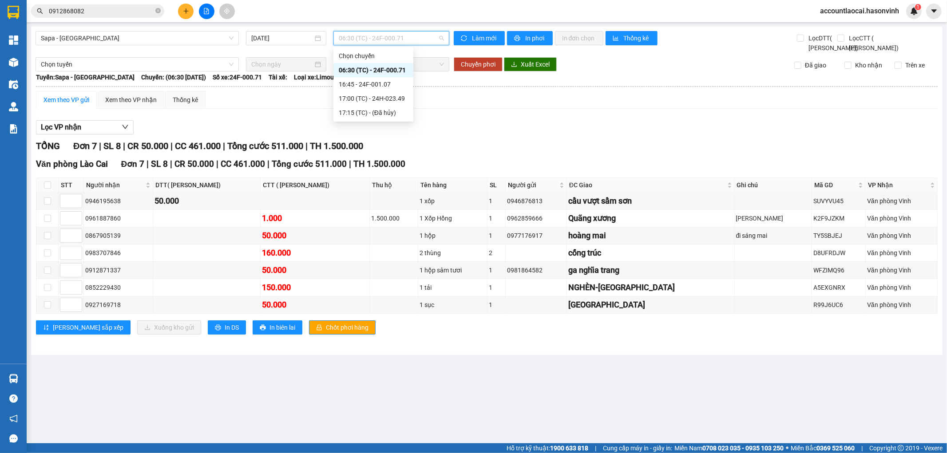
click at [369, 39] on span "06:30 (TC) - 24F-000.71" at bounding box center [391, 38] width 105 height 13
click at [371, 83] on div "16:45 - 24F-001.07" at bounding box center [373, 84] width 69 height 10
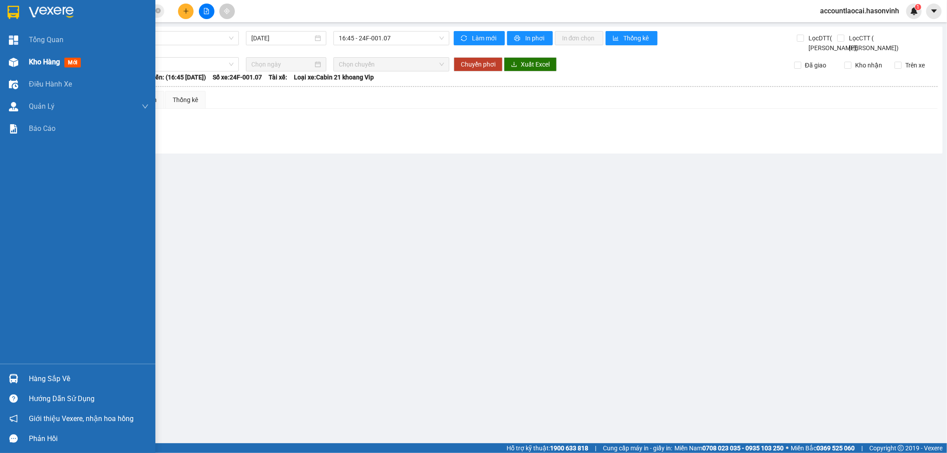
click at [51, 60] on span "Kho hàng" at bounding box center [44, 62] width 31 height 8
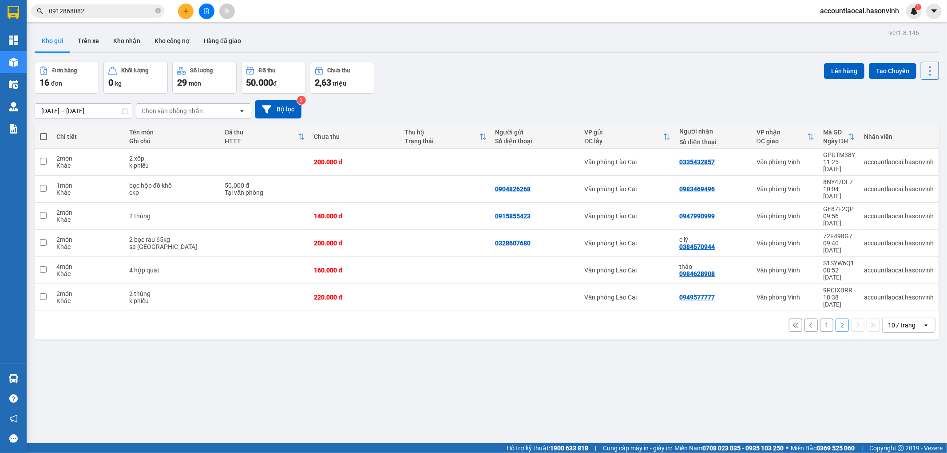
click at [206, 9] on icon "file-add" at bounding box center [206, 11] width 6 height 6
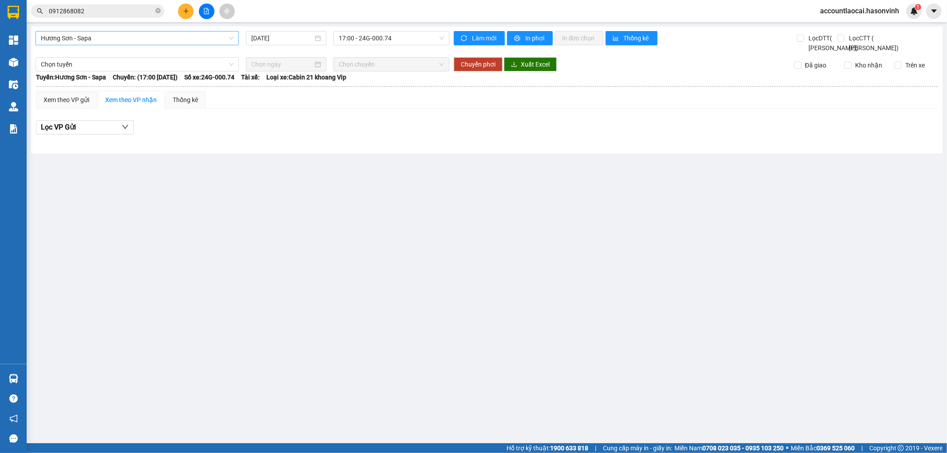
click at [98, 40] on span "Hương Sơn - Sapa" at bounding box center [137, 38] width 193 height 13
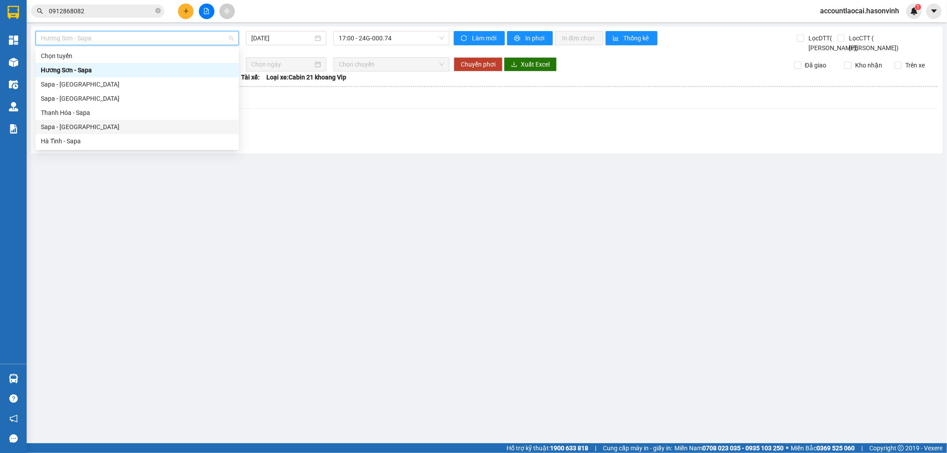
click at [71, 125] on div "Sapa - [GEOGRAPHIC_DATA]" at bounding box center [137, 127] width 193 height 10
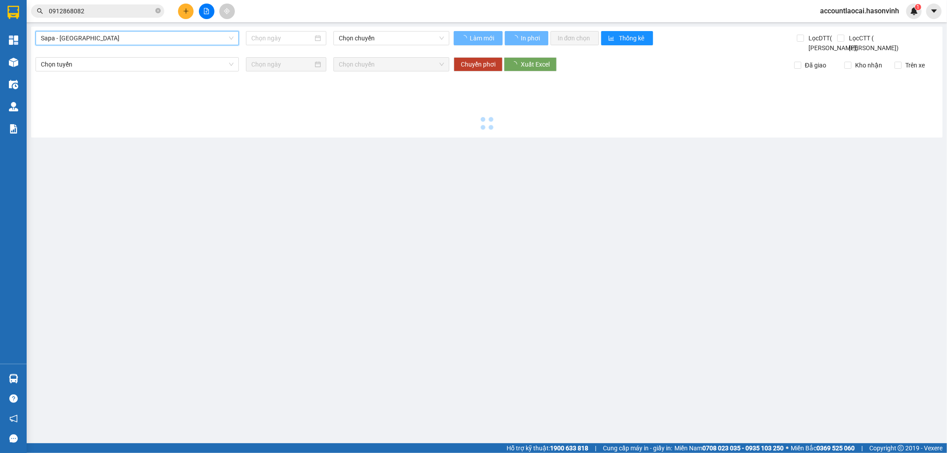
type input "[DATE]"
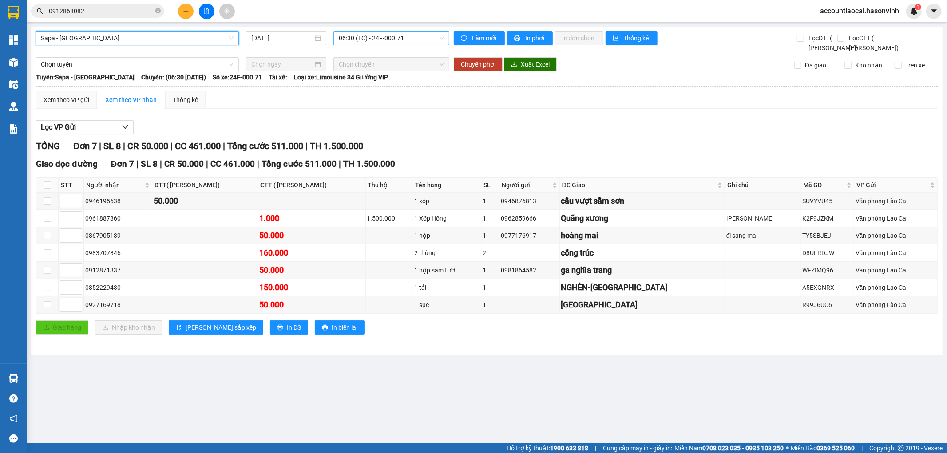
click at [375, 39] on span "06:30 (TC) - 24F-000.71" at bounding box center [391, 38] width 105 height 13
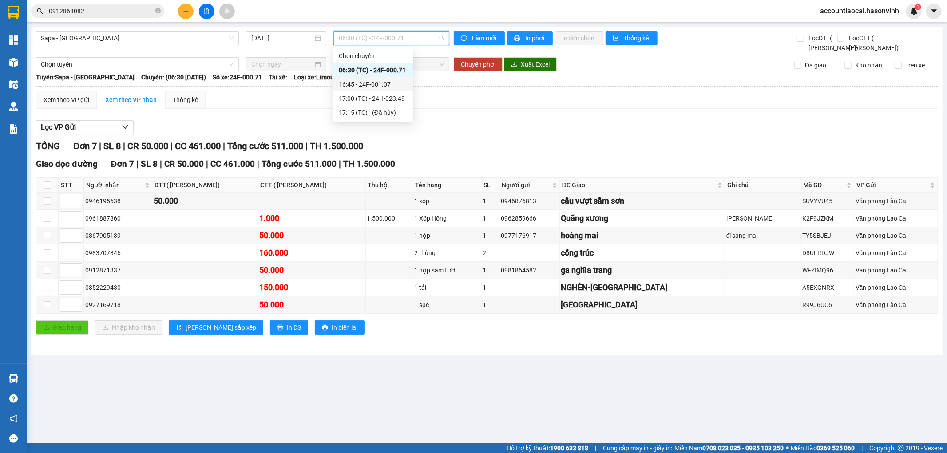
click at [370, 85] on div "16:45 - 24F-001.07" at bounding box center [373, 84] width 69 height 10
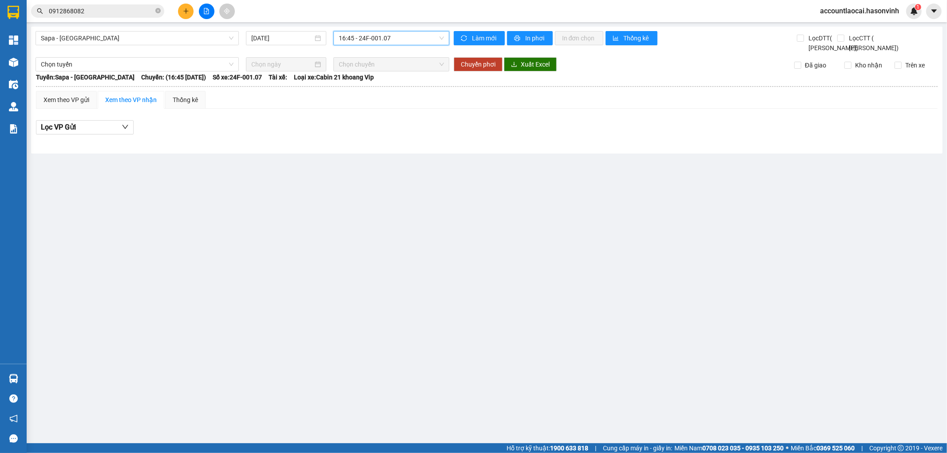
click at [379, 40] on span "16:45 - 24F-001.07" at bounding box center [391, 38] width 105 height 13
click at [375, 98] on div "17:00 (TC) - 24H-023.49" at bounding box center [373, 99] width 69 height 10
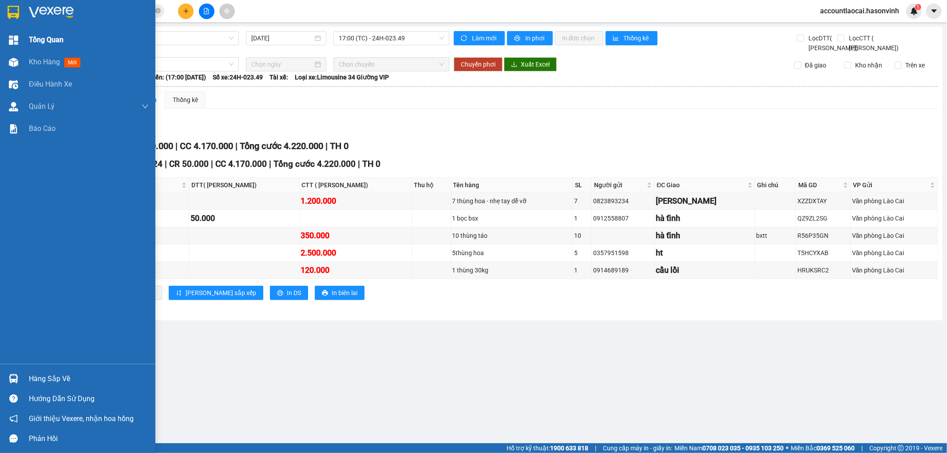
click at [52, 40] on span "Tổng Quan" at bounding box center [46, 39] width 35 height 11
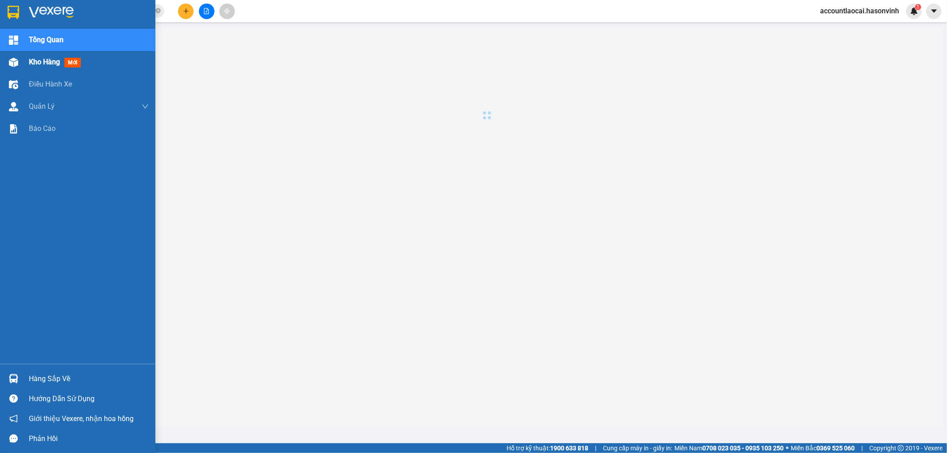
click at [47, 68] on div "Kho hàng mới" at bounding box center [89, 62] width 120 height 22
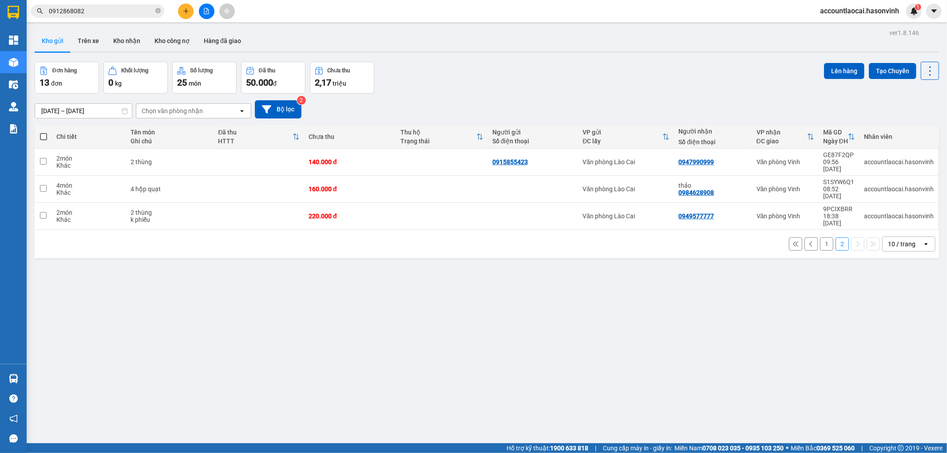
click at [820, 237] on button "1" at bounding box center [826, 243] width 13 height 13
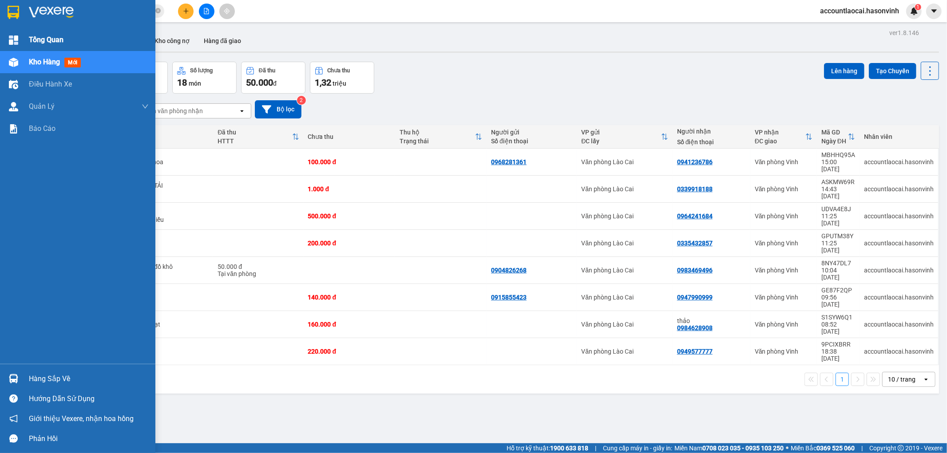
click at [33, 40] on span "Tổng Quan" at bounding box center [46, 39] width 35 height 11
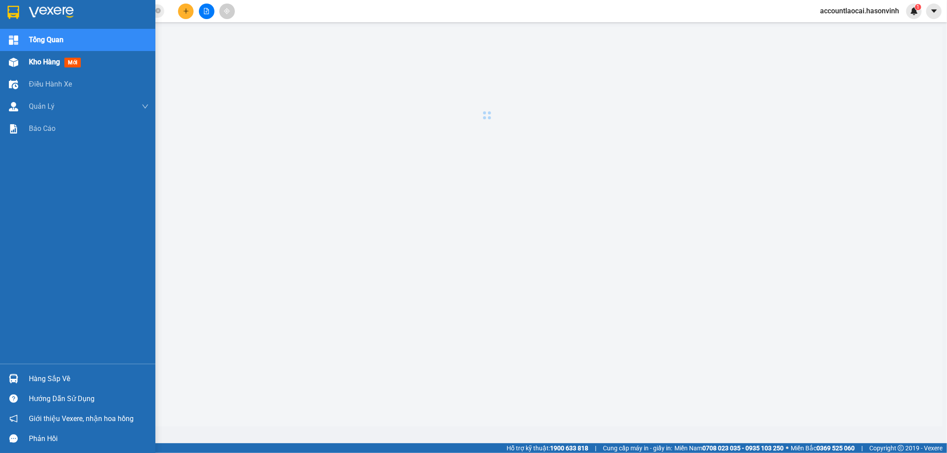
click at [38, 63] on span "Kho hàng" at bounding box center [44, 62] width 31 height 8
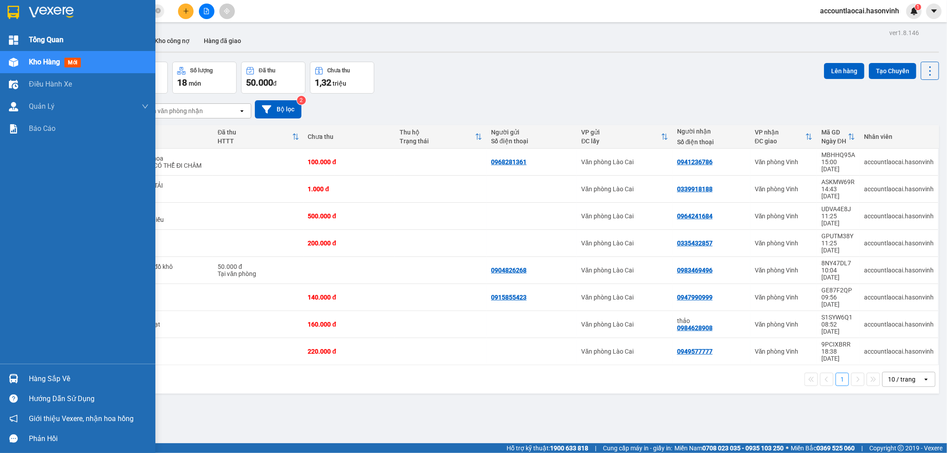
click at [29, 36] on span "Tổng Quan" at bounding box center [46, 39] width 35 height 11
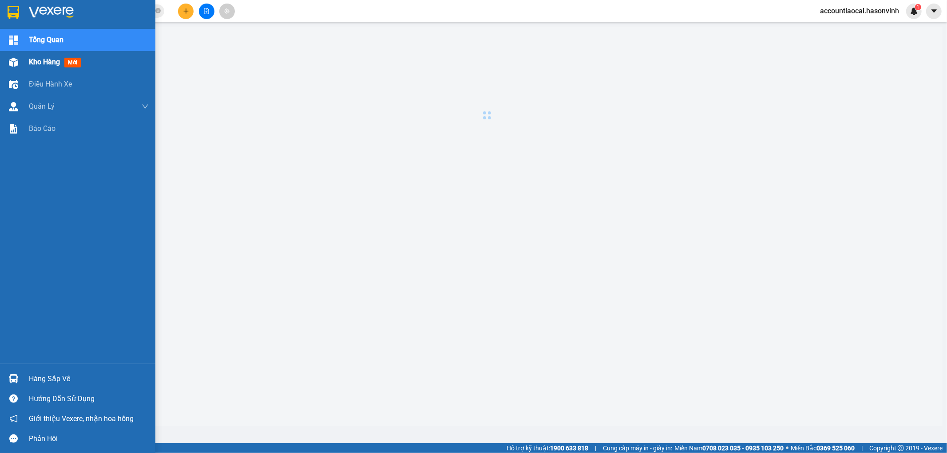
click at [34, 63] on span "Kho hàng" at bounding box center [44, 62] width 31 height 8
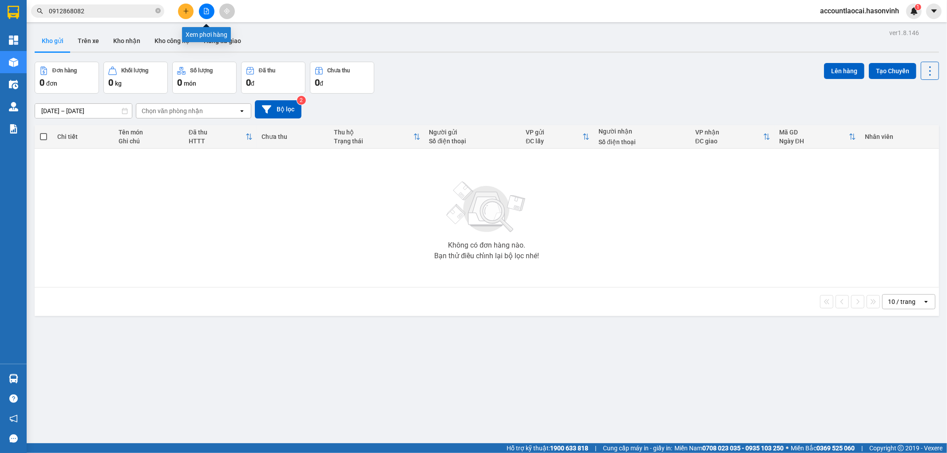
click at [207, 14] on icon "file-add" at bounding box center [206, 11] width 5 height 6
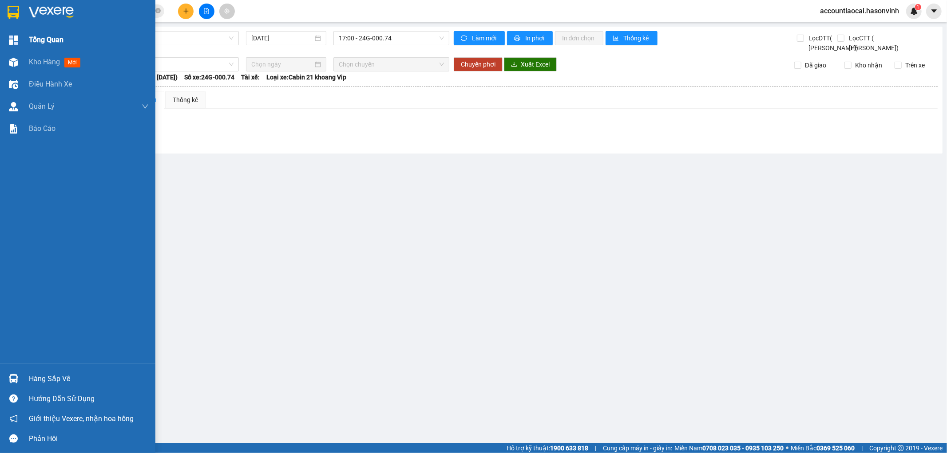
click at [48, 38] on span "Tổng Quan" at bounding box center [46, 39] width 35 height 11
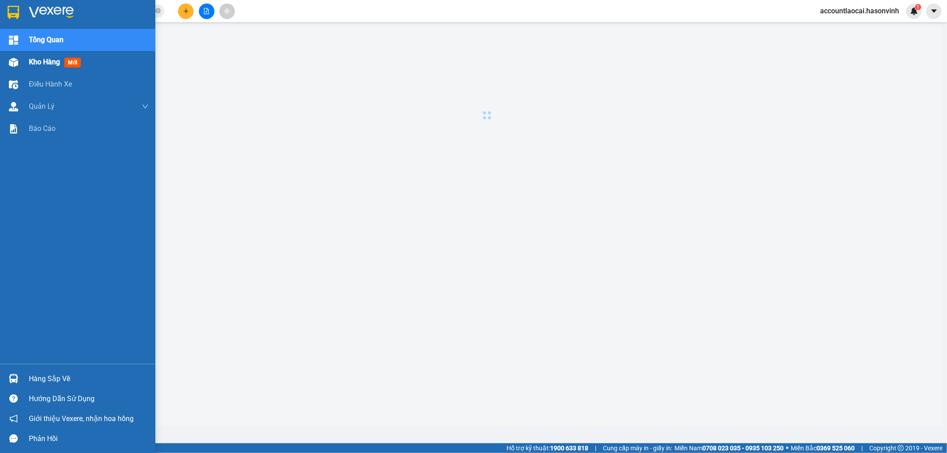
click at [42, 58] on span "Kho hàng" at bounding box center [44, 62] width 31 height 8
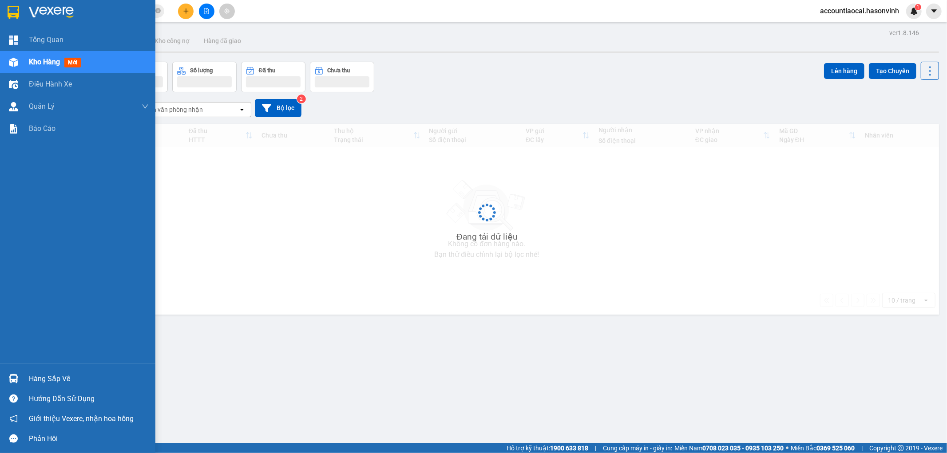
click at [42, 66] on span "Kho hàng" at bounding box center [44, 62] width 31 height 8
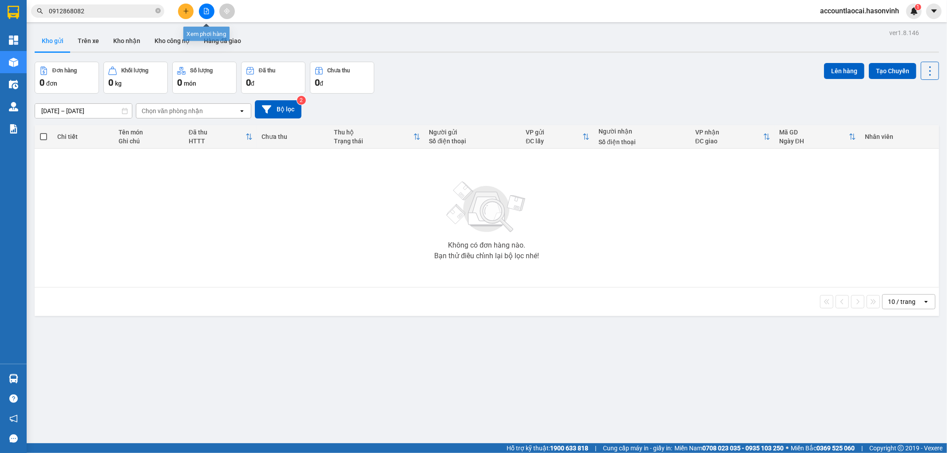
click at [205, 10] on icon "file-add" at bounding box center [206, 11] width 6 height 6
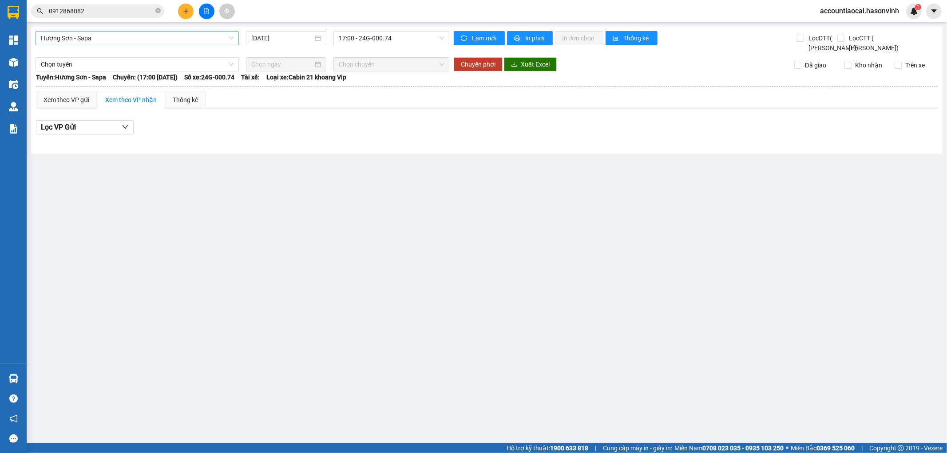
click at [108, 32] on span "Hương Sơn - Sapa" at bounding box center [137, 38] width 193 height 13
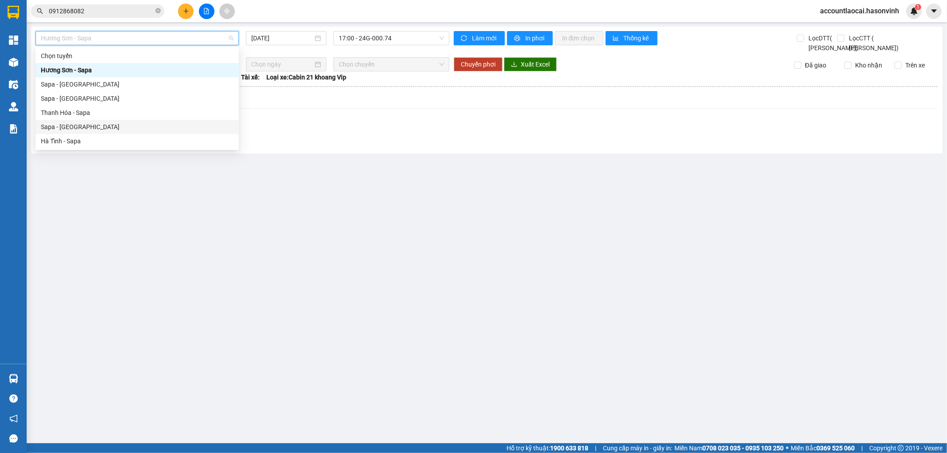
click at [60, 129] on div "Sapa - [GEOGRAPHIC_DATA]" at bounding box center [137, 127] width 193 height 10
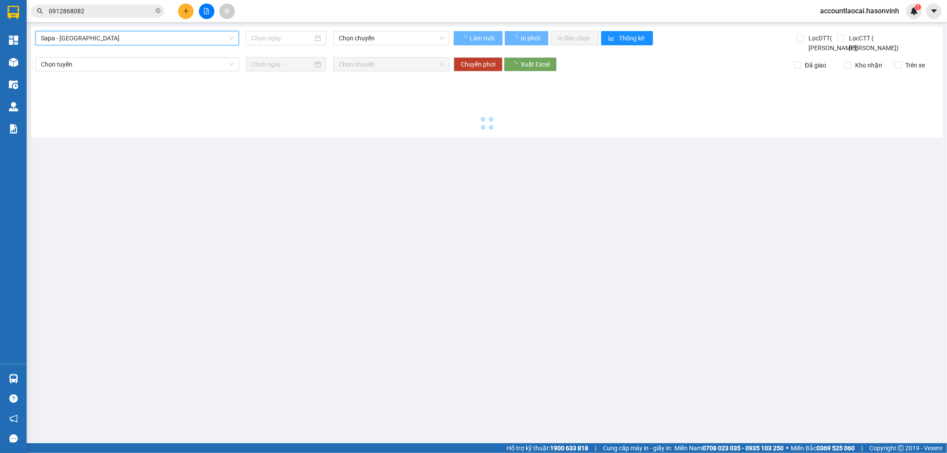
type input "[DATE]"
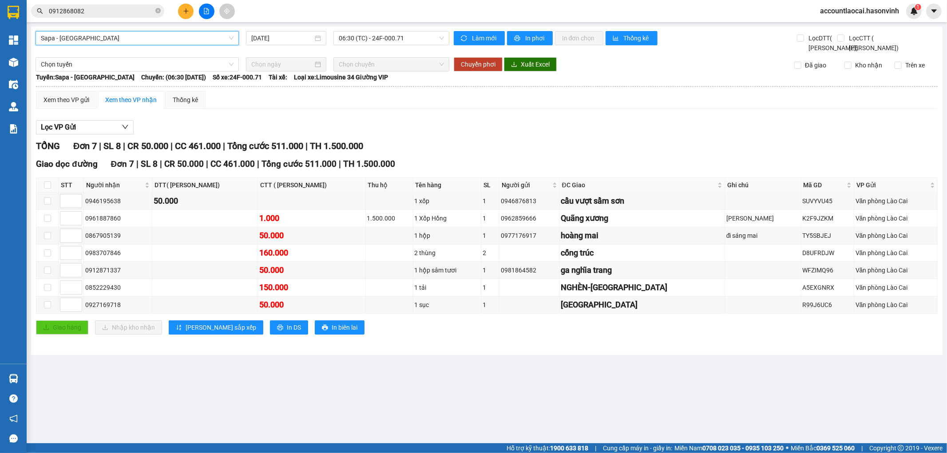
click at [329, 409] on main "Sapa - Hà Tĩnh Sapa - Hà Tĩnh 14/10/2025 06:30 (TC) - 24F-000.71 Làm mới In phơ…" at bounding box center [473, 221] width 947 height 443
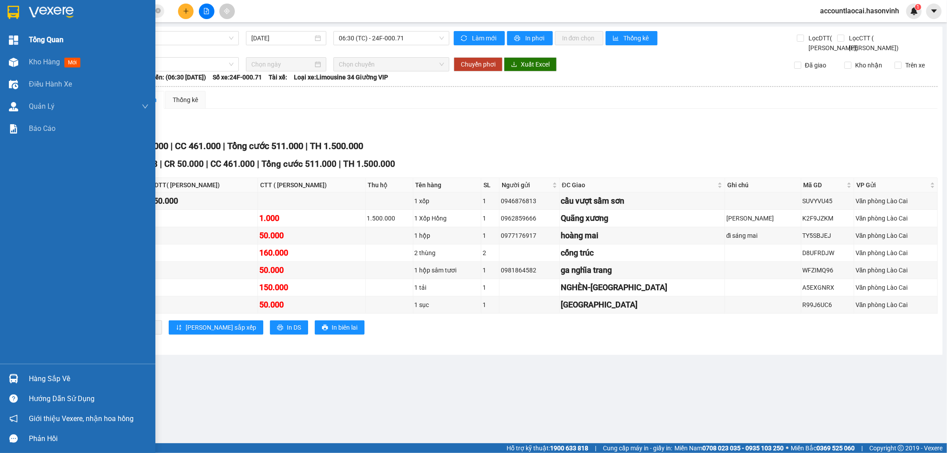
click at [45, 36] on span "Tổng Quan" at bounding box center [46, 39] width 35 height 11
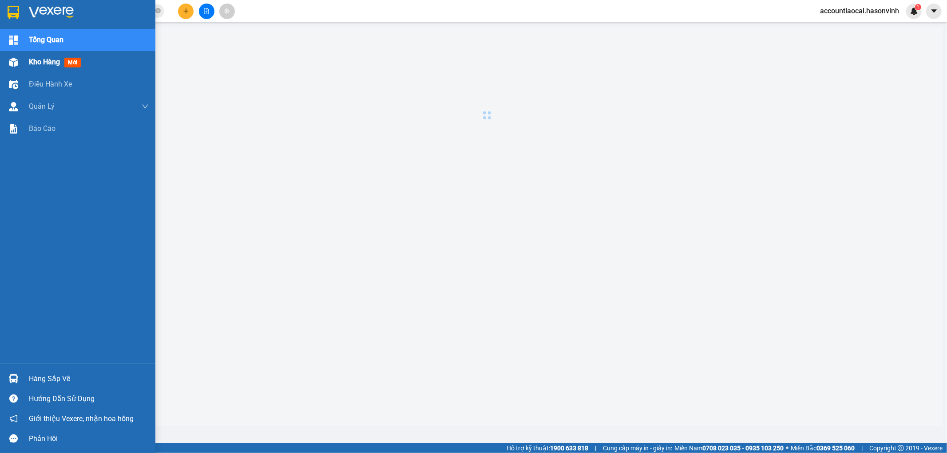
click at [37, 64] on span "Kho hàng" at bounding box center [44, 62] width 31 height 8
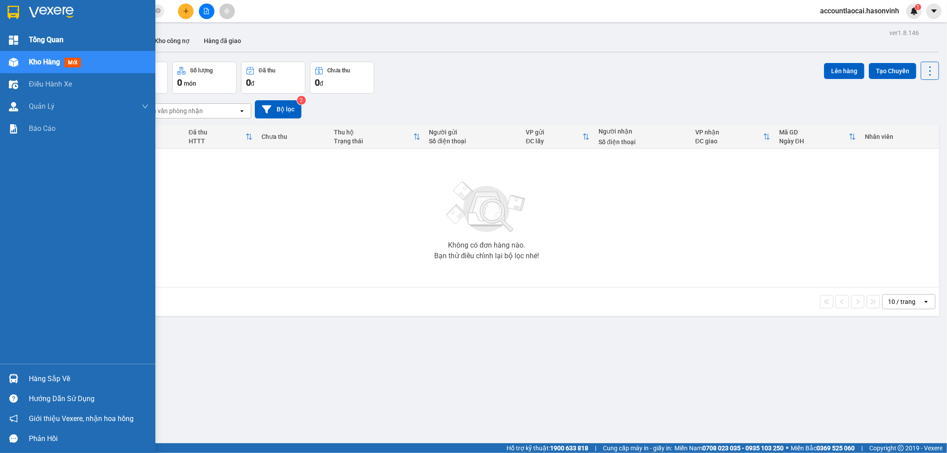
click at [39, 40] on span "Tổng Quan" at bounding box center [46, 39] width 35 height 11
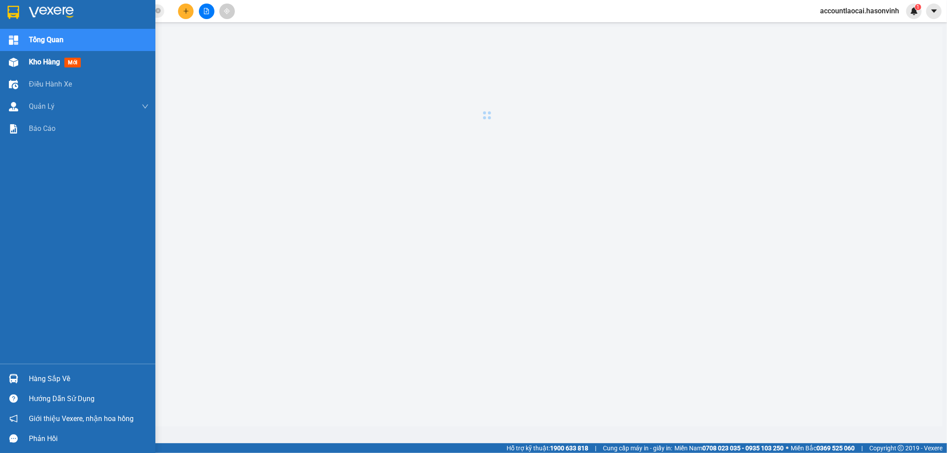
click at [43, 65] on span "Kho hàng" at bounding box center [44, 62] width 31 height 8
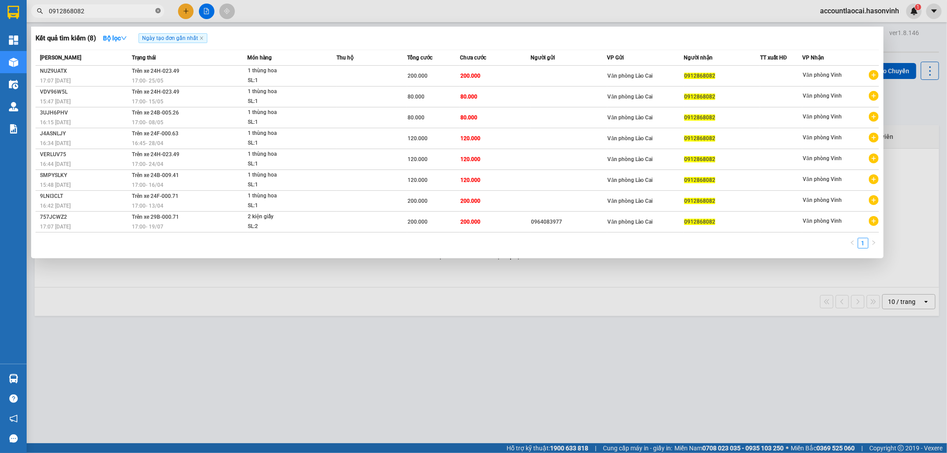
click at [157, 10] on icon "close-circle" at bounding box center [157, 10] width 5 height 5
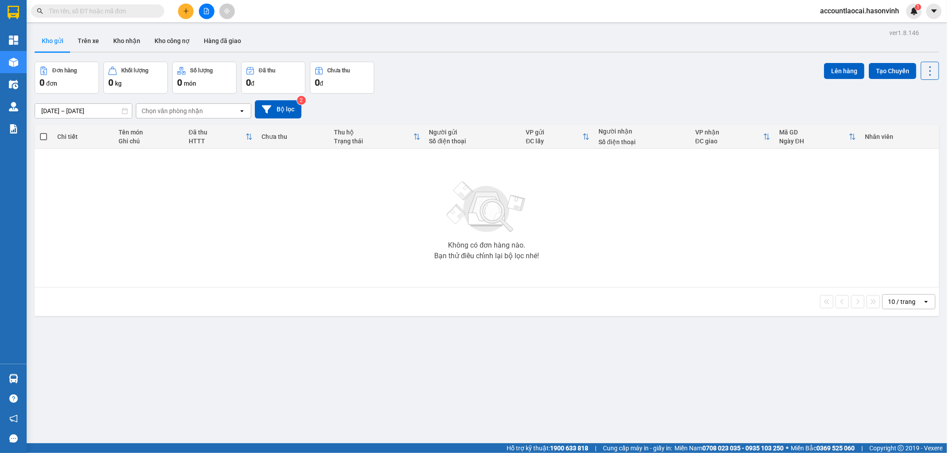
click at [202, 14] on button at bounding box center [207, 12] width 16 height 16
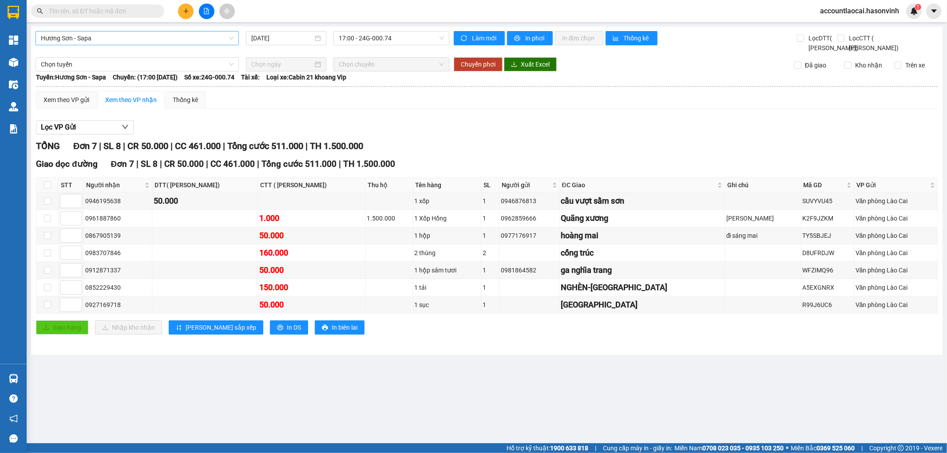
click at [133, 42] on span "Hương Sơn - Sapa" at bounding box center [137, 38] width 193 height 13
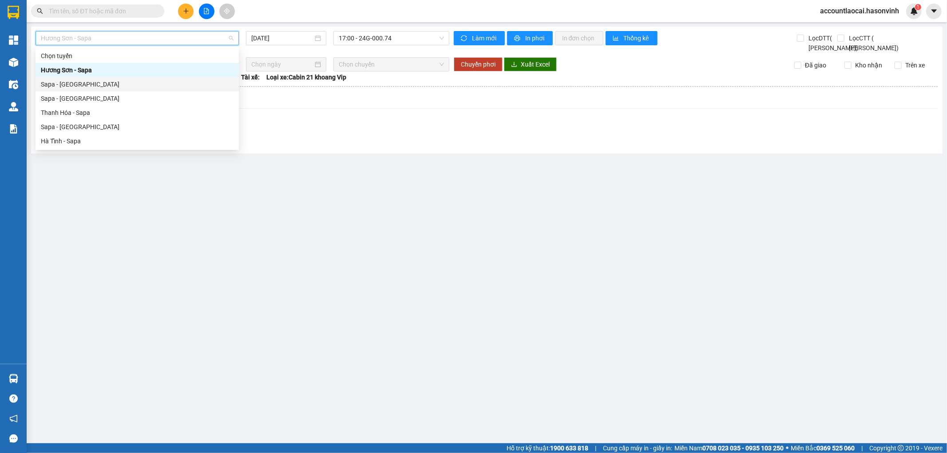
click at [83, 77] on div "Sapa - [PERSON_NAME][GEOGRAPHIC_DATA]" at bounding box center [137, 84] width 203 height 14
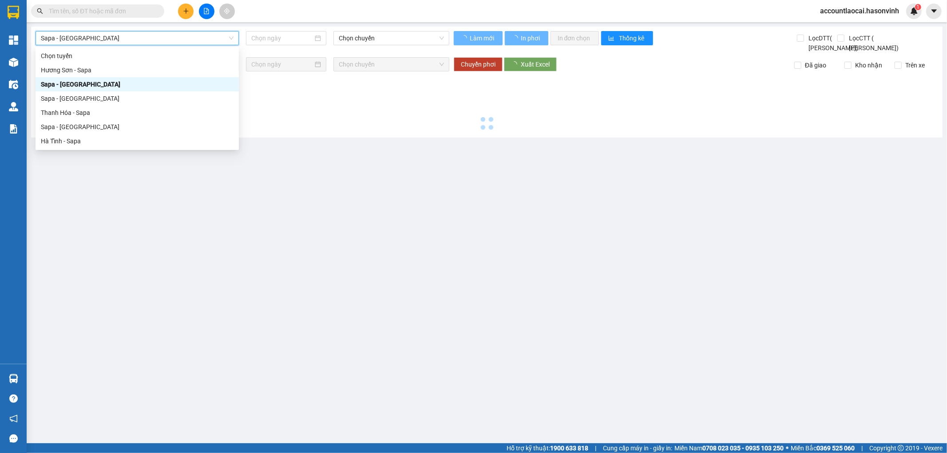
type input "[DATE]"
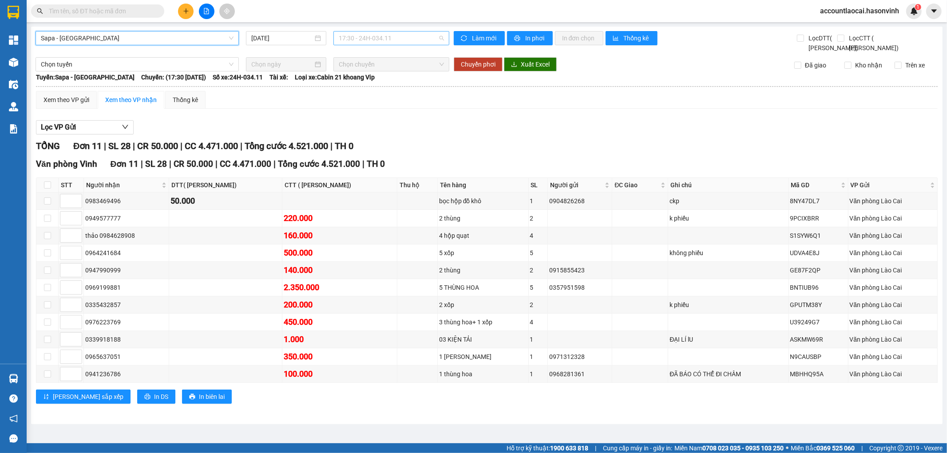
click at [363, 36] on span "17:30 - 24H-034.11" at bounding box center [391, 38] width 105 height 13
click at [85, 40] on span "Sapa - [PERSON_NAME][GEOGRAPHIC_DATA]" at bounding box center [137, 38] width 193 height 13
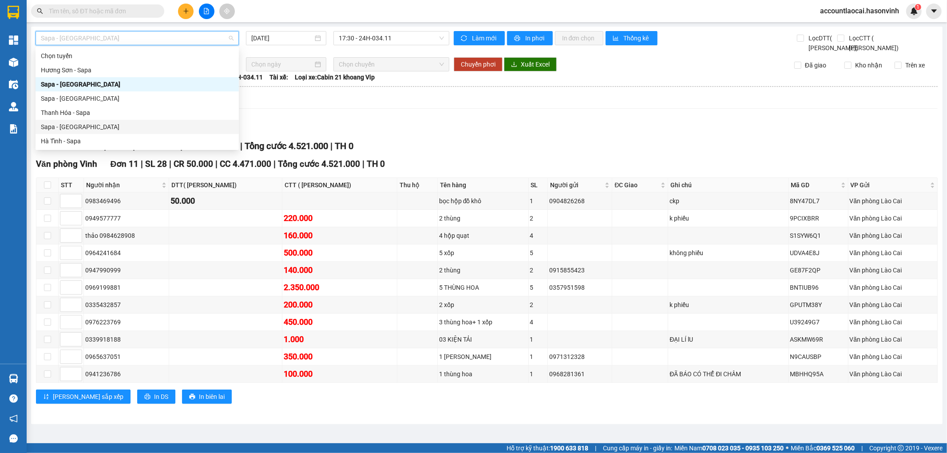
click at [64, 123] on div "Sapa - [GEOGRAPHIC_DATA]" at bounding box center [137, 127] width 193 height 10
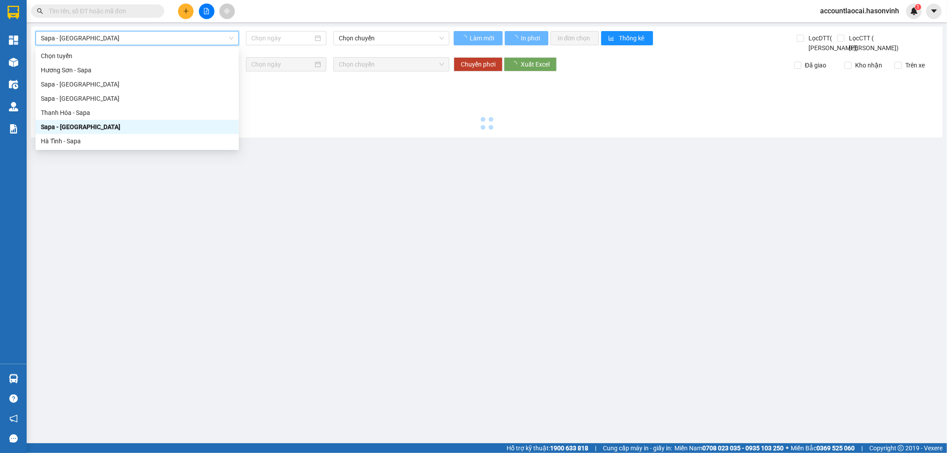
type input "[DATE]"
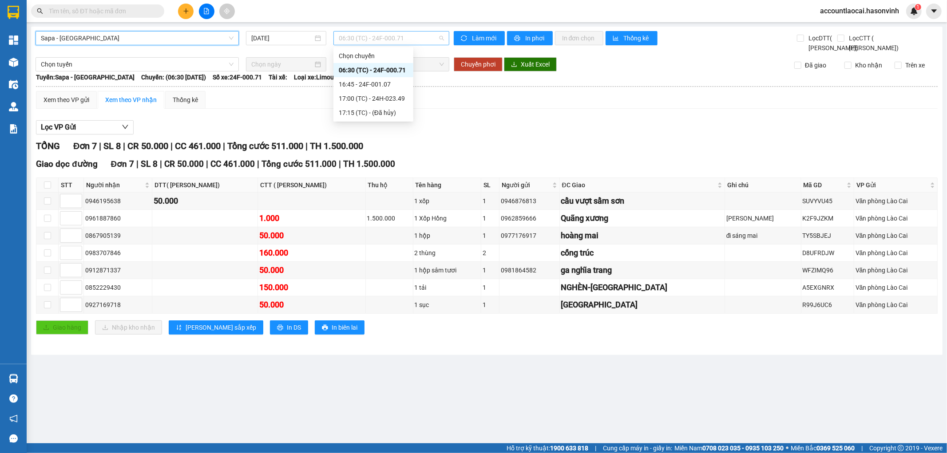
click at [370, 40] on span "06:30 (TC) - 24F-000.71" at bounding box center [391, 38] width 105 height 13
click at [373, 81] on div "16:45 - 24F-001.07" at bounding box center [373, 84] width 69 height 10
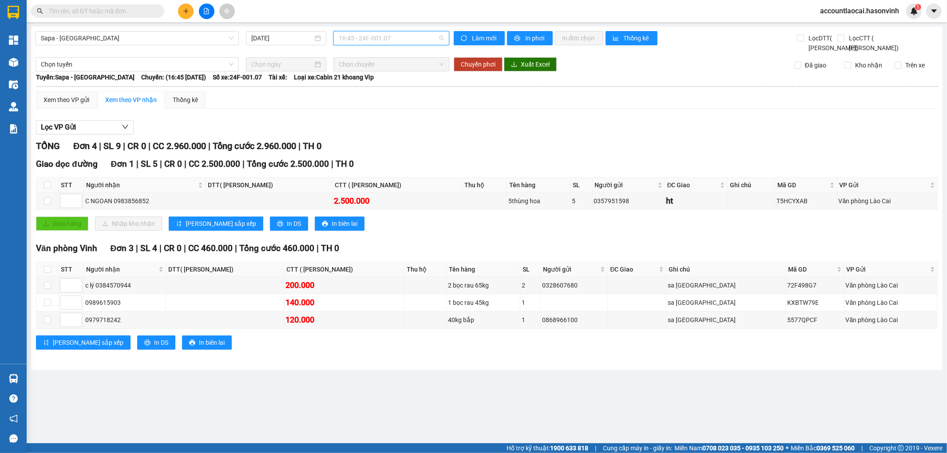
click at [392, 40] on span "16:45 - 24F-001.07" at bounding box center [391, 38] width 105 height 13
click at [383, 103] on div "17:00 (TC) - 24H-023.49" at bounding box center [373, 98] width 80 height 14
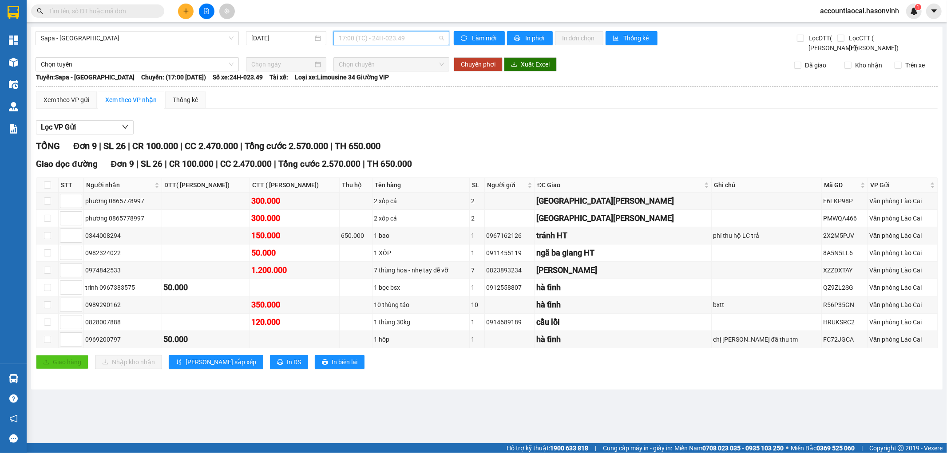
click at [354, 41] on span "17:00 (TC) - 24H-023.49" at bounding box center [391, 38] width 105 height 13
click at [361, 81] on div "16:45 - 24F-001.07" at bounding box center [373, 84] width 69 height 10
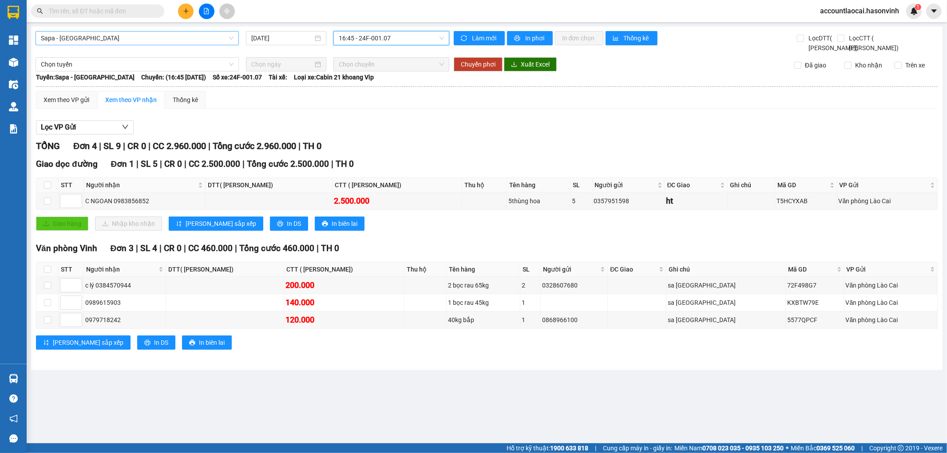
click at [60, 37] on span "Sapa - [GEOGRAPHIC_DATA]" at bounding box center [137, 38] width 193 height 13
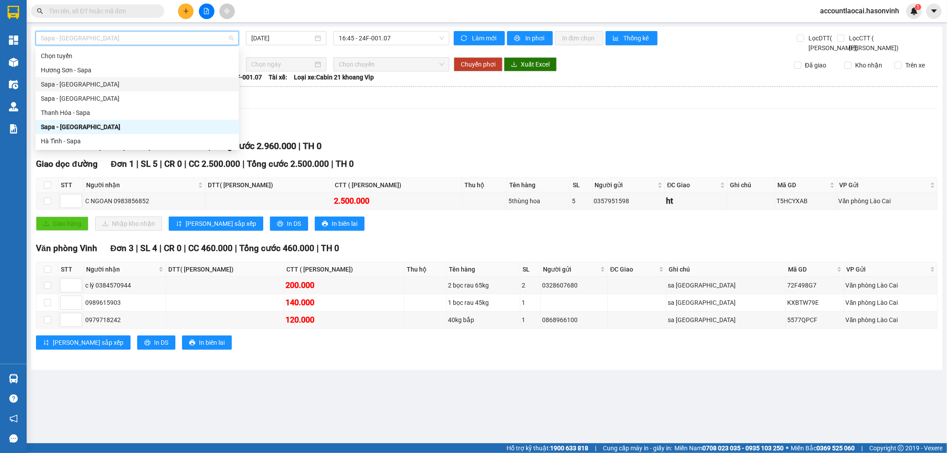
click at [51, 83] on div "Sapa - [PERSON_NAME][GEOGRAPHIC_DATA]" at bounding box center [137, 84] width 193 height 10
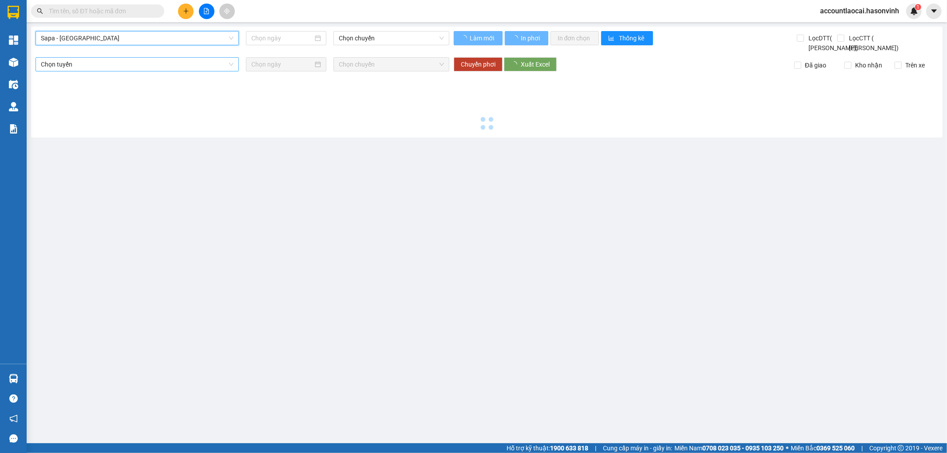
type input "[DATE]"
